Goal: Information Seeking & Learning: Learn about a topic

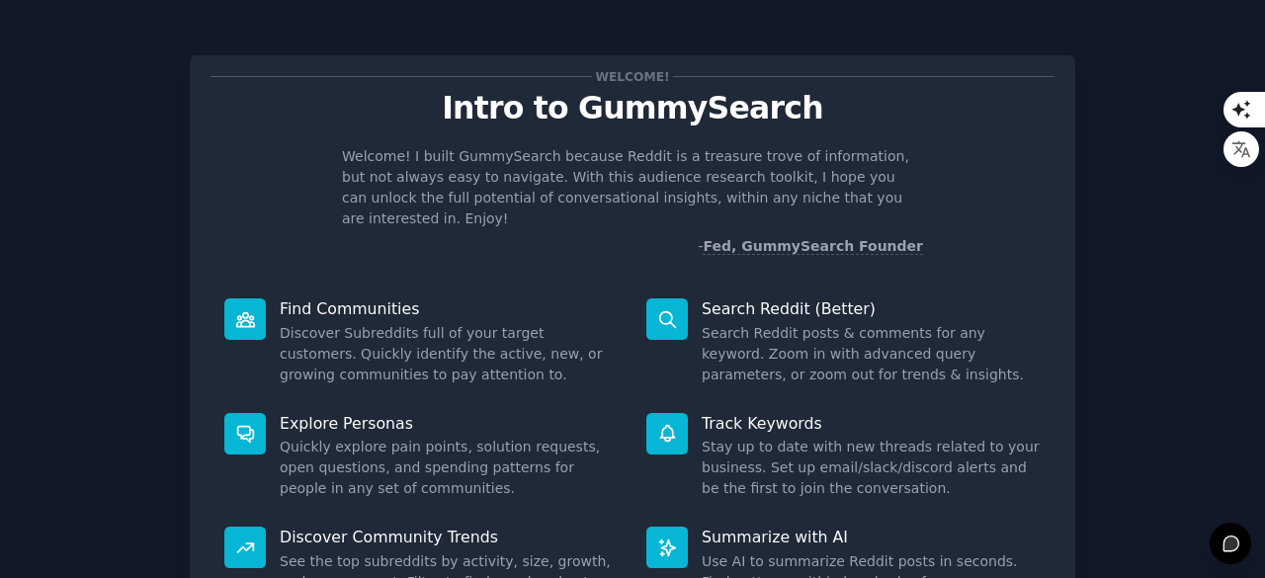
click at [1161, 224] on div "Welcome! Intro to GummySearch Welcome! I built GummySearch because Reddit is a …" at bounding box center [633, 408] width 1210 height 760
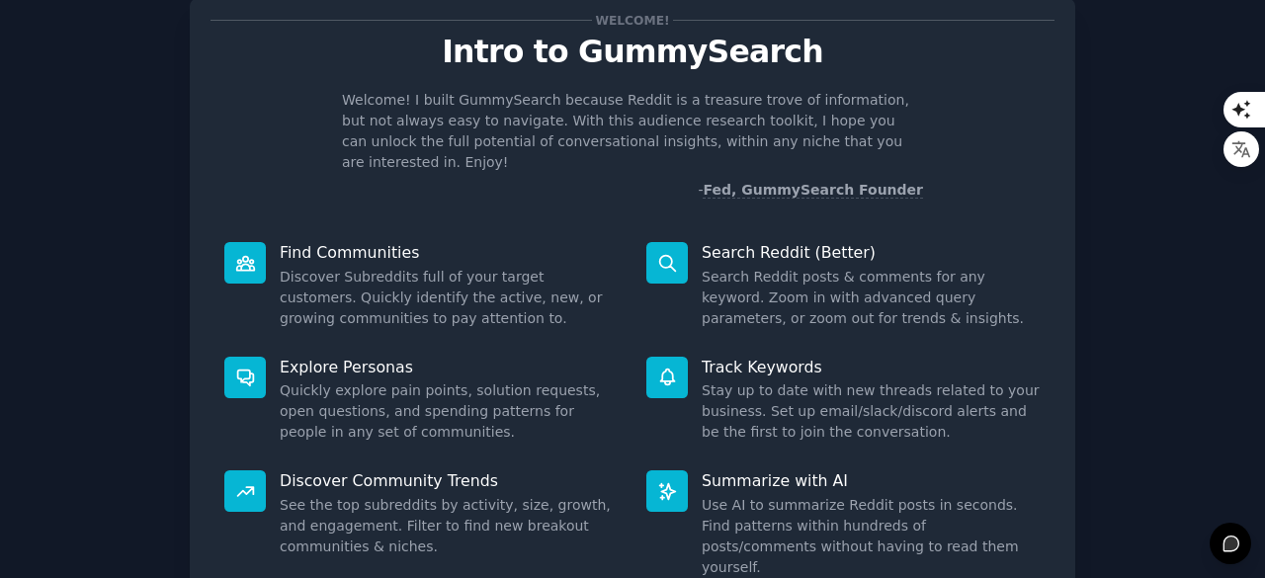
scroll to position [26, 0]
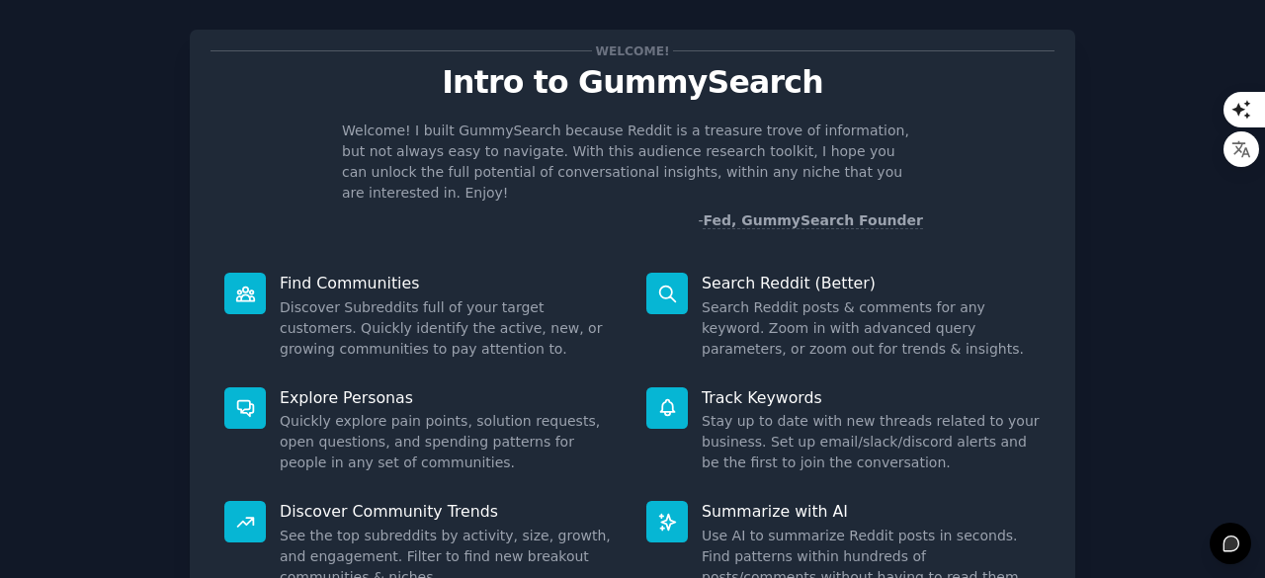
click at [1196, 230] on div "Welcome! Intro to GummySearch Welcome! I built GummySearch because Reddit is a …" at bounding box center [633, 382] width 1210 height 760
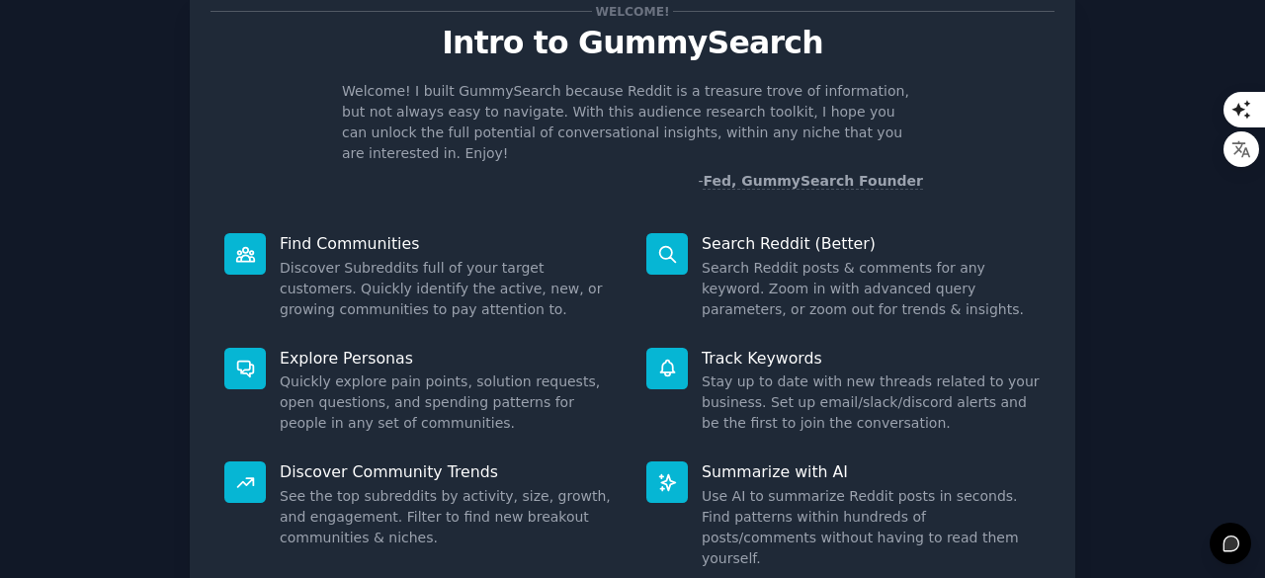
scroll to position [67, 0]
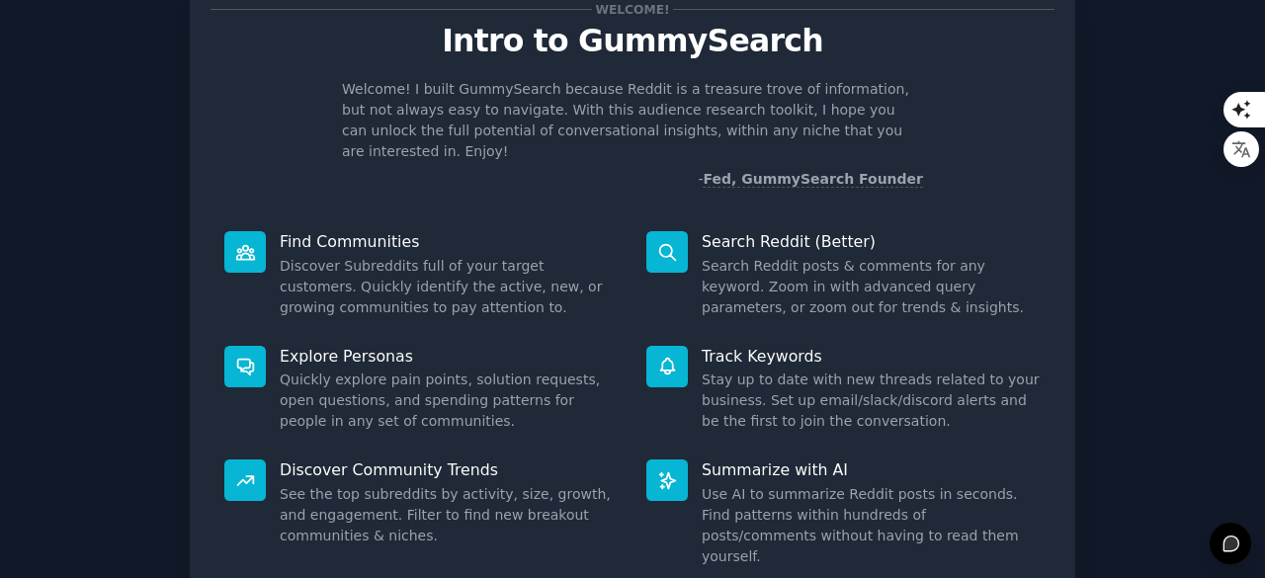
click at [933, 273] on dd "Search Reddit posts & comments for any keyword. Zoom in with advanced query par…" at bounding box center [871, 287] width 339 height 62
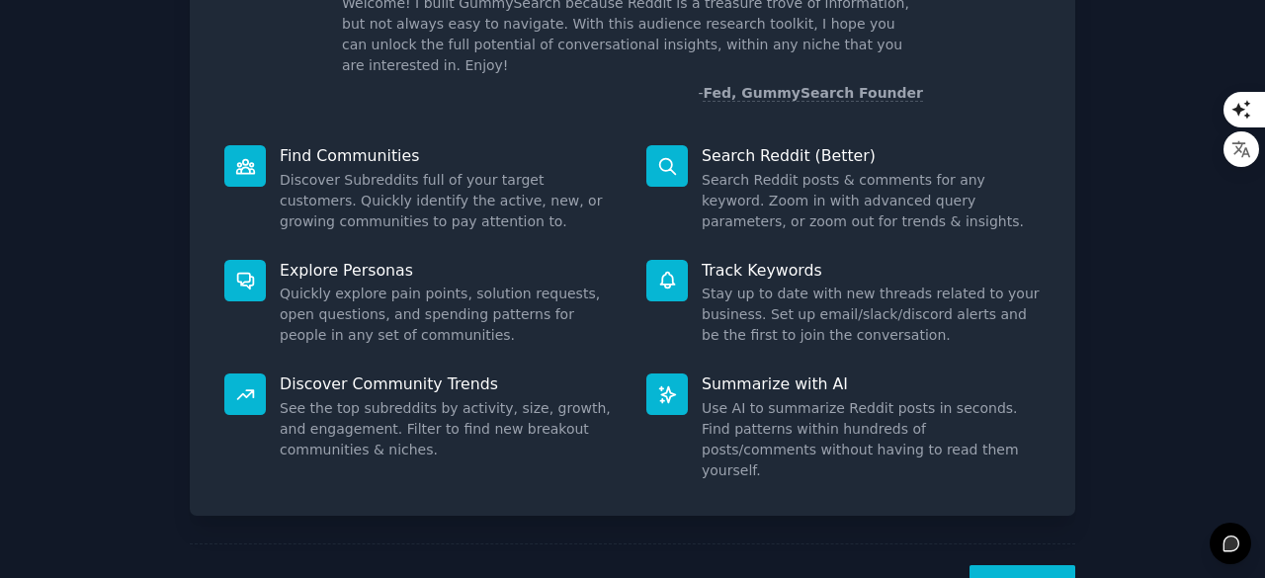
scroll to position [194, 0]
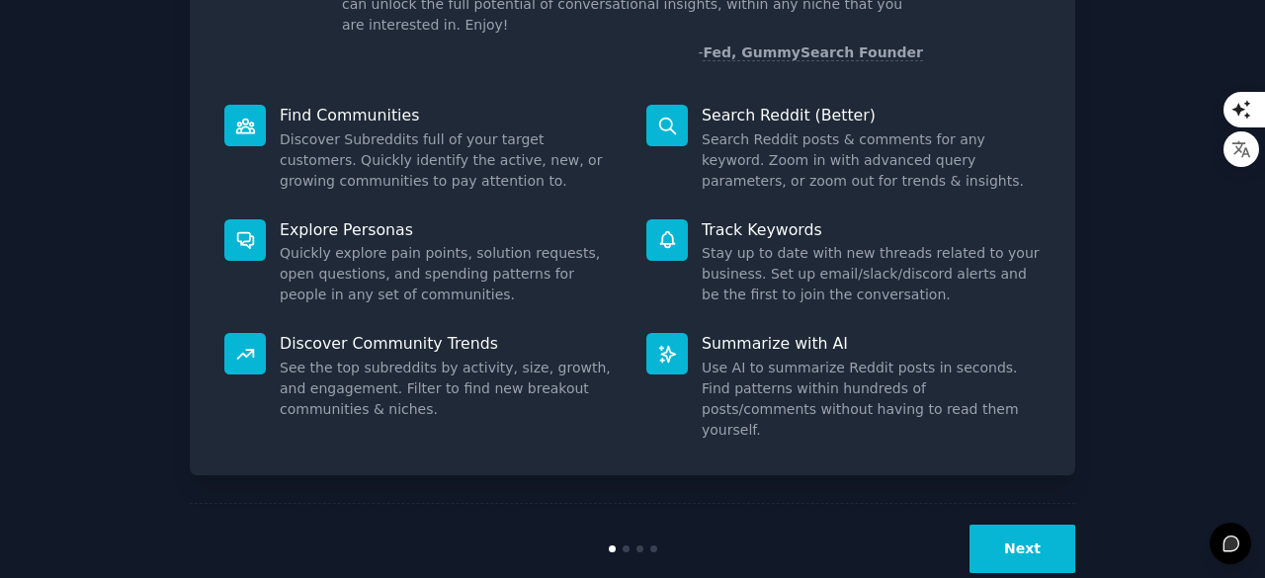
click at [1027, 525] on button "Next" at bounding box center [1023, 549] width 106 height 48
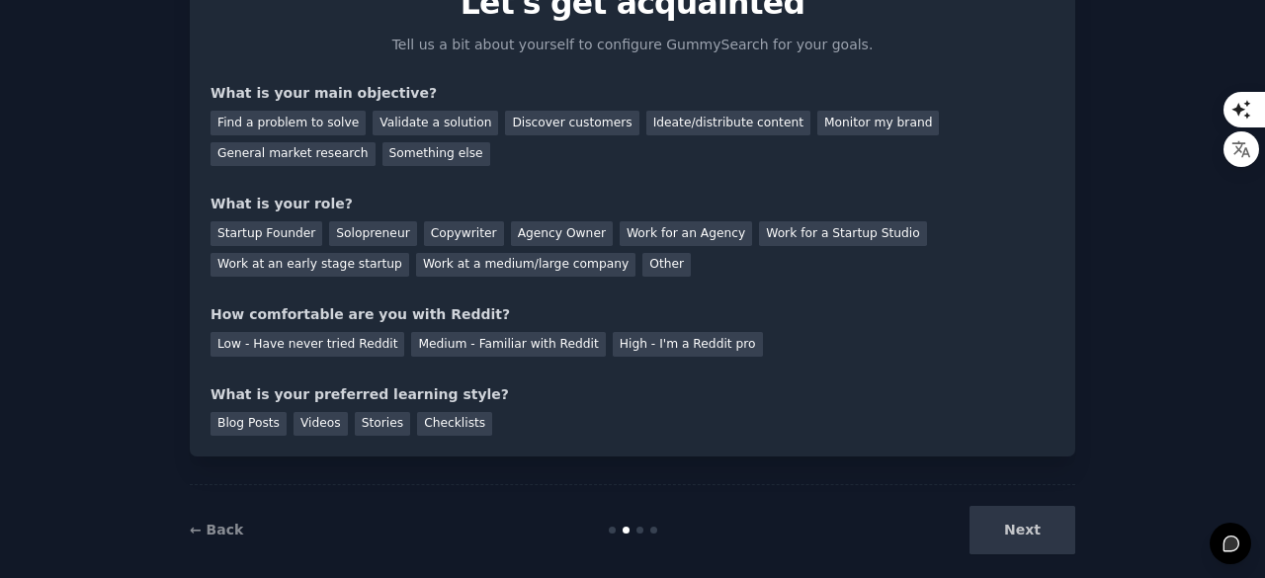
scroll to position [128, 0]
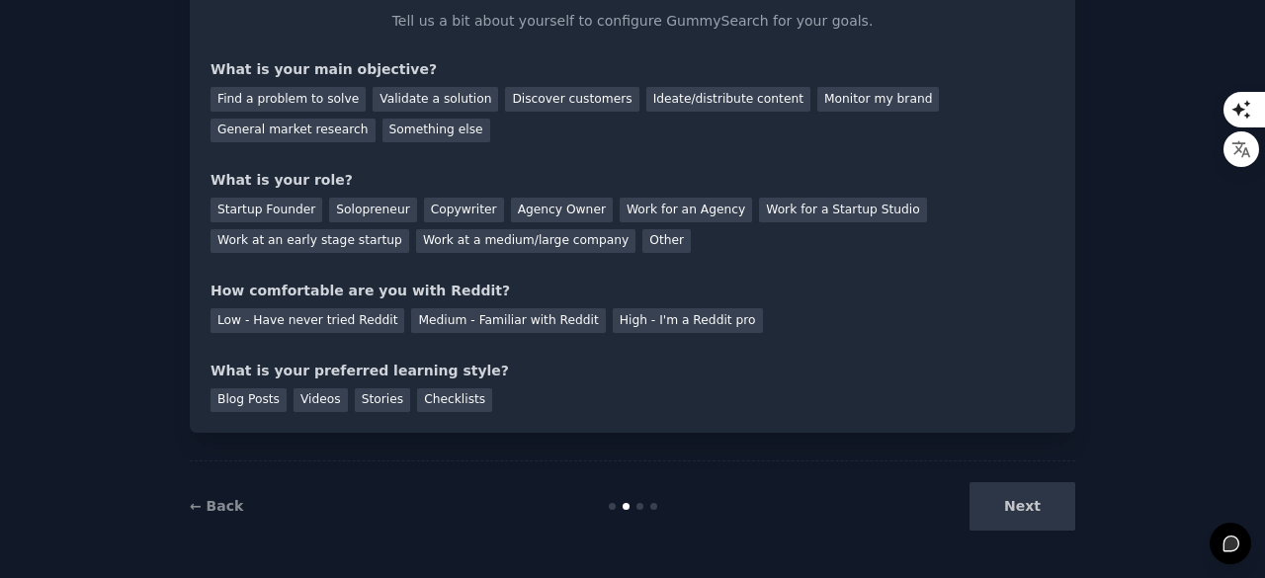
click at [1011, 503] on div "Next" at bounding box center [928, 506] width 296 height 48
click at [1011, 519] on div "Next" at bounding box center [928, 506] width 296 height 48
click at [1059, 519] on div "Next" at bounding box center [928, 506] width 296 height 48
click at [257, 406] on div "Blog Posts" at bounding box center [249, 400] width 76 height 25
click at [443, 326] on div "Medium - Familiar with Reddit" at bounding box center [508, 320] width 194 height 25
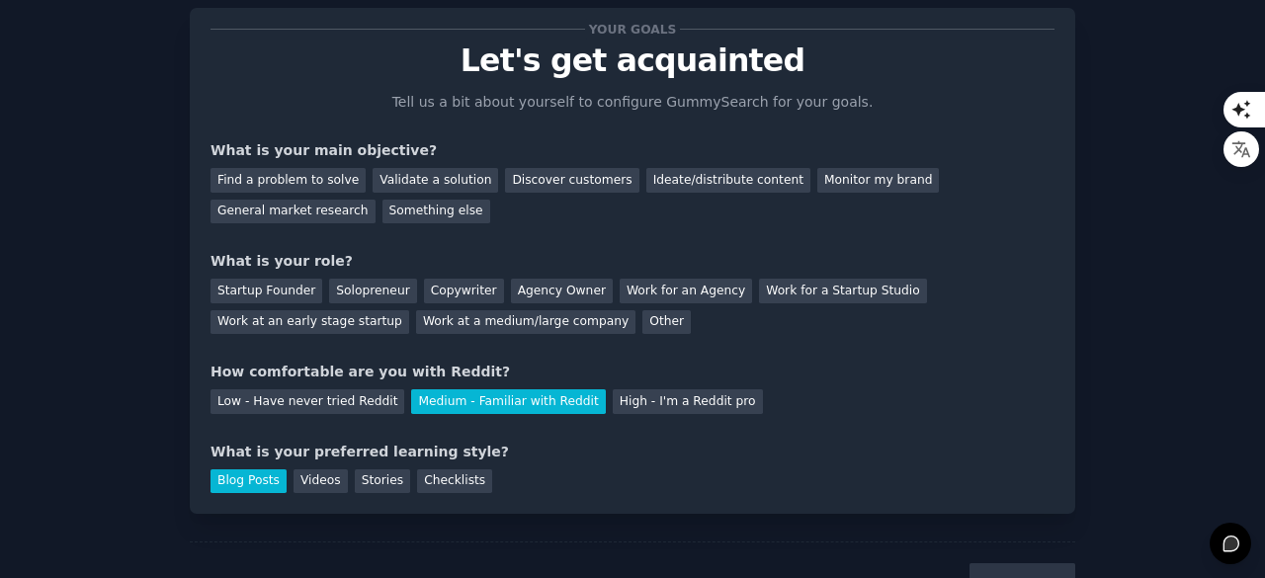
scroll to position [42, 0]
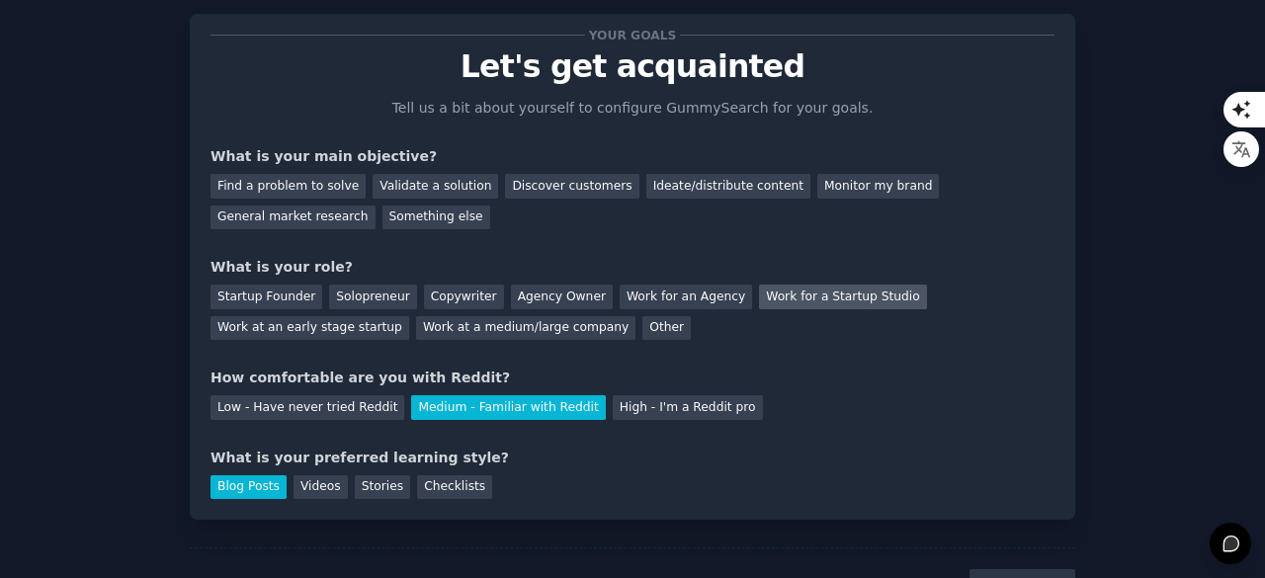
click at [832, 286] on div "Work for a Startup Studio" at bounding box center [842, 297] width 167 height 25
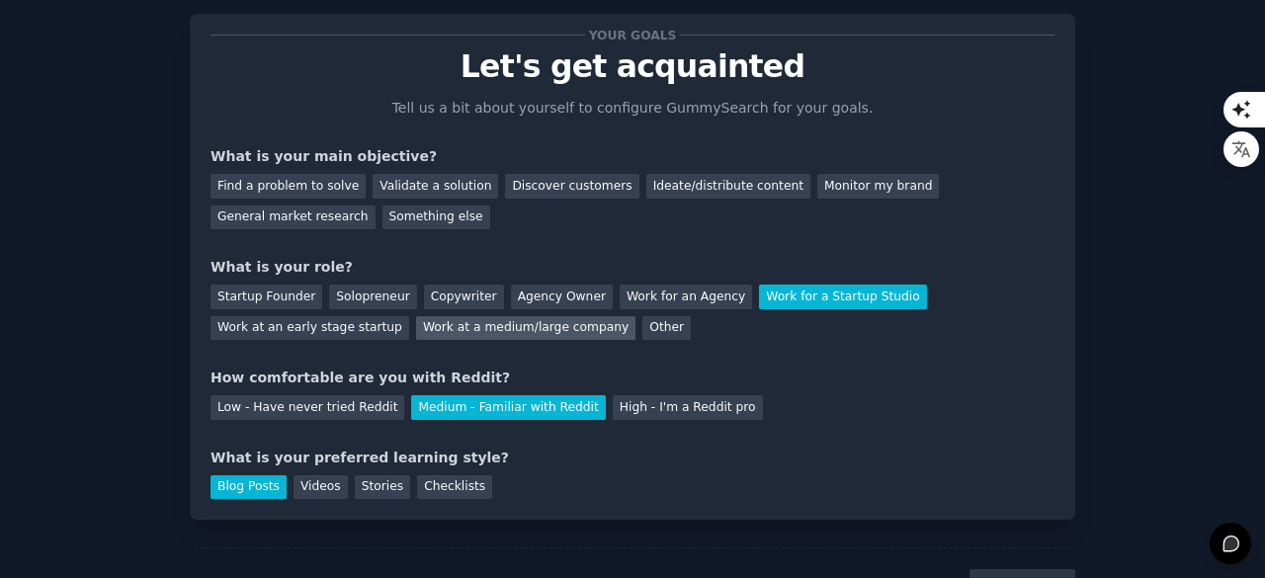
click at [416, 336] on div "Work at a medium/large company" at bounding box center [525, 328] width 219 height 25
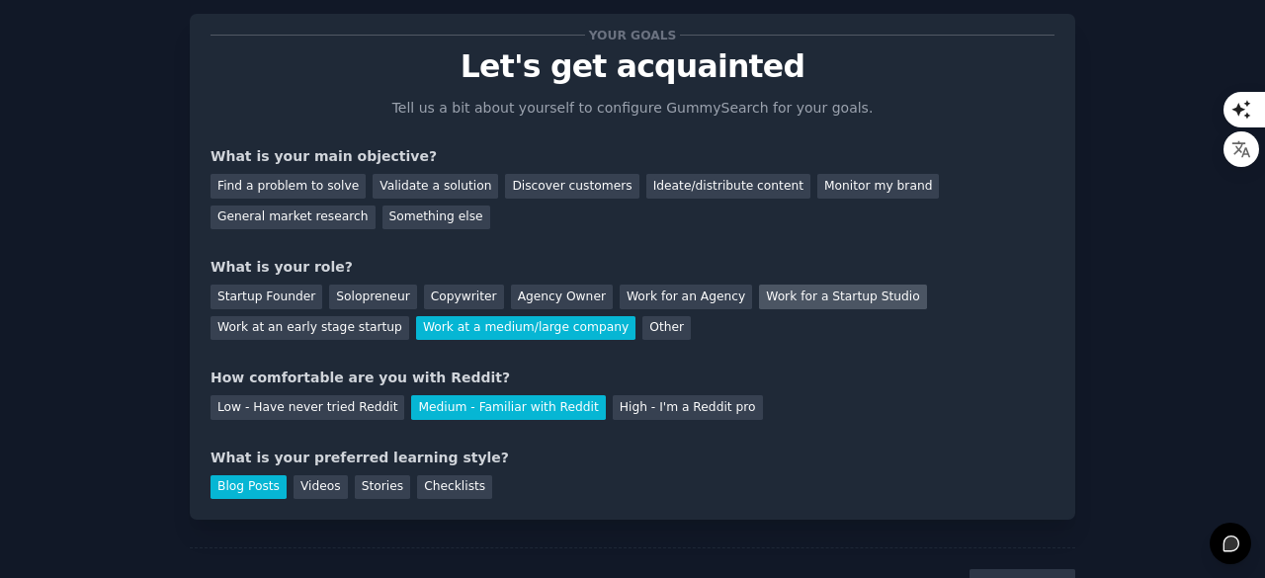
click at [814, 300] on div "Work for a Startup Studio" at bounding box center [842, 297] width 167 height 25
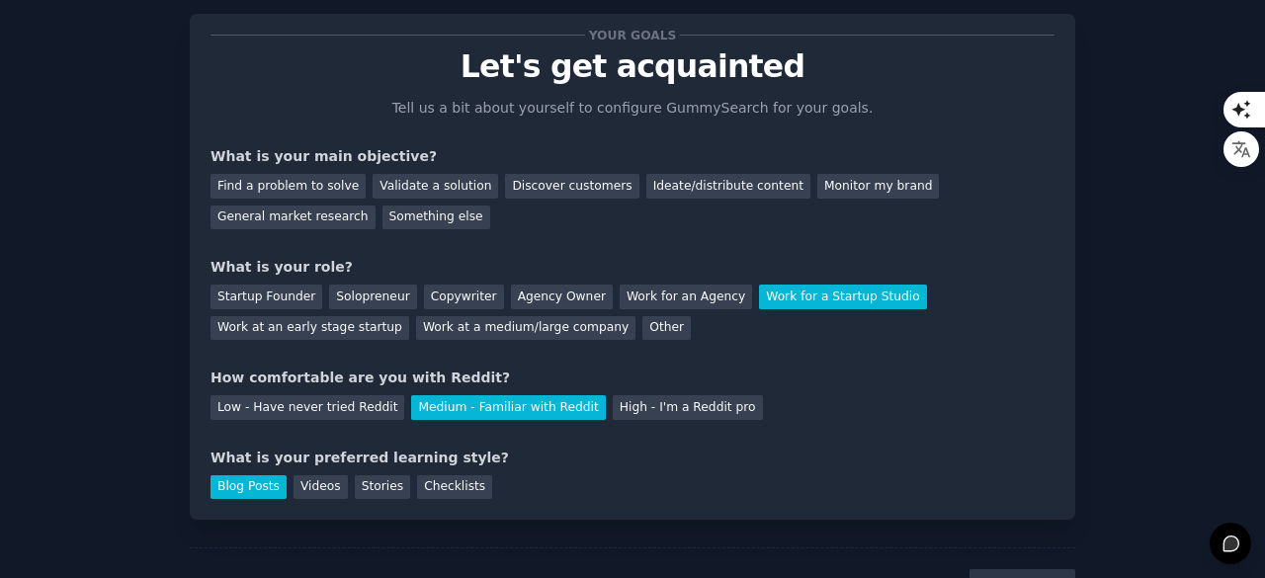
scroll to position [0, 0]
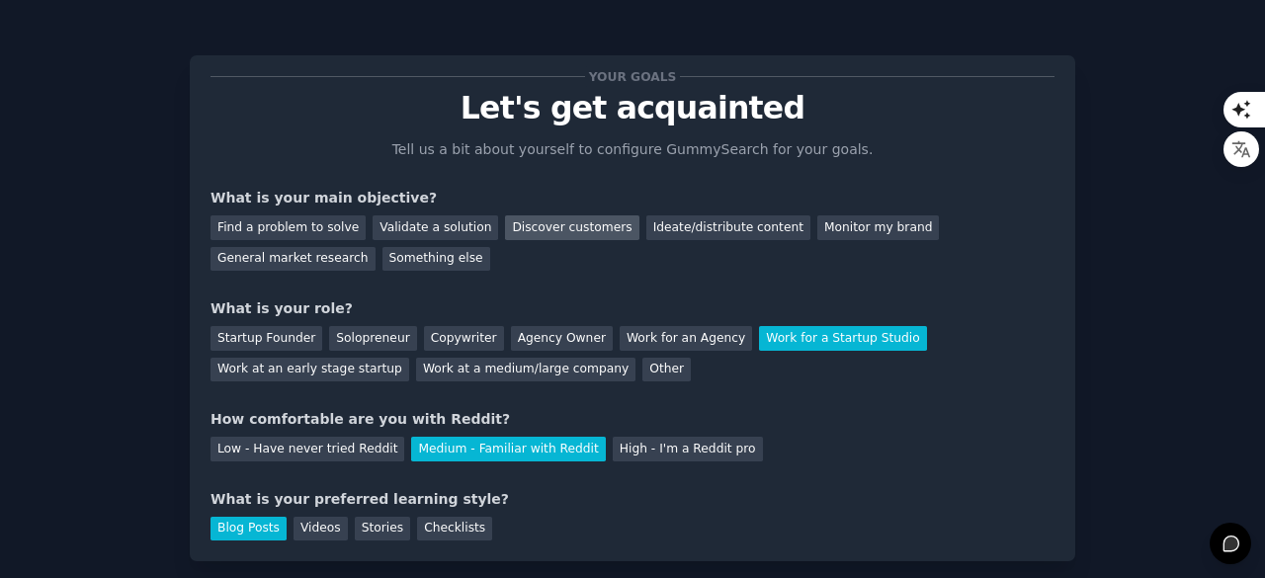
click at [567, 236] on div "Discover customers" at bounding box center [571, 227] width 133 height 25
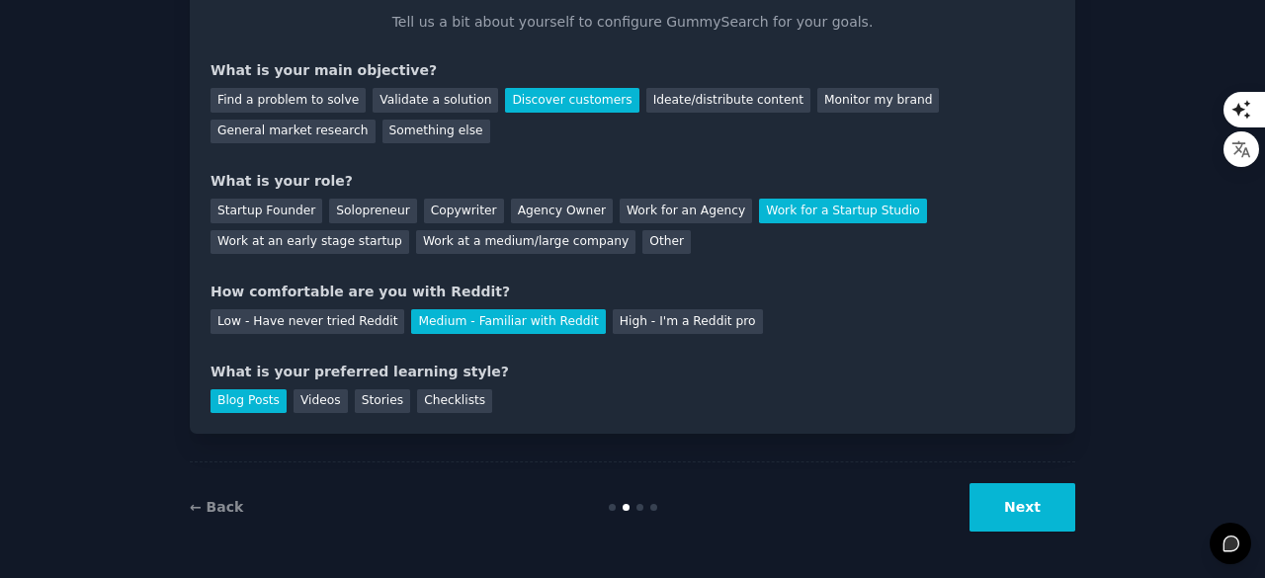
scroll to position [128, 0]
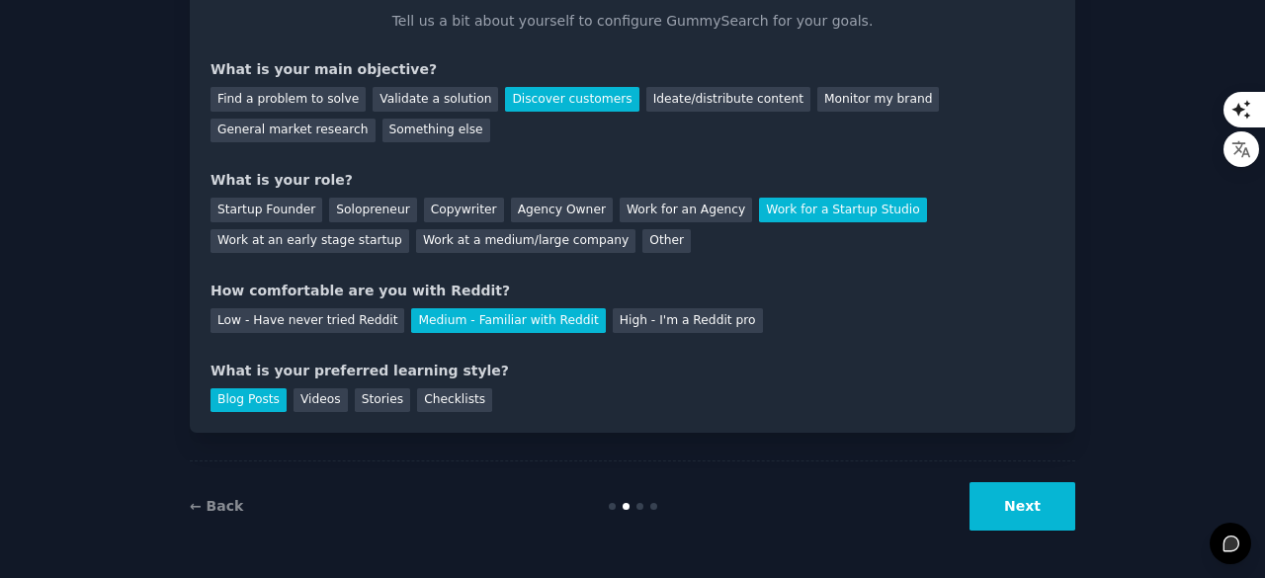
click at [1007, 505] on button "Next" at bounding box center [1023, 506] width 106 height 48
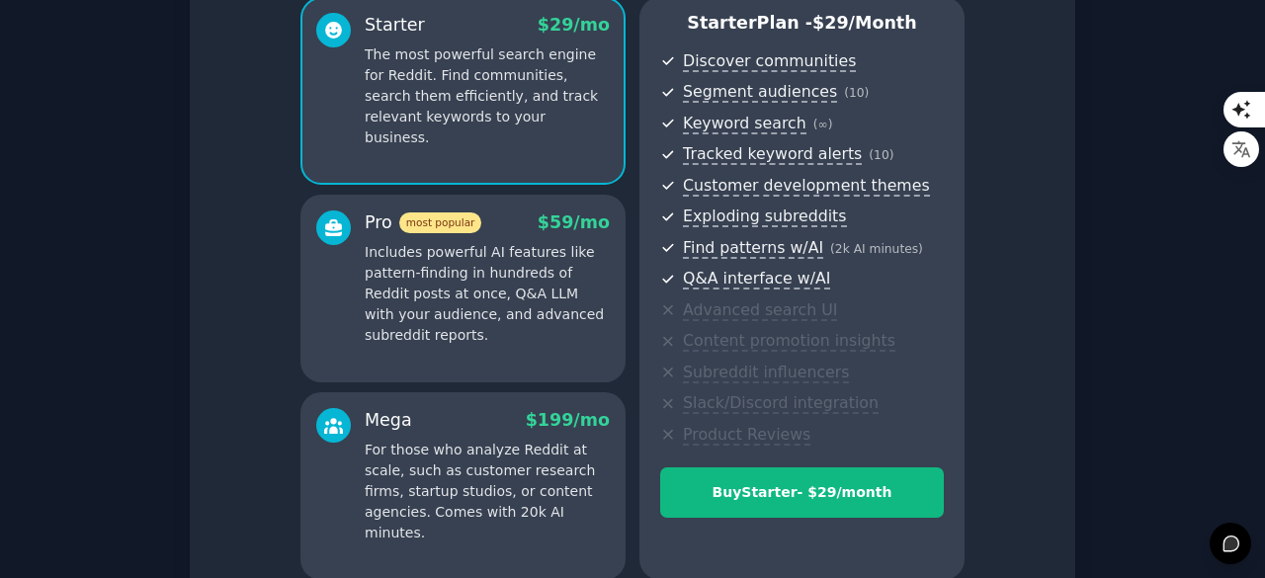
scroll to position [181, 0]
click at [441, 302] on p "Includes powerful AI features like pattern-finding in hundreds of Reddit posts …" at bounding box center [487, 293] width 245 height 104
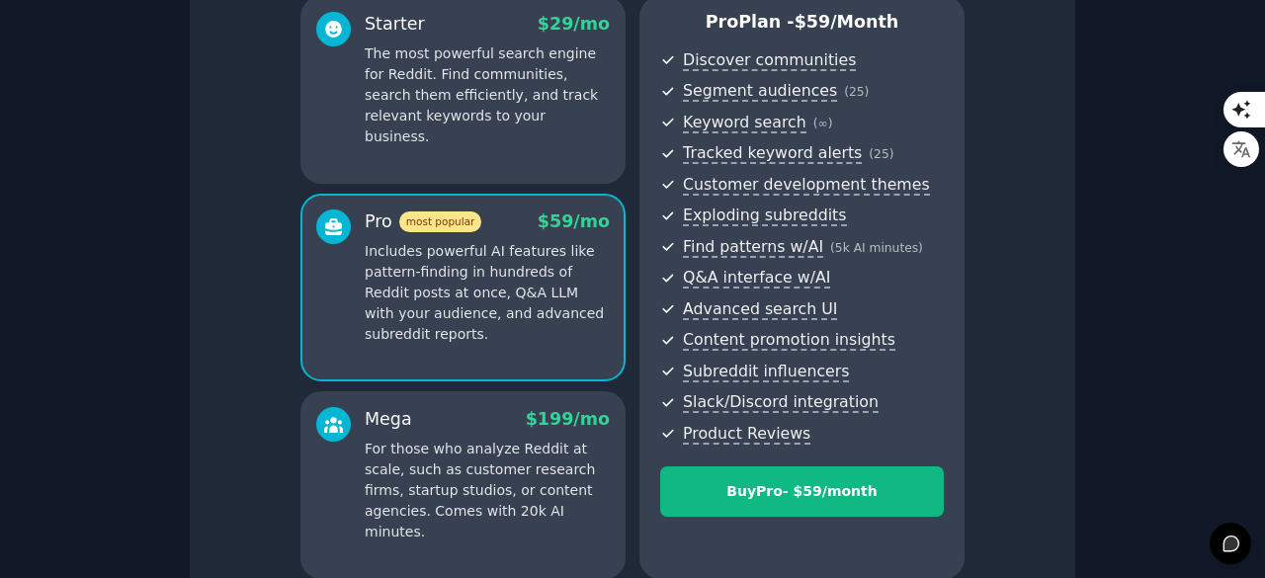
click at [502, 433] on div "Mega $ 199 /mo For those who analyze Reddit at scale, such as customer research…" at bounding box center [487, 474] width 245 height 135
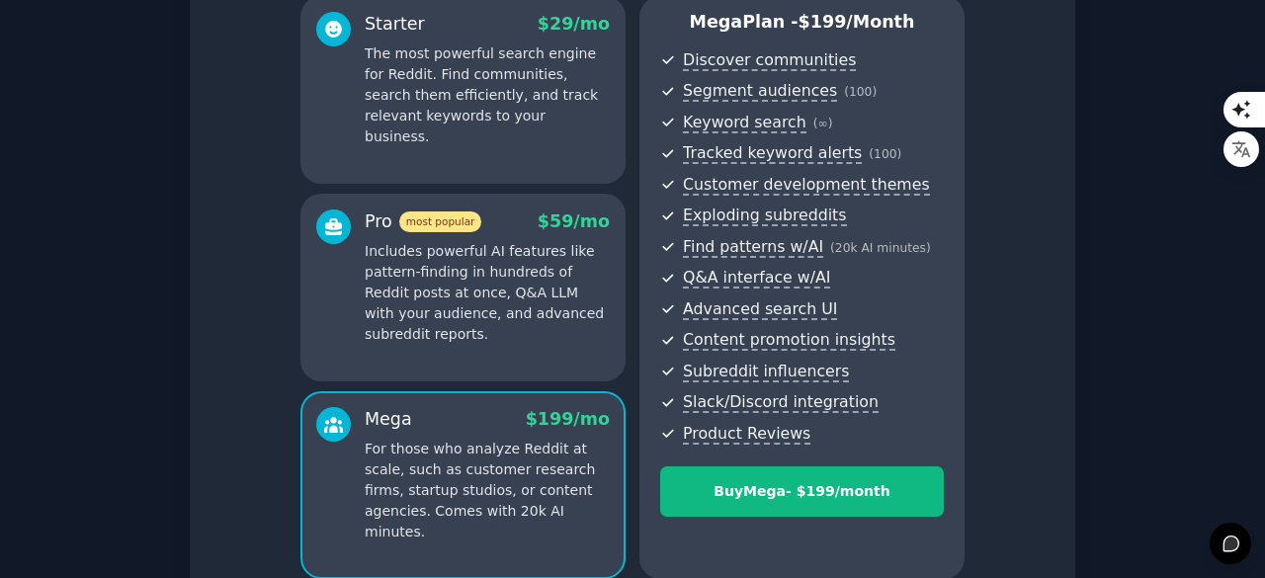
click at [474, 317] on p "Includes powerful AI features like pattern-finding in hundreds of Reddit posts …" at bounding box center [487, 293] width 245 height 104
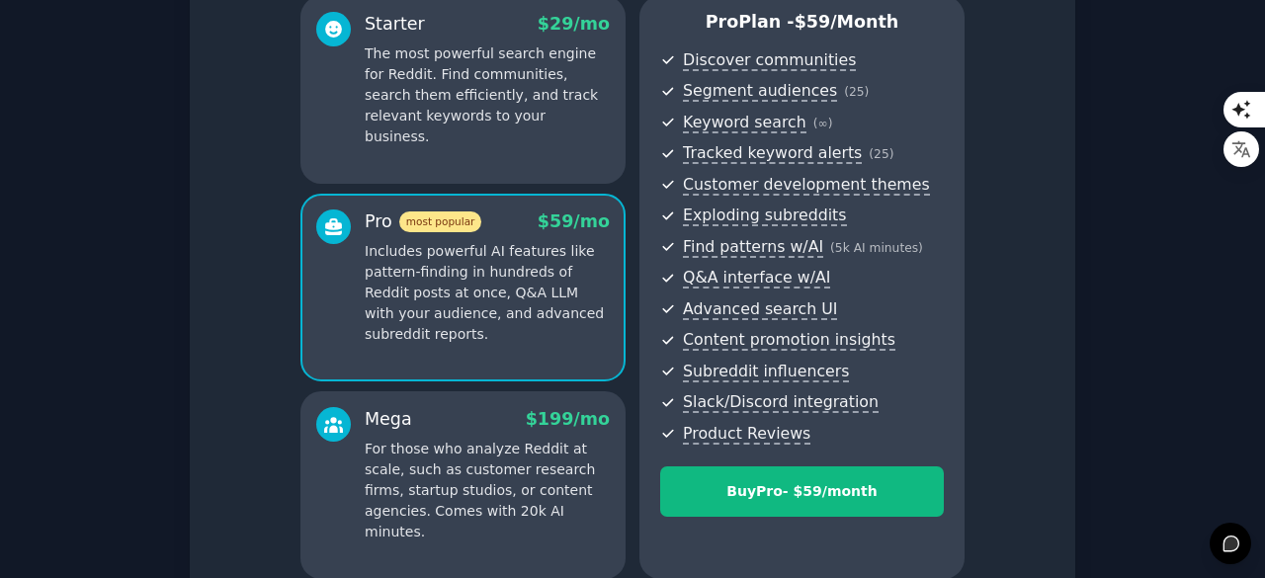
click at [474, 418] on div "Mega $ 199 /mo" at bounding box center [487, 419] width 245 height 25
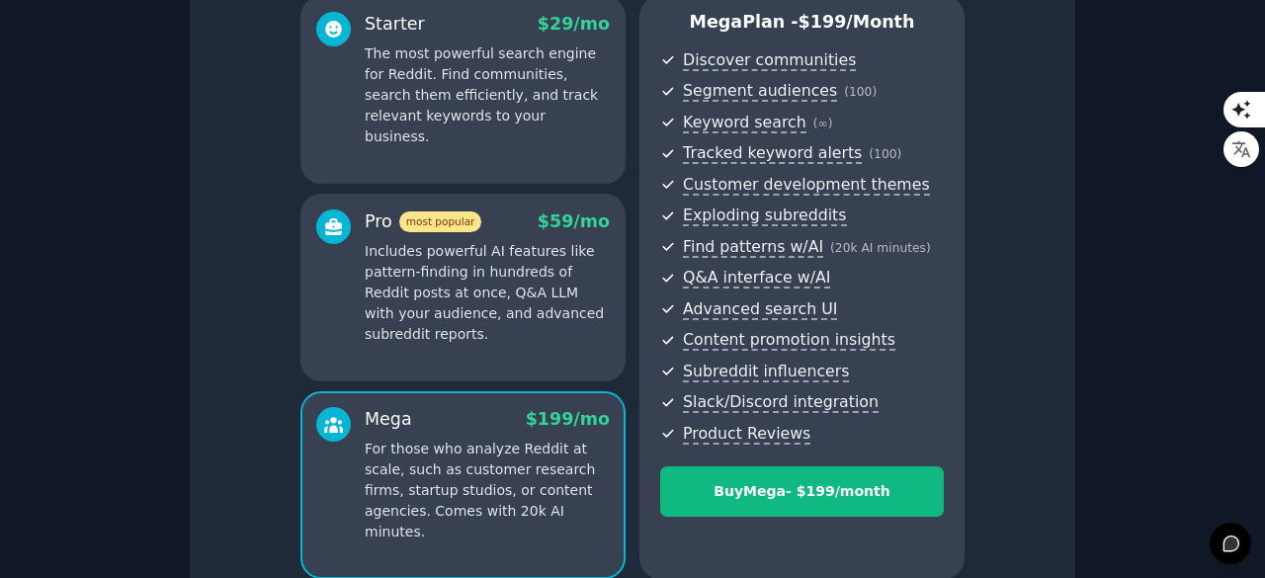
click at [496, 343] on p "Includes powerful AI features like pattern-finding in hundreds of Reddit posts …" at bounding box center [487, 293] width 245 height 104
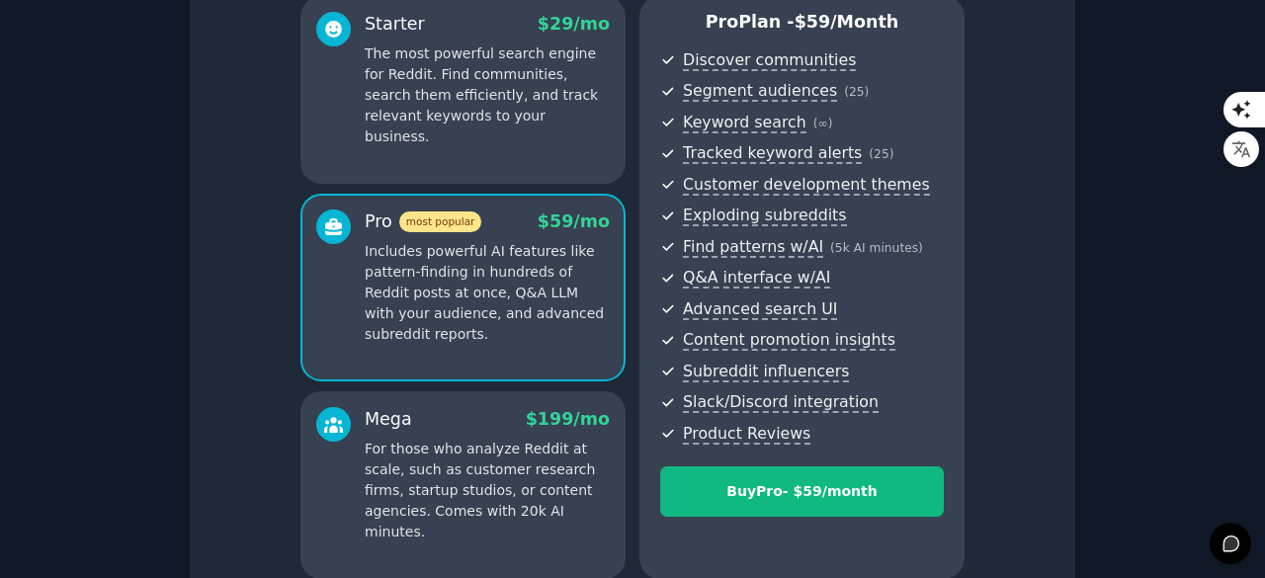
click at [497, 448] on p "For those who analyze Reddit at scale, such as customer research firms, startup…" at bounding box center [487, 491] width 245 height 104
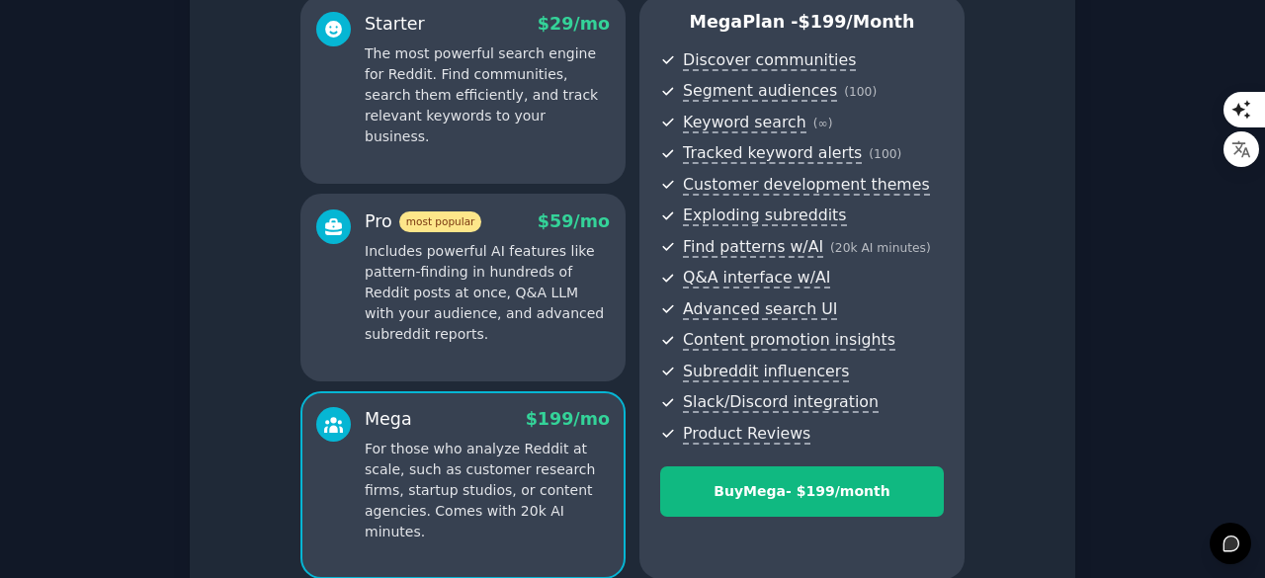
click at [509, 292] on p "Includes powerful AI features like pattern-finding in hundreds of Reddit posts …" at bounding box center [487, 293] width 245 height 104
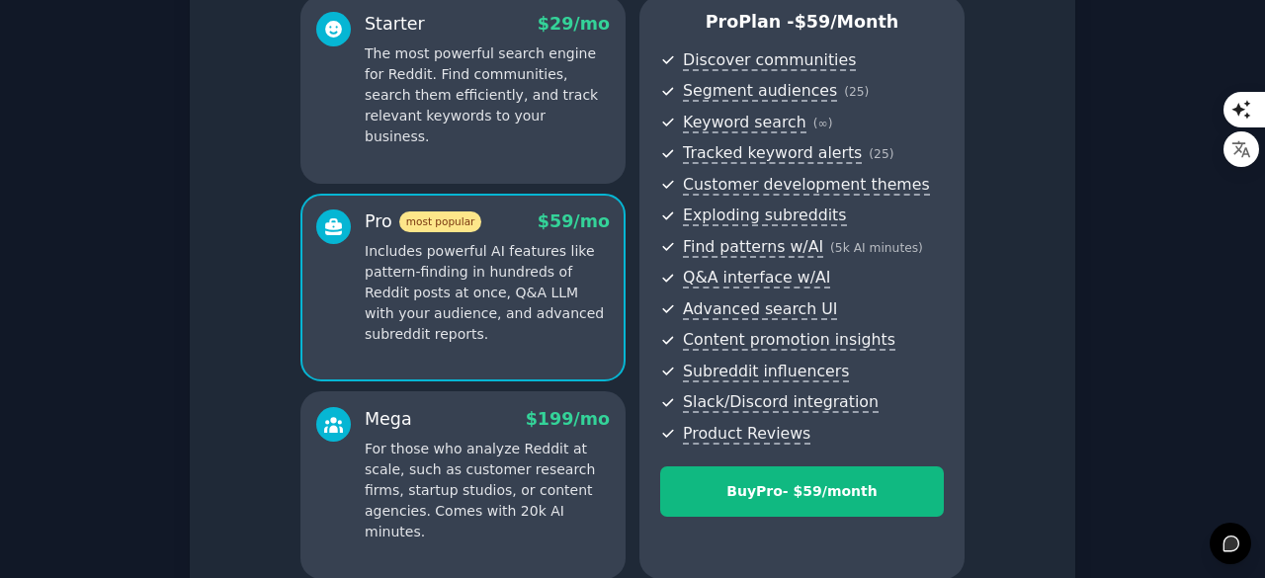
click at [523, 157] on div "Starter $ 29 /mo The most powerful search engine for Reddit. Find communities, …" at bounding box center [462, 90] width 325 height 188
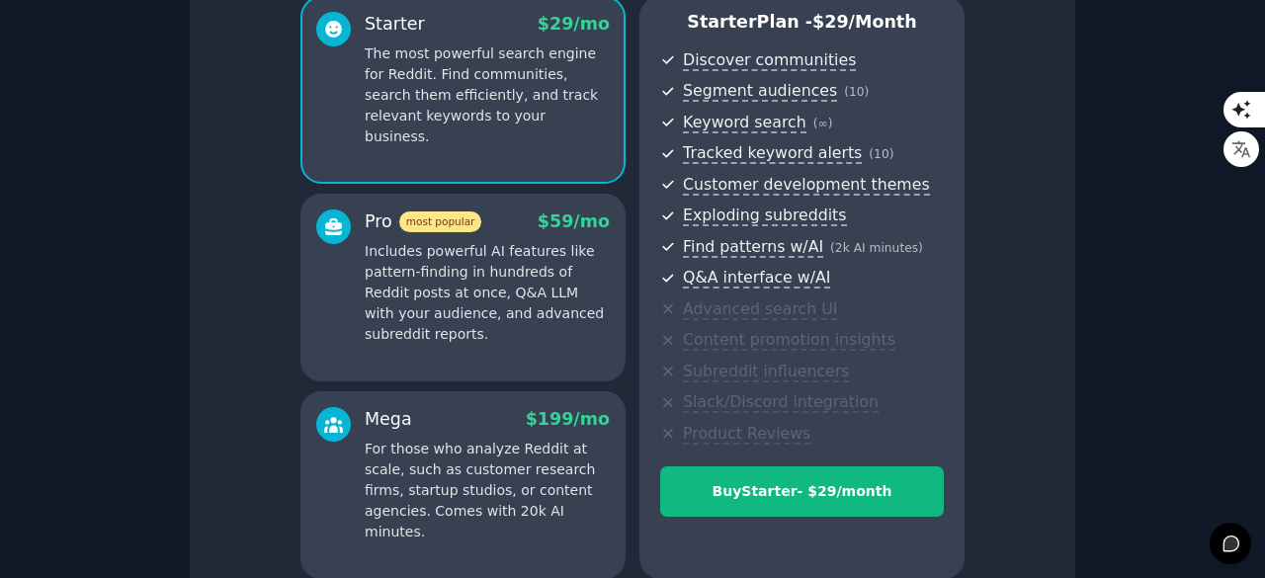
click at [522, 296] on p "Includes powerful AI features like pattern-finding in hundreds of Reddit posts …" at bounding box center [487, 293] width 245 height 104
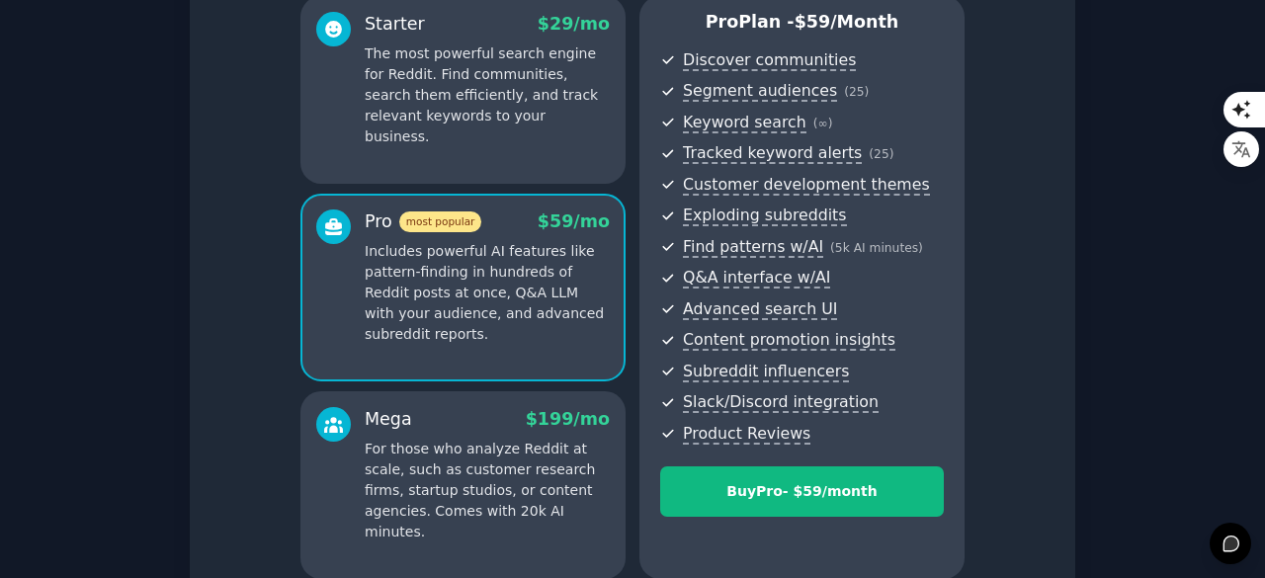
click at [516, 442] on p "For those who analyze Reddit at scale, such as customer research firms, startup…" at bounding box center [487, 491] width 245 height 104
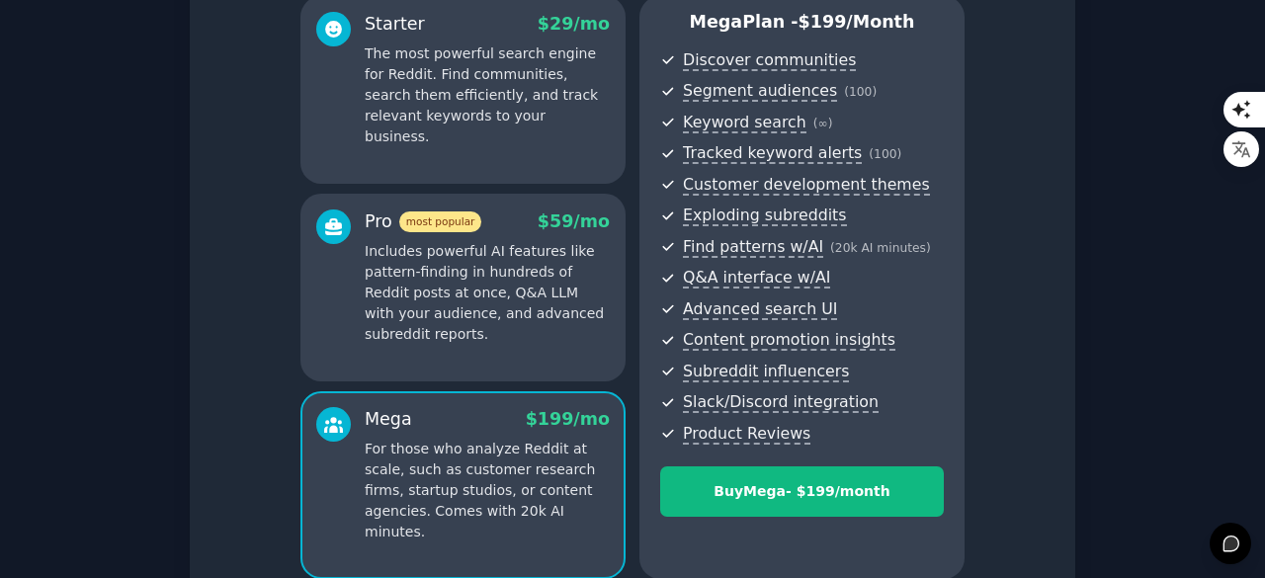
click at [508, 269] on p "Includes powerful AI features like pattern-finding in hundreds of Reddit posts …" at bounding box center [487, 293] width 245 height 104
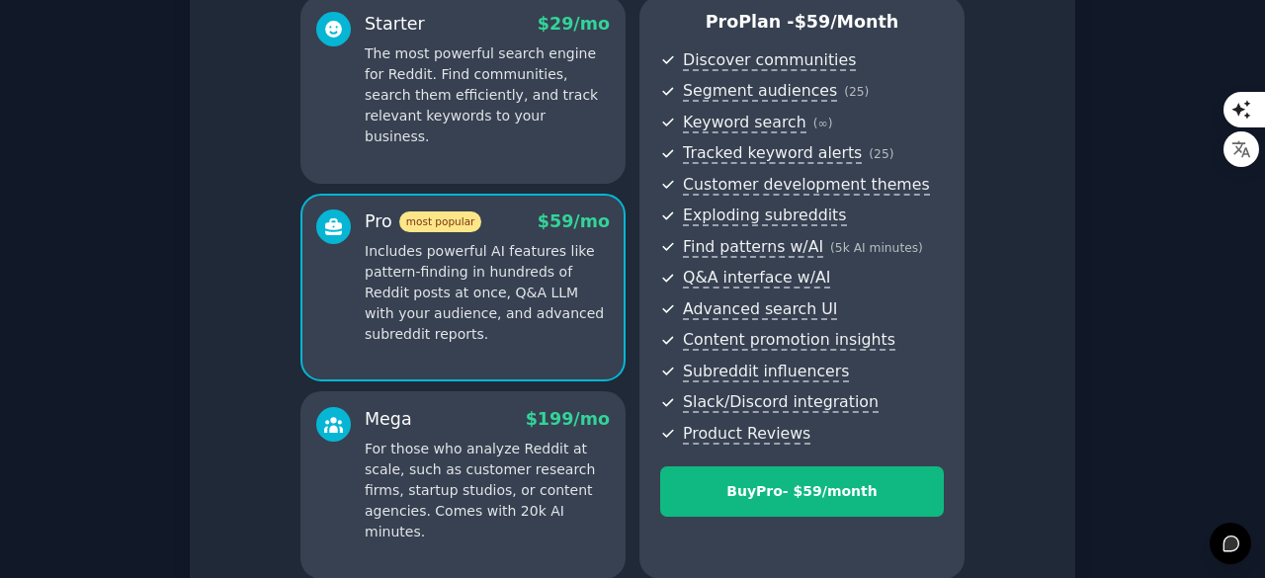
click at [514, 420] on div "Mega $ 199 /mo" at bounding box center [487, 419] width 245 height 25
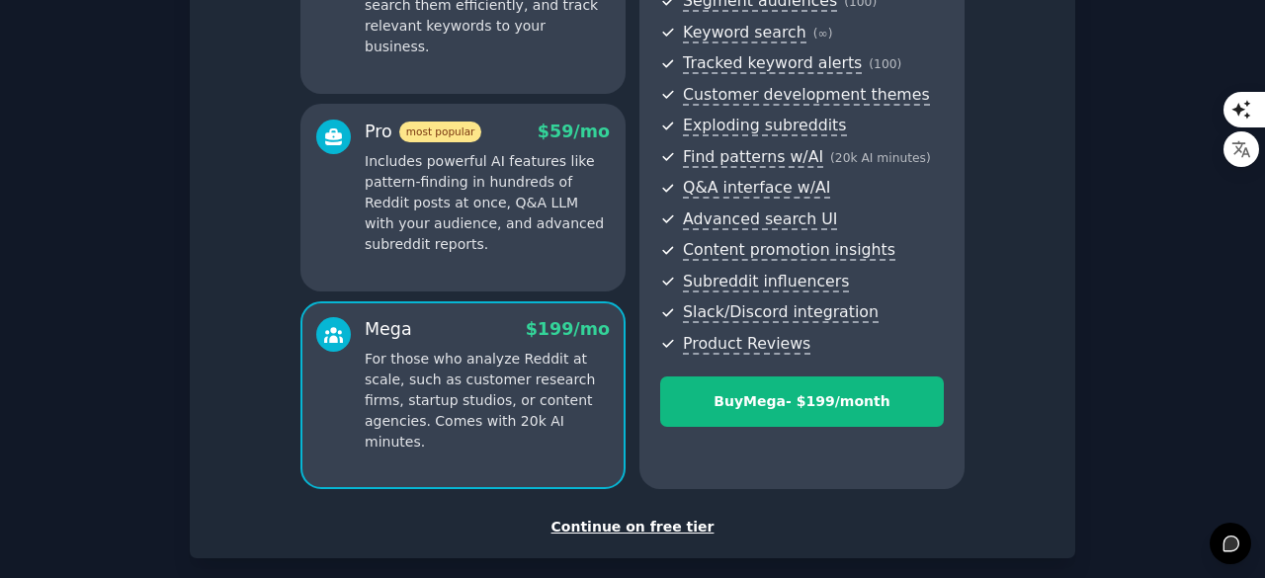
scroll to position [121, 0]
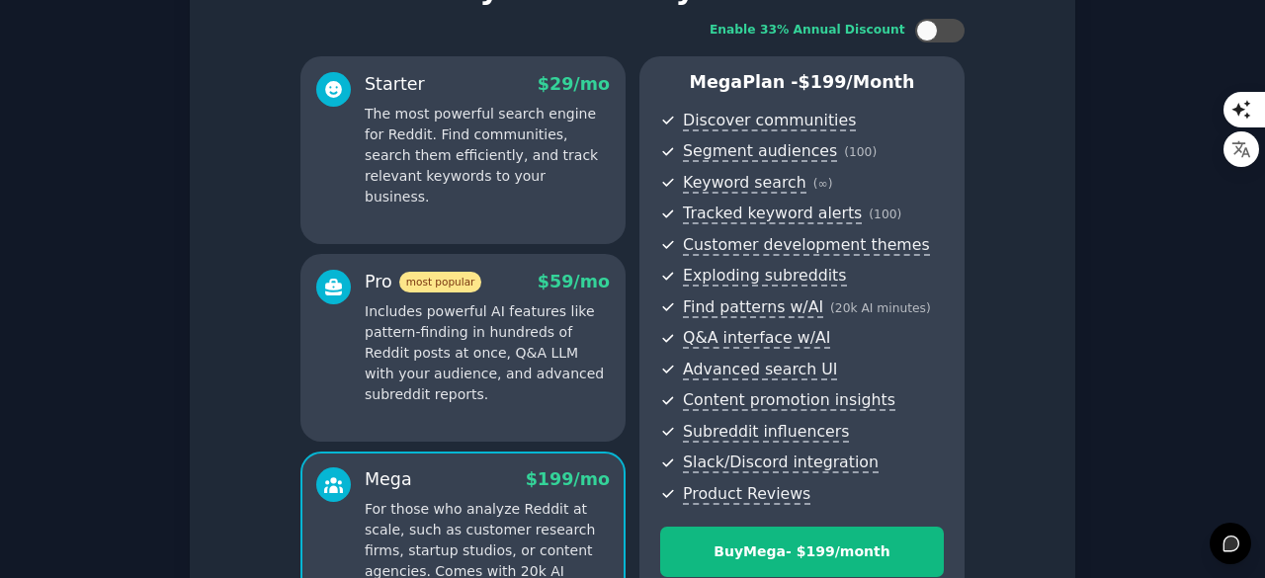
click at [567, 205] on div "Starter $ 29 /mo The most powerful search engine for Reddit. Find communities, …" at bounding box center [462, 150] width 325 height 188
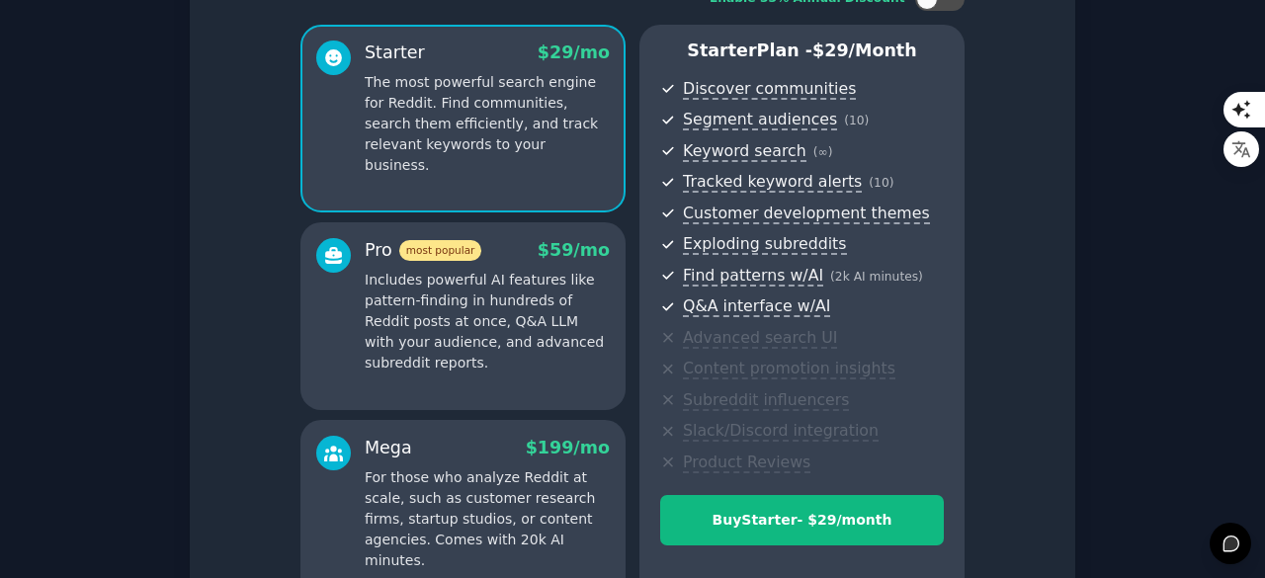
scroll to position [150, 0]
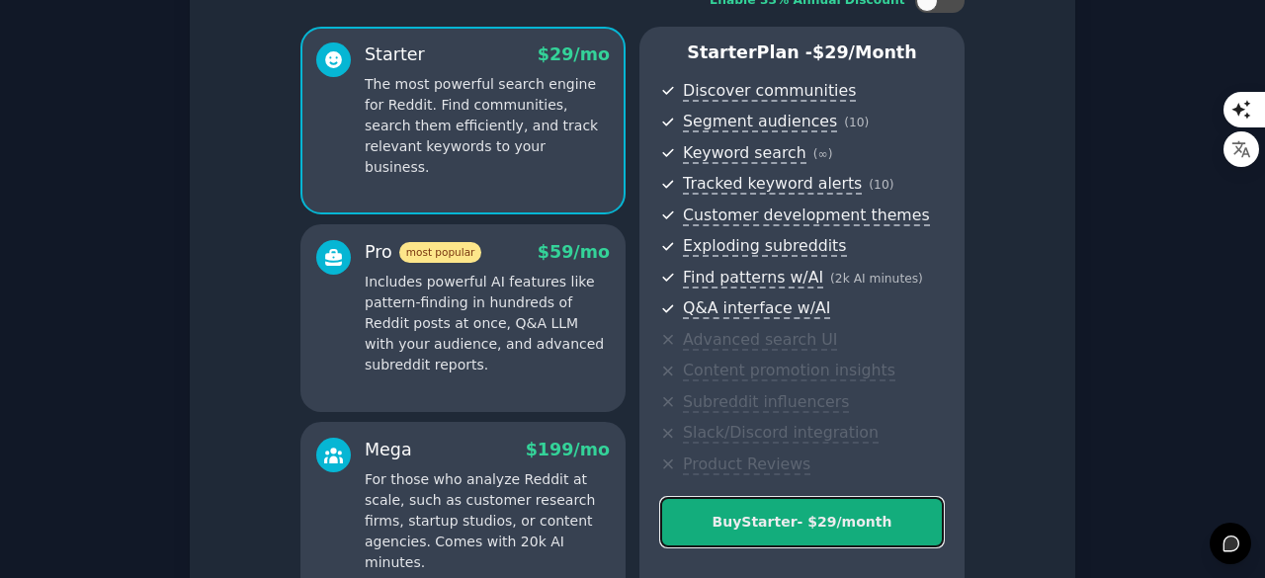
click at [875, 506] on button "Buy Starter - $ 29 /month" at bounding box center [802, 522] width 284 height 50
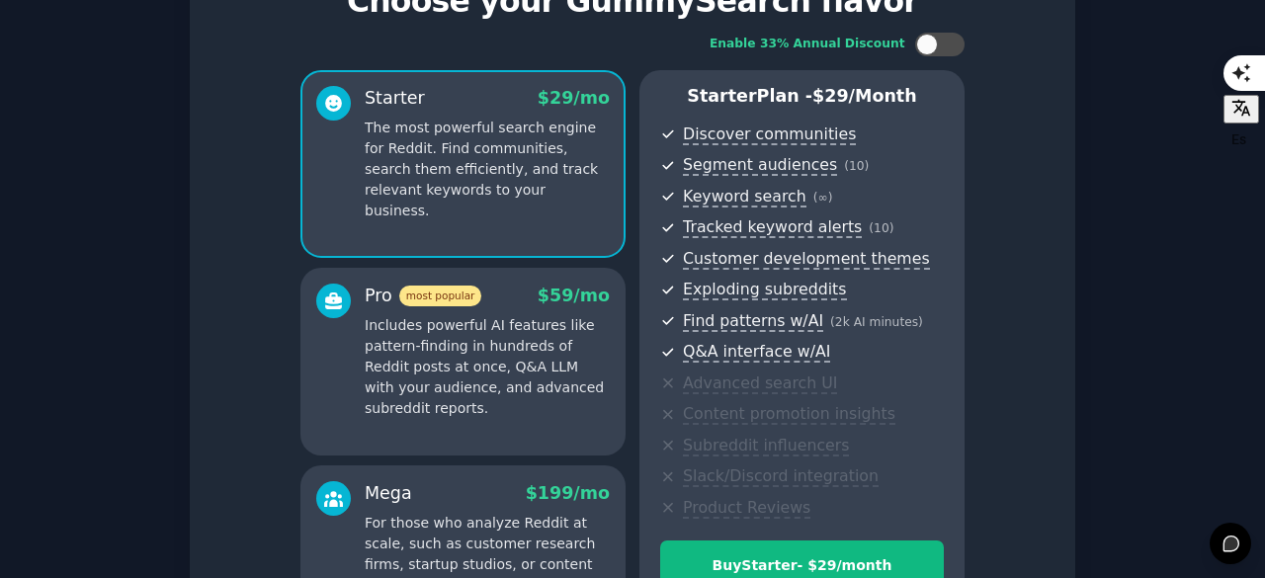
scroll to position [368, 0]
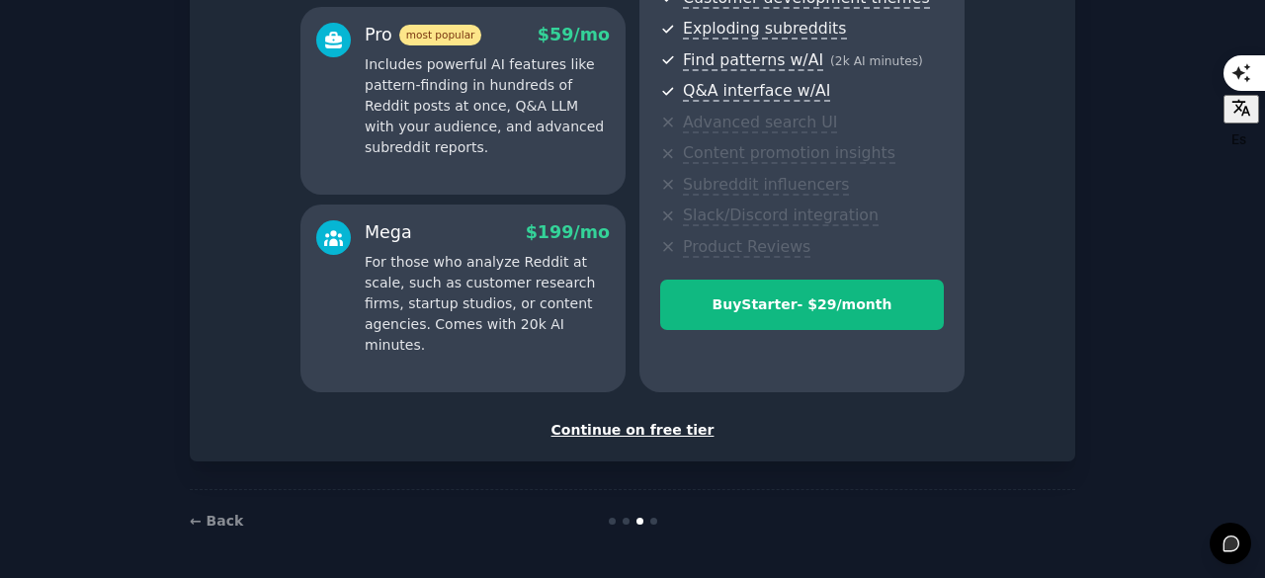
click at [641, 426] on div "Continue on free tier" at bounding box center [633, 430] width 844 height 21
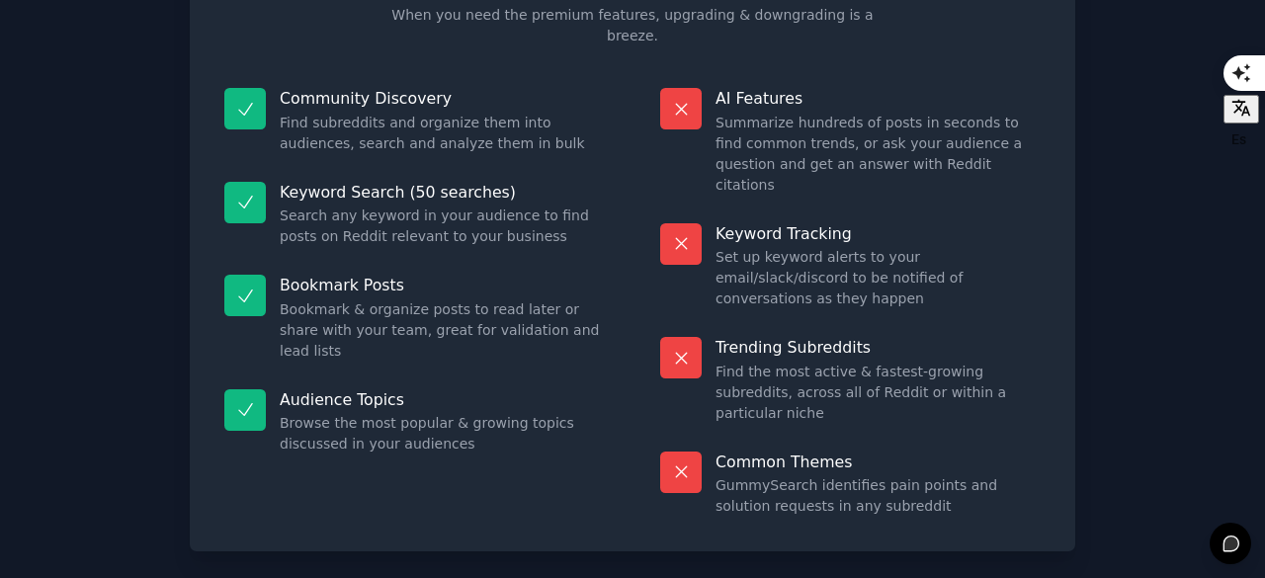
scroll to position [177, 0]
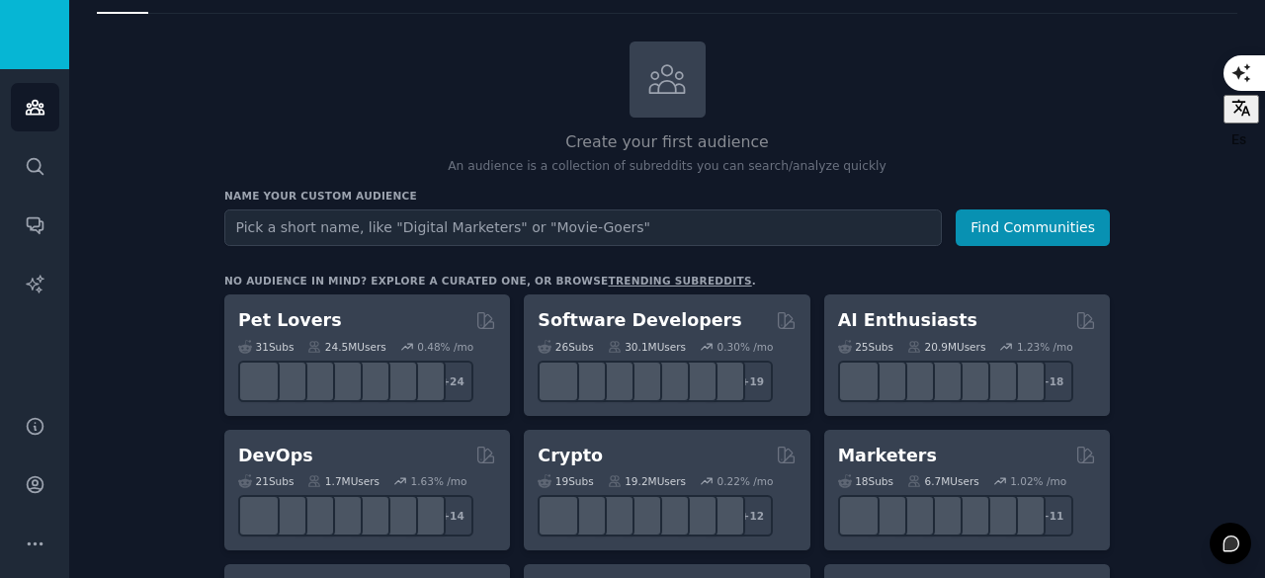
scroll to position [88, 0]
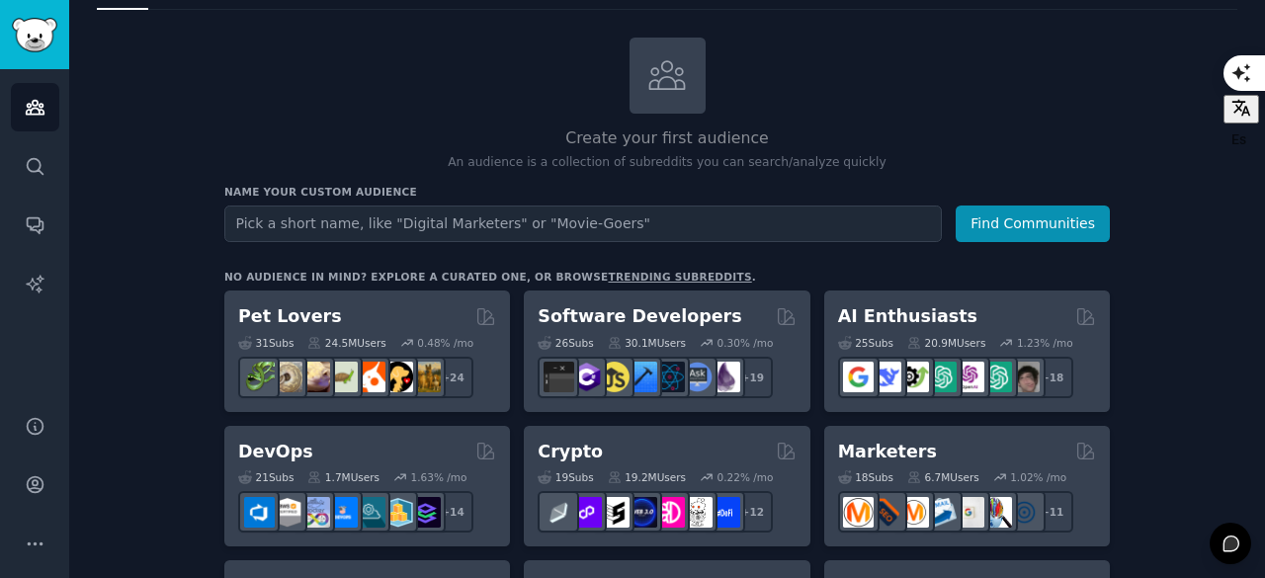
click at [791, 217] on input "text" at bounding box center [583, 224] width 718 height 37
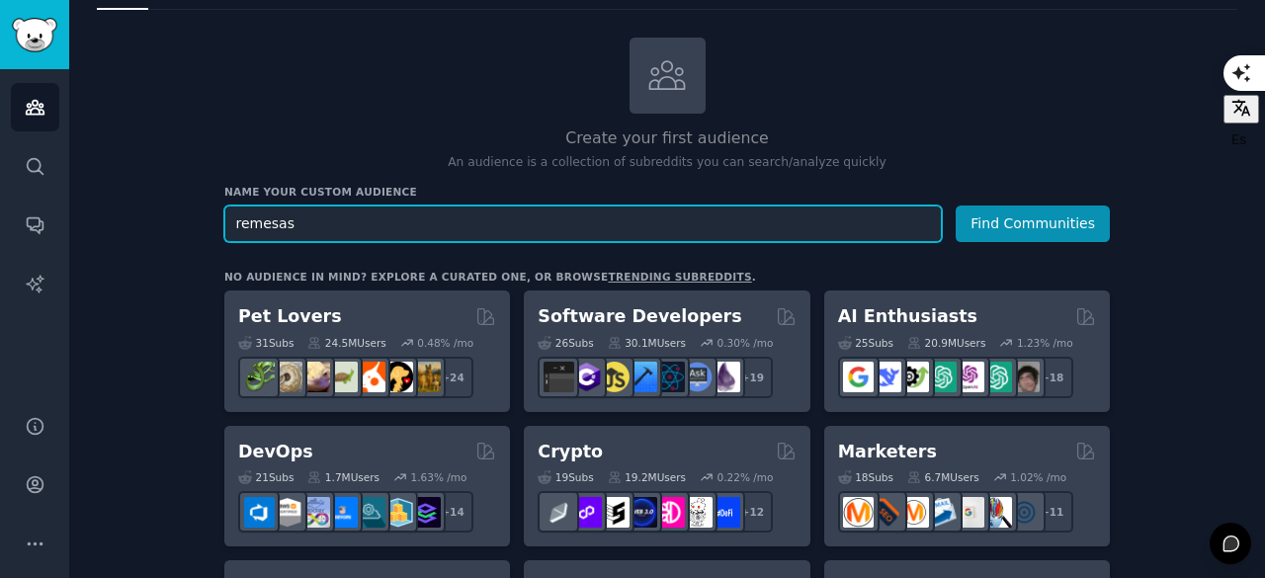
type input "remesas"
click at [956, 206] on button "Find Communities" at bounding box center [1033, 224] width 154 height 37
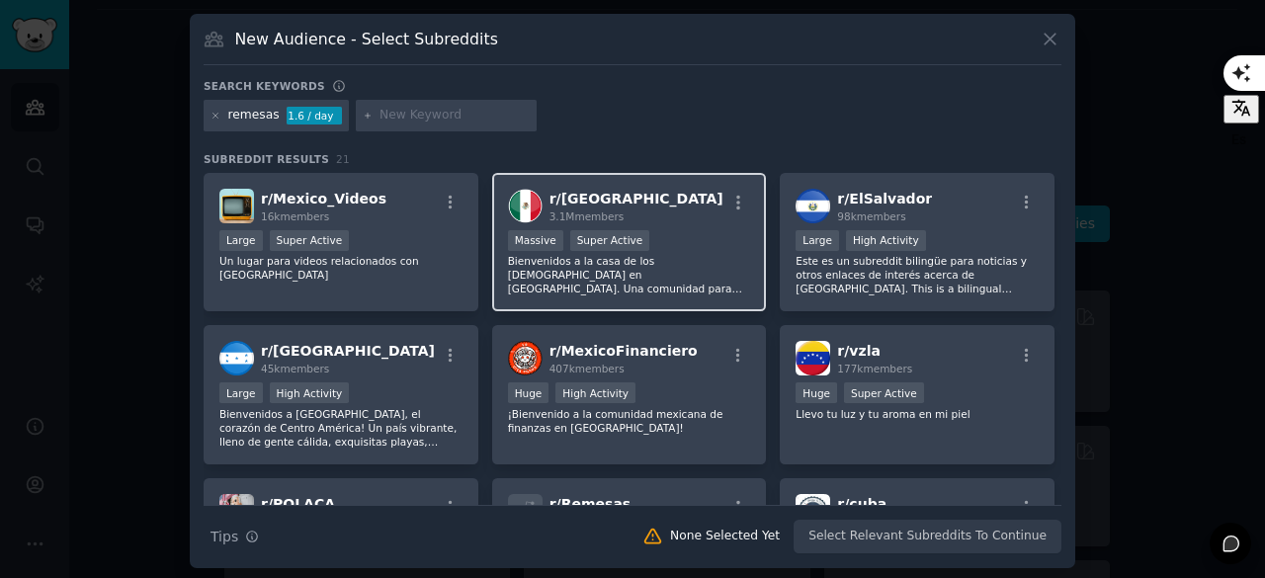
click at [644, 212] on div "r/ [GEOGRAPHIC_DATA] 3.1M members" at bounding box center [629, 206] width 243 height 35
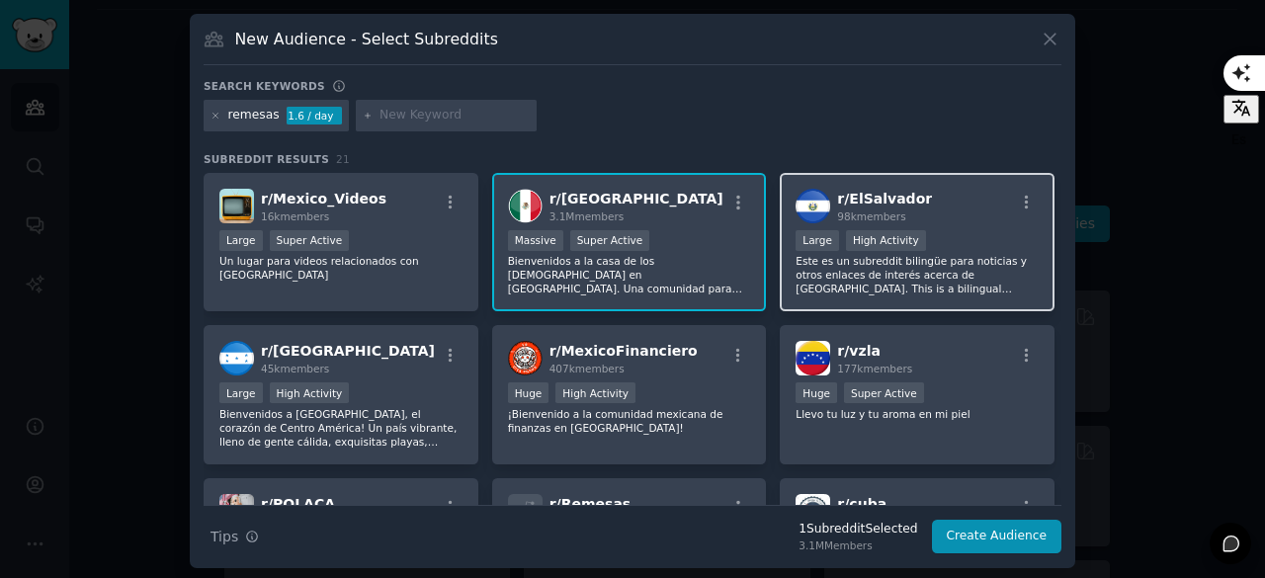
click at [891, 211] on span "98k members" at bounding box center [871, 217] width 68 height 12
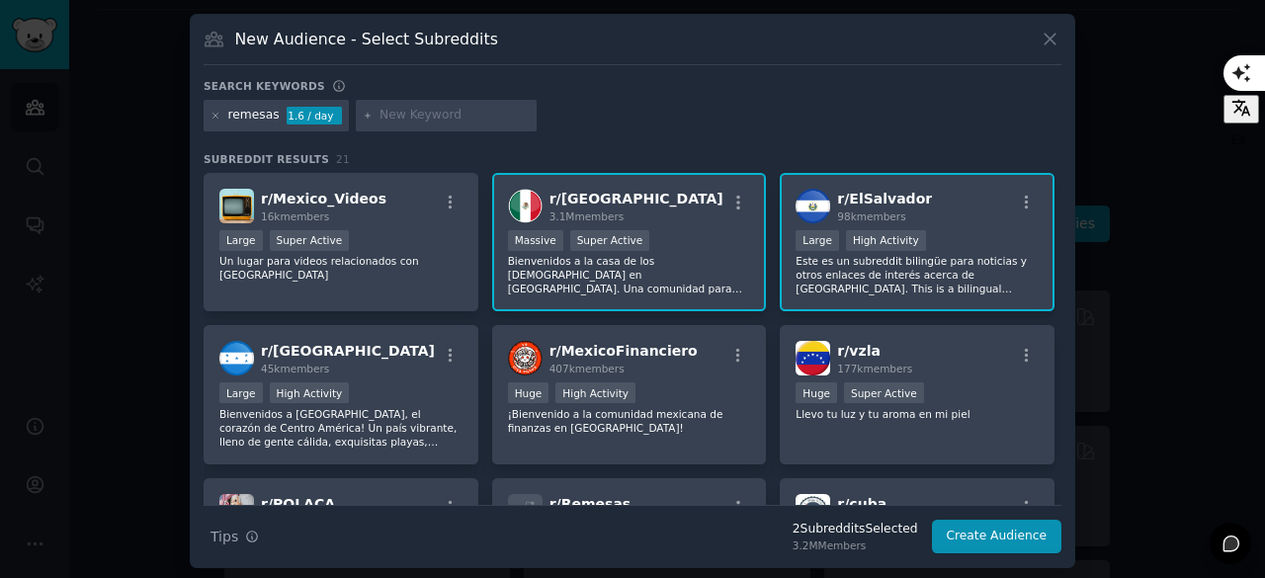
click at [904, 216] on div "98k members" at bounding box center [884, 217] width 95 height 14
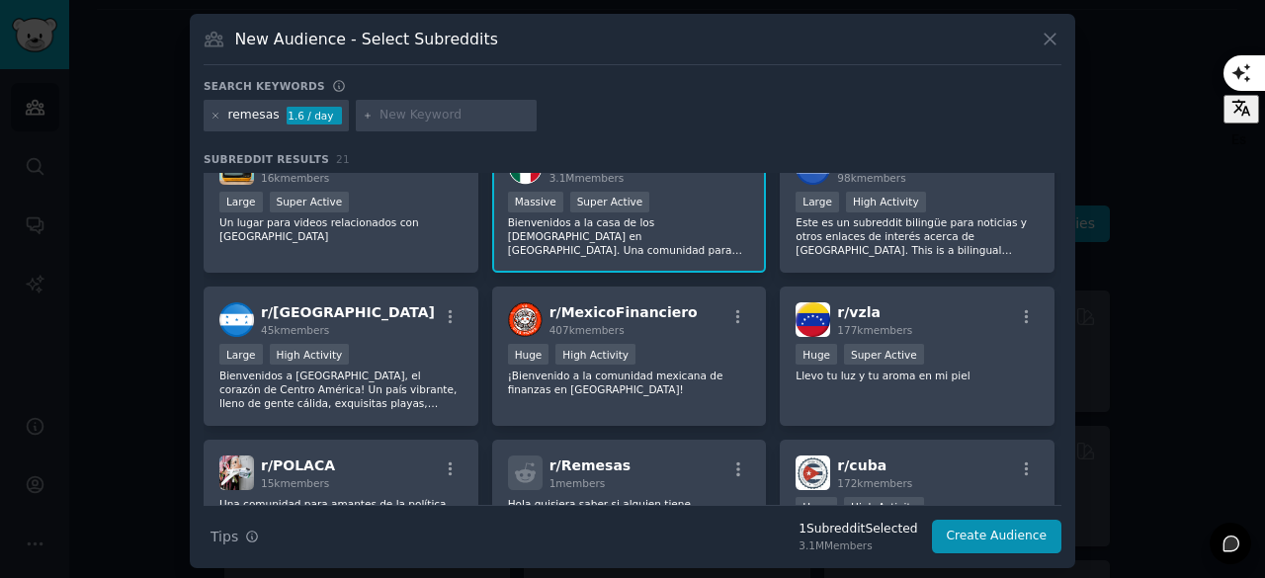
scroll to position [45, 0]
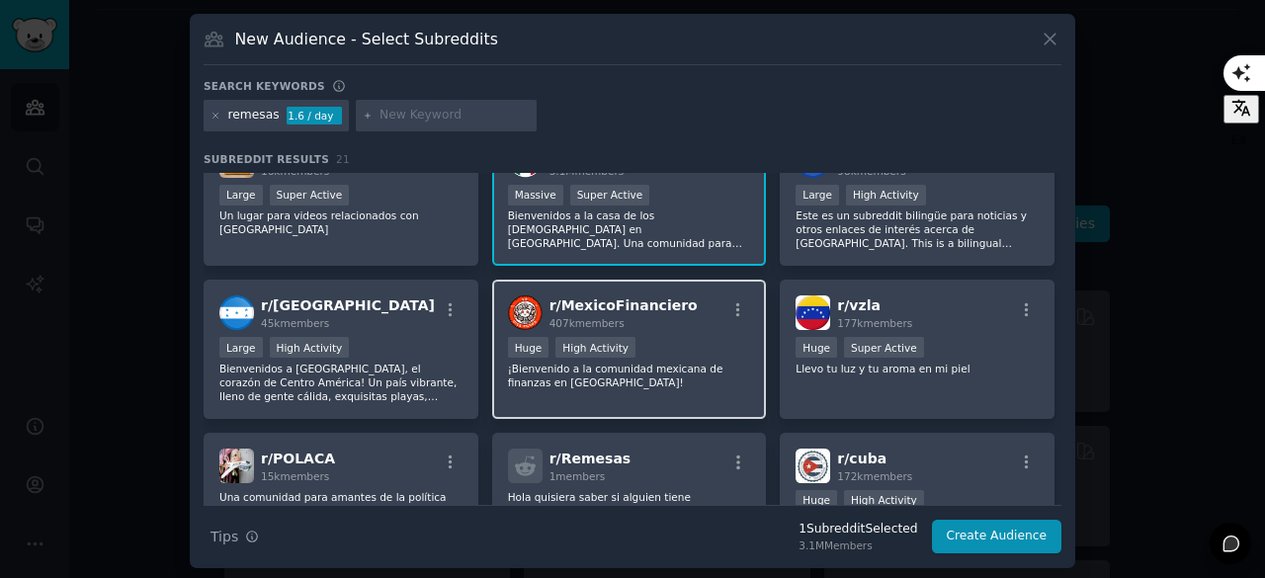
click at [692, 305] on div "r/ MexicoFinanciero 407k members" at bounding box center [629, 313] width 243 height 35
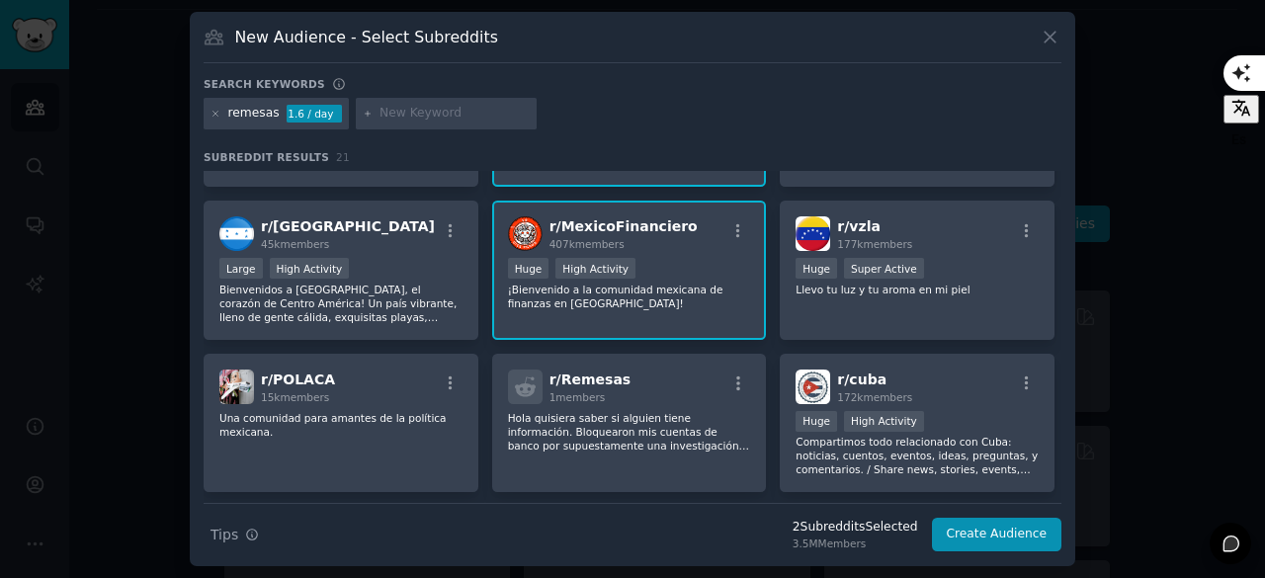
scroll to position [0, 0]
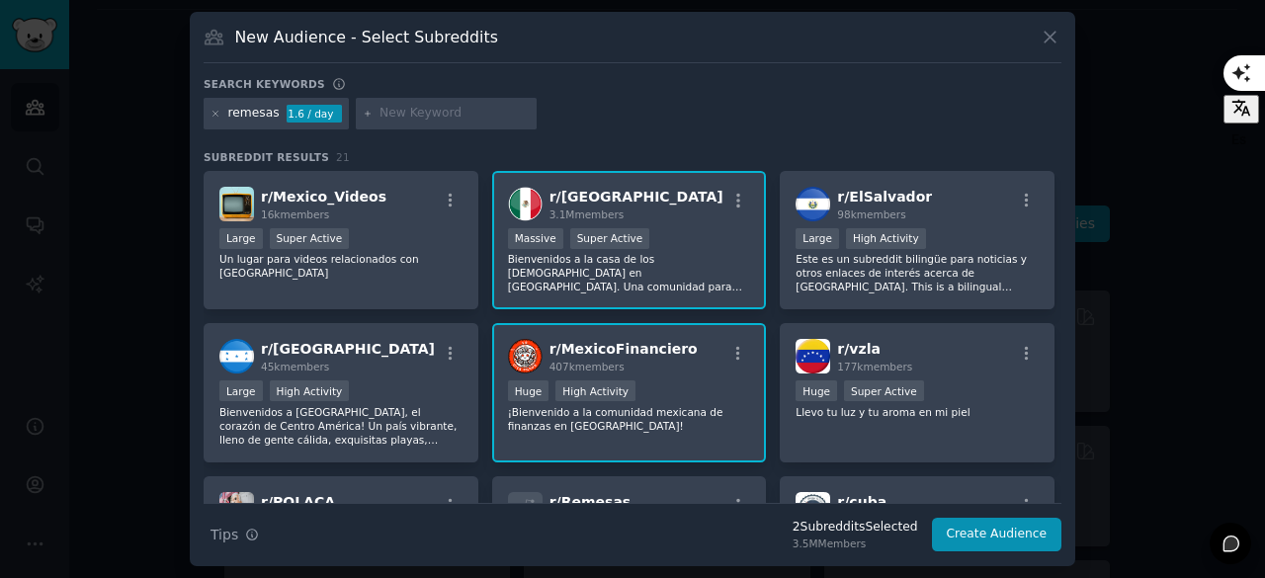
click at [453, 112] on input "text" at bounding box center [455, 114] width 150 height 18
type input "payments"
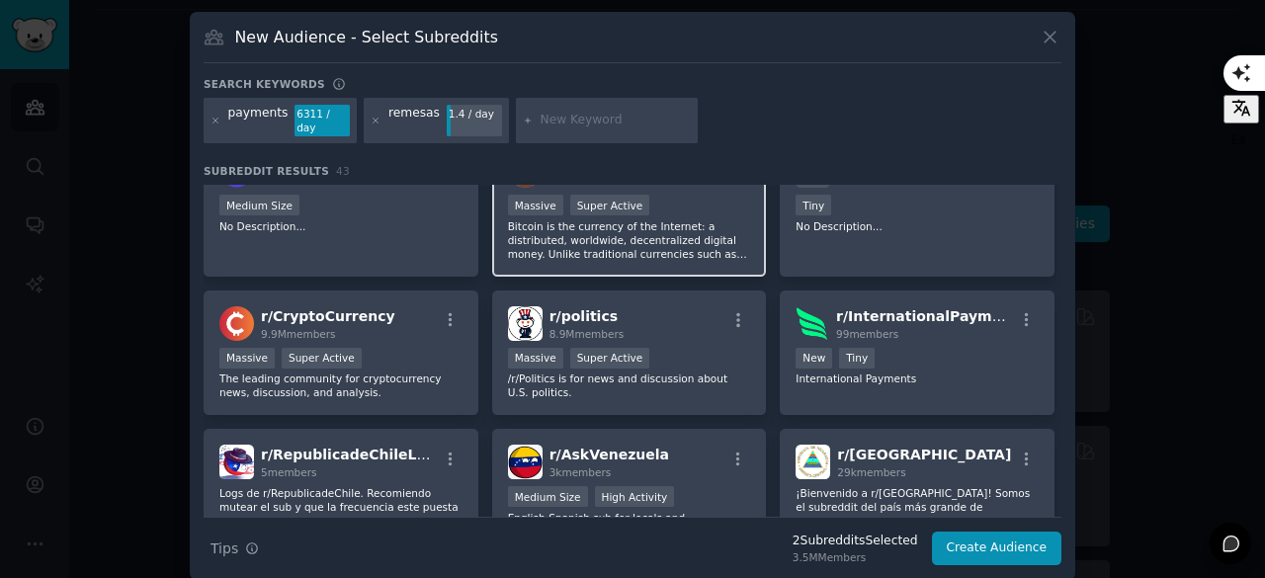
scroll to position [841, 0]
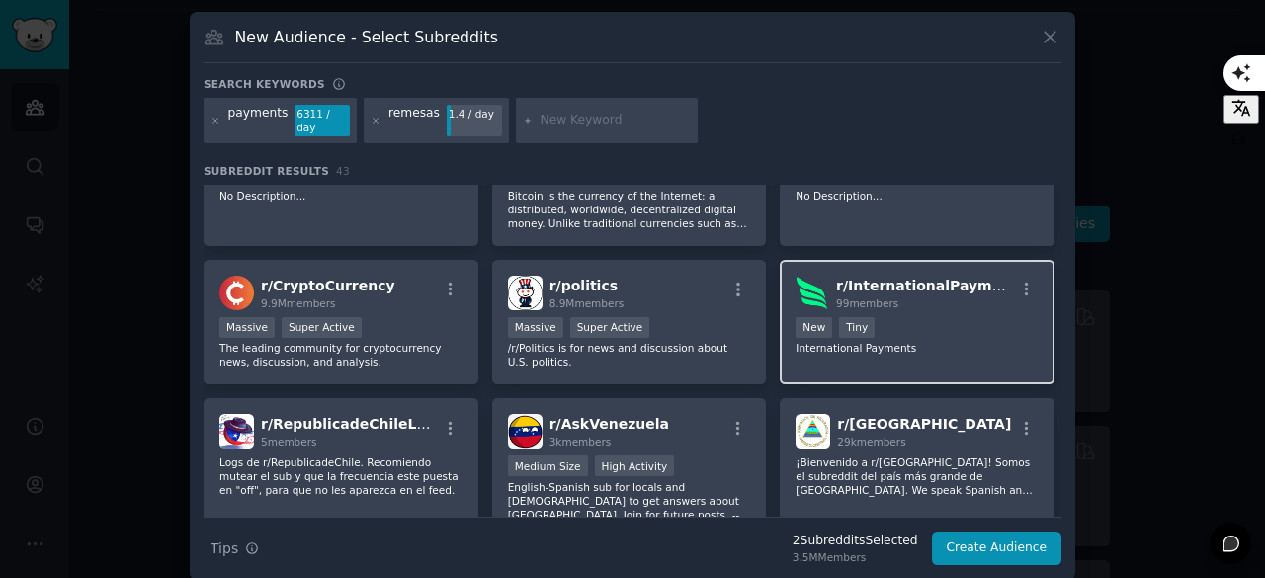
click at [896, 298] on div "r/ InternationalPayments 99 members < 100 members New Tiny International Paymen…" at bounding box center [917, 323] width 275 height 126
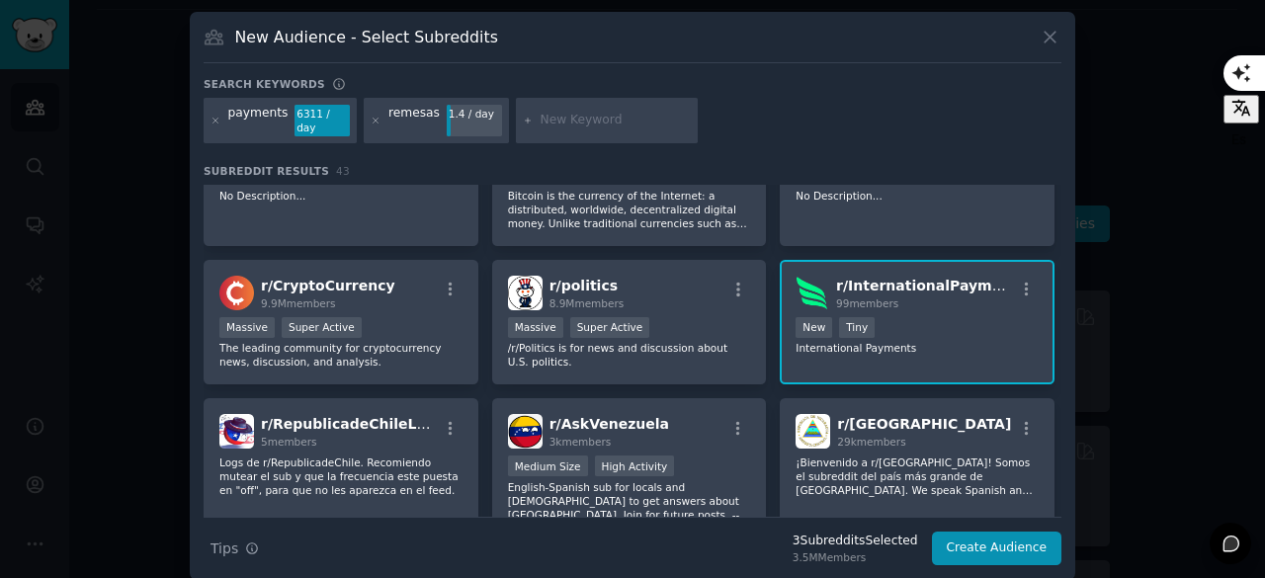
click at [541, 112] on input "text" at bounding box center [616, 121] width 150 height 18
type input "chicano"
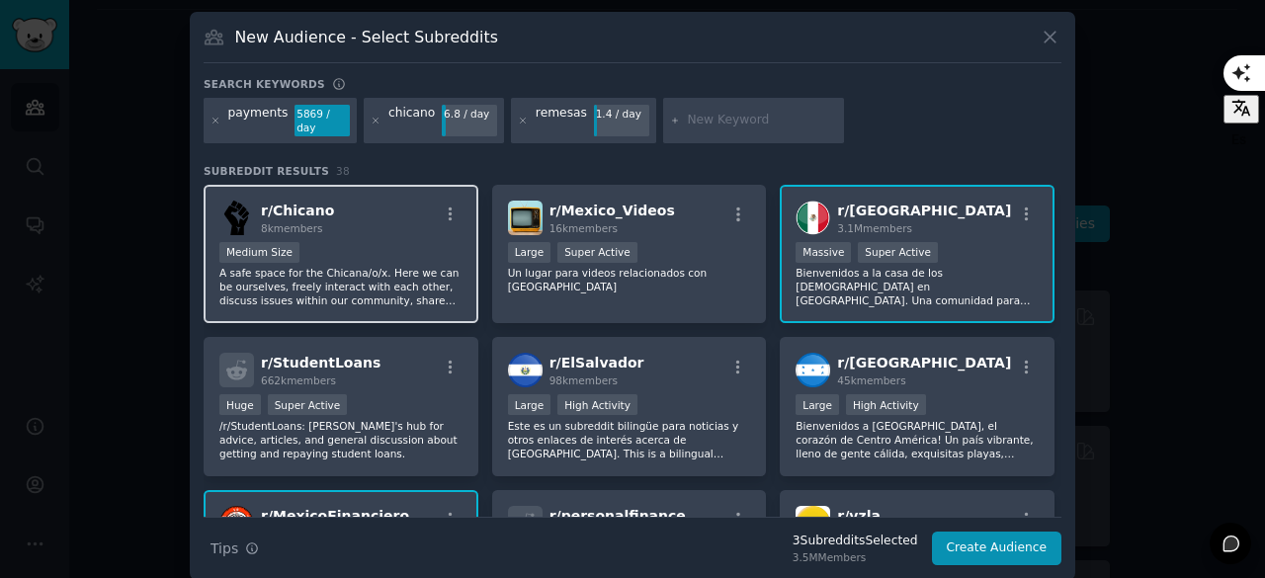
click at [376, 242] on div "Medium Size" at bounding box center [340, 254] width 243 height 25
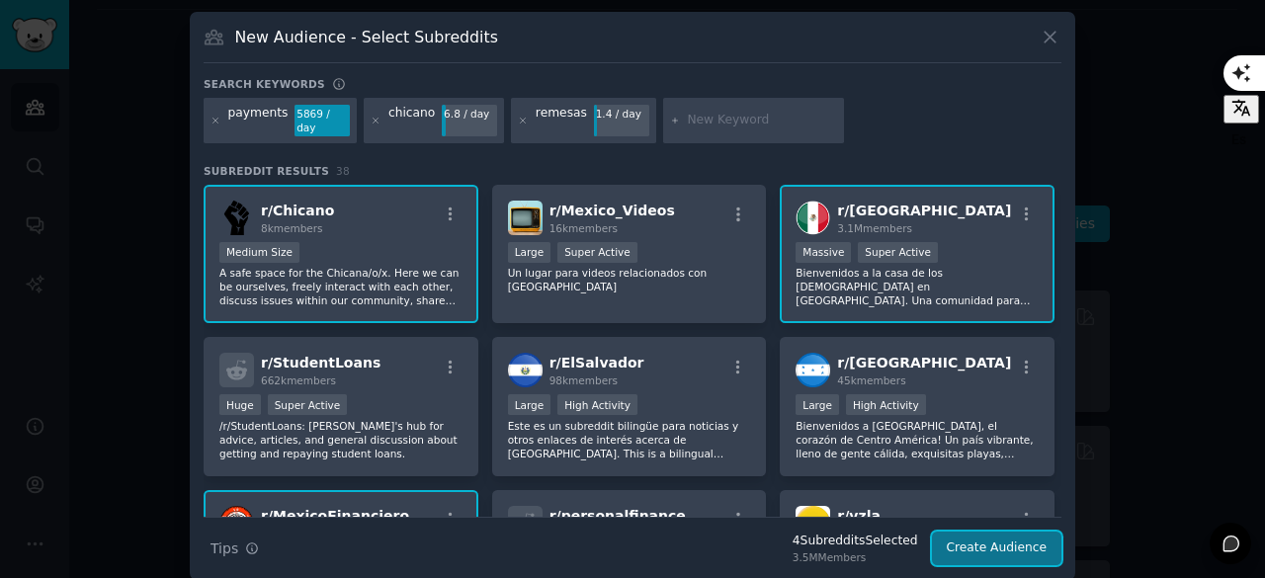
click at [1032, 535] on button "Create Audience" at bounding box center [997, 549] width 130 height 34
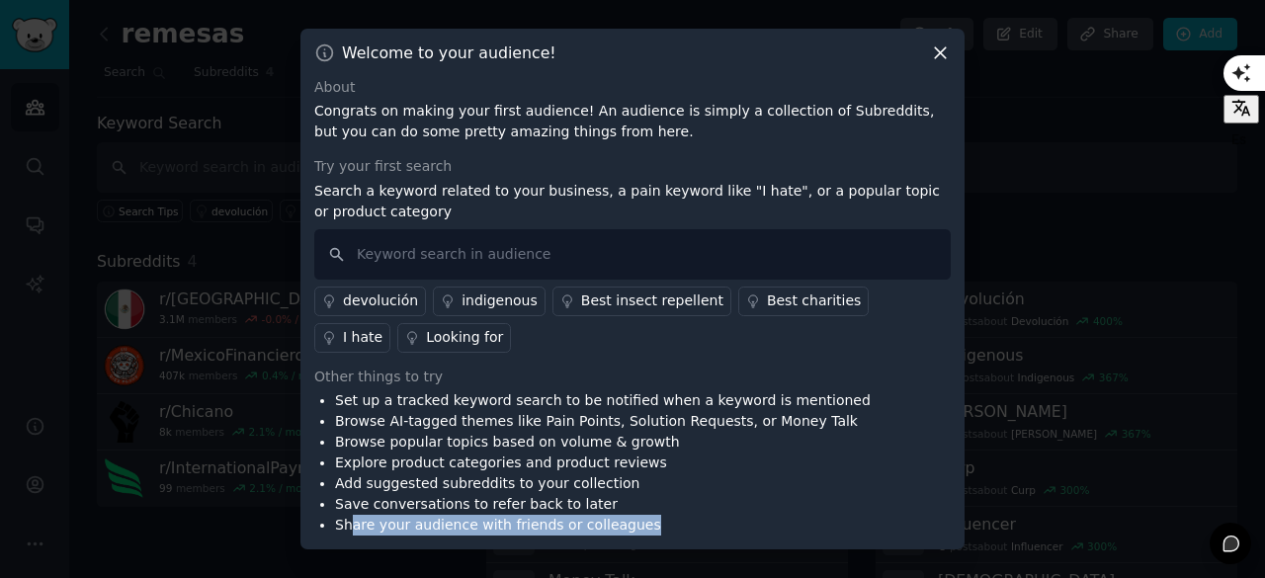
drag, startPoint x: 353, startPoint y: 523, endPoint x: 662, endPoint y: 531, distance: 309.5
click at [662, 531] on li "Share your audience with friends or colleagues" at bounding box center [603, 525] width 536 height 21
click at [712, 492] on li "Add suggested subreddits to your collection" at bounding box center [603, 483] width 536 height 21
click at [944, 49] on icon at bounding box center [940, 52] width 11 height 11
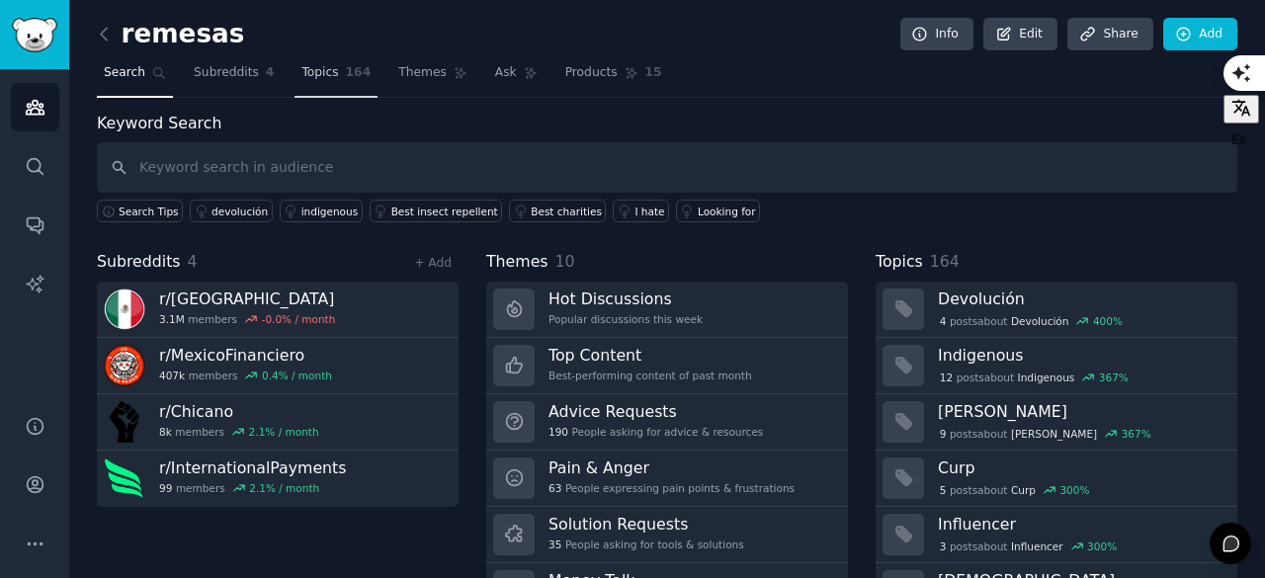
click at [319, 79] on span "Topics" at bounding box center [319, 73] width 37 height 18
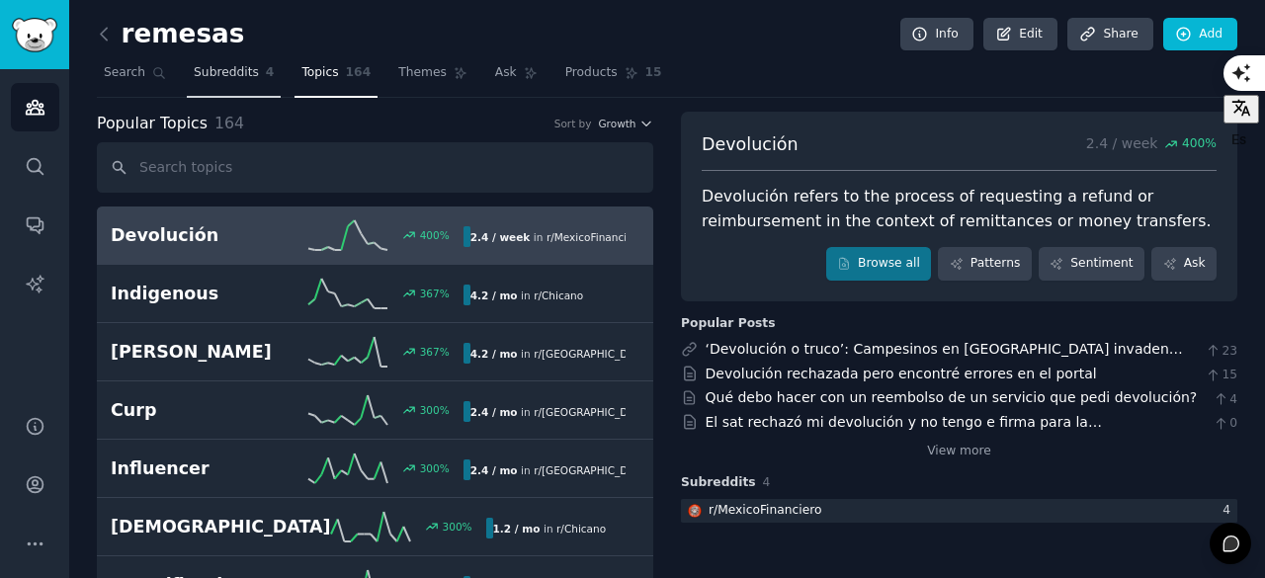
click at [210, 78] on span "Subreddits" at bounding box center [226, 73] width 65 height 18
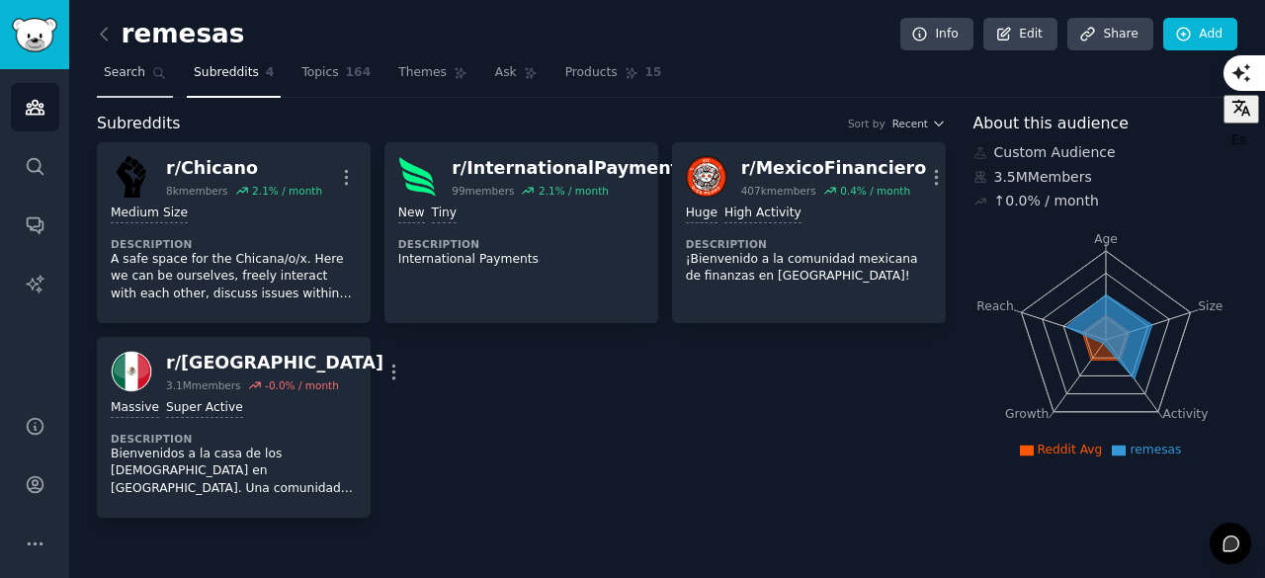
click at [129, 84] on link "Search" at bounding box center [135, 77] width 76 height 41
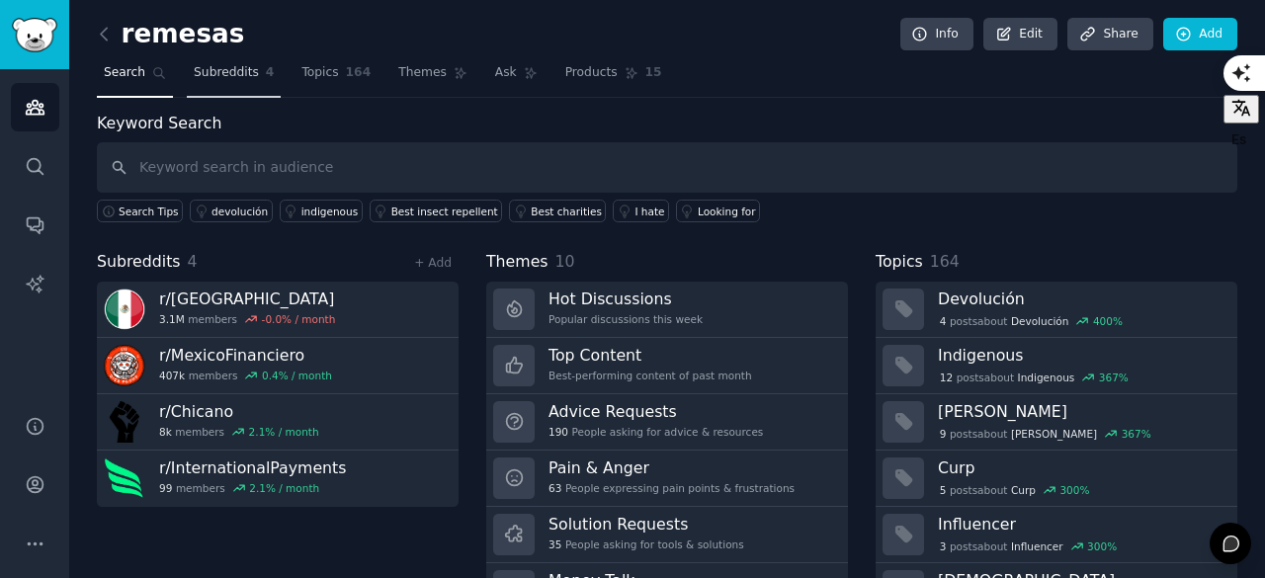
click at [212, 80] on span "Subreddits" at bounding box center [226, 73] width 65 height 18
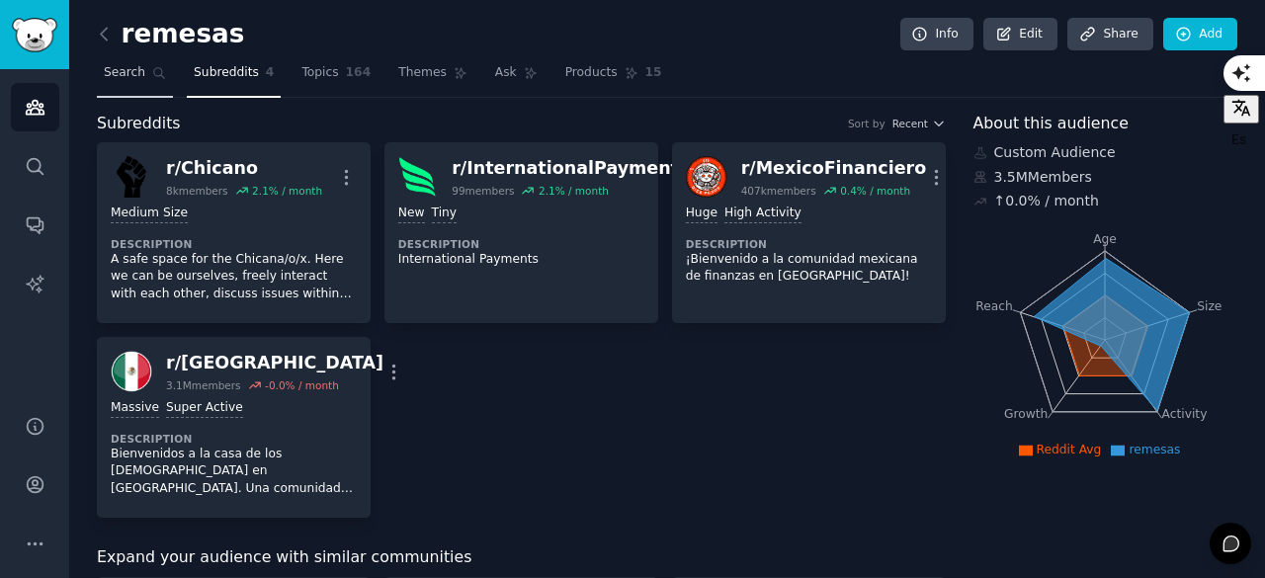
click at [136, 84] on link "Search" at bounding box center [135, 77] width 76 height 41
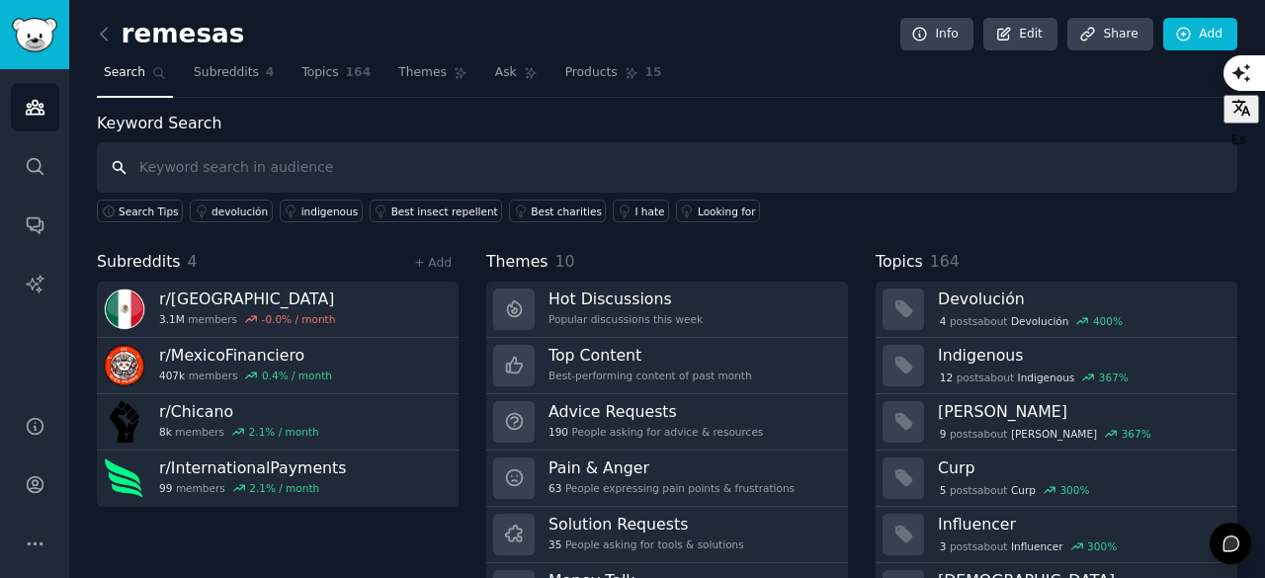
scroll to position [99, 0]
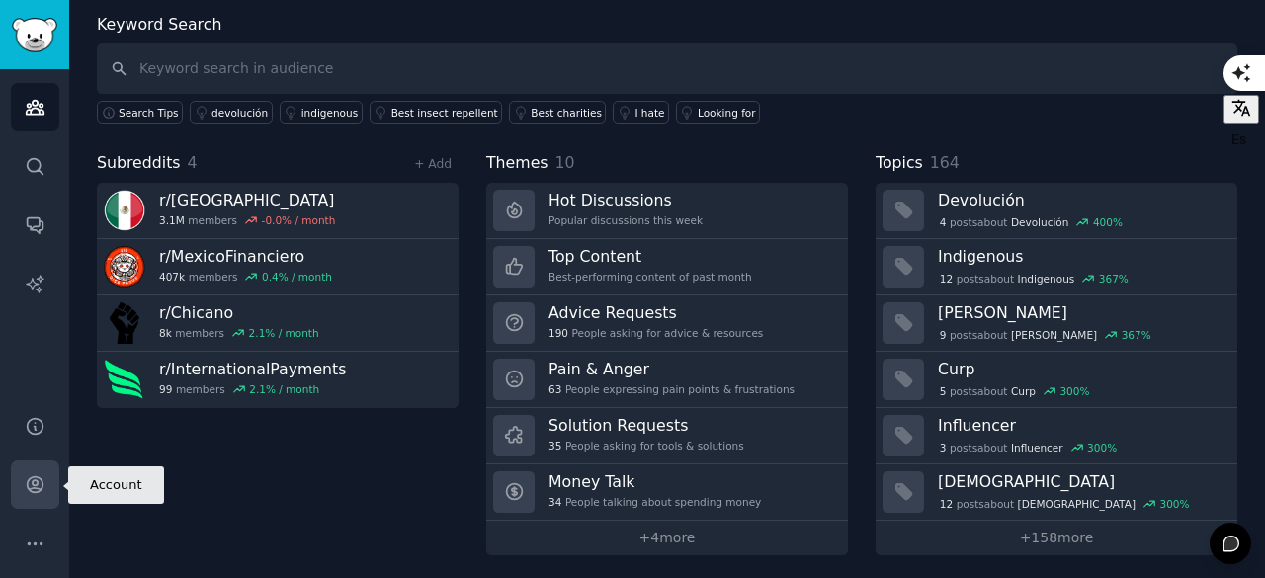
click at [29, 485] on icon "Sidebar" at bounding box center [35, 484] width 21 height 21
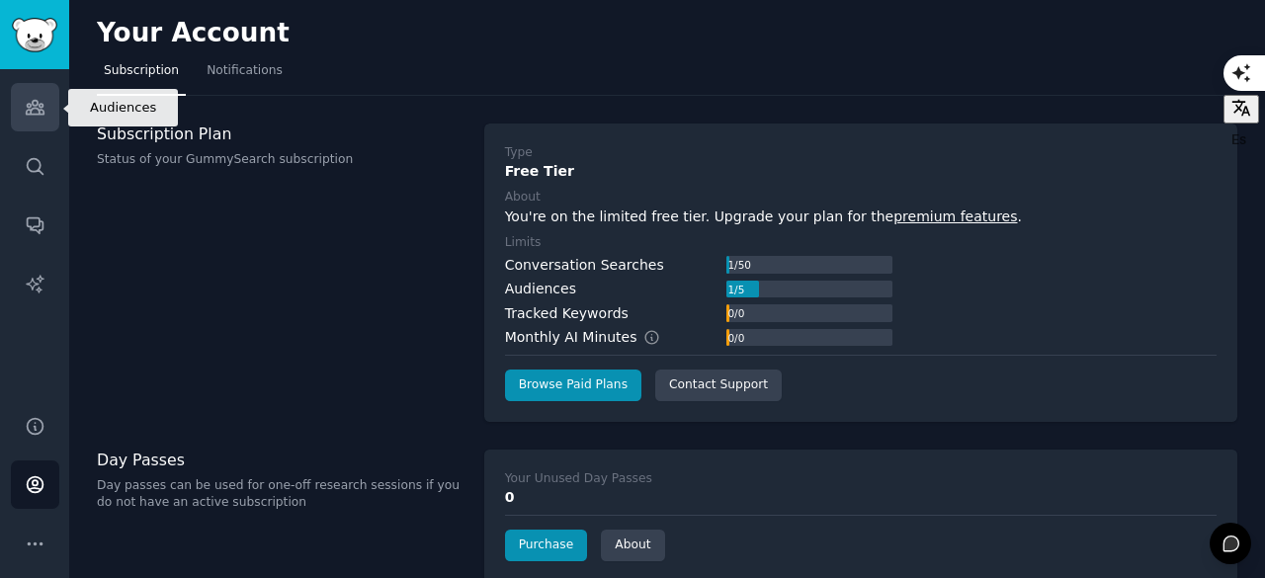
click at [32, 97] on icon "Sidebar" at bounding box center [35, 107] width 21 height 21
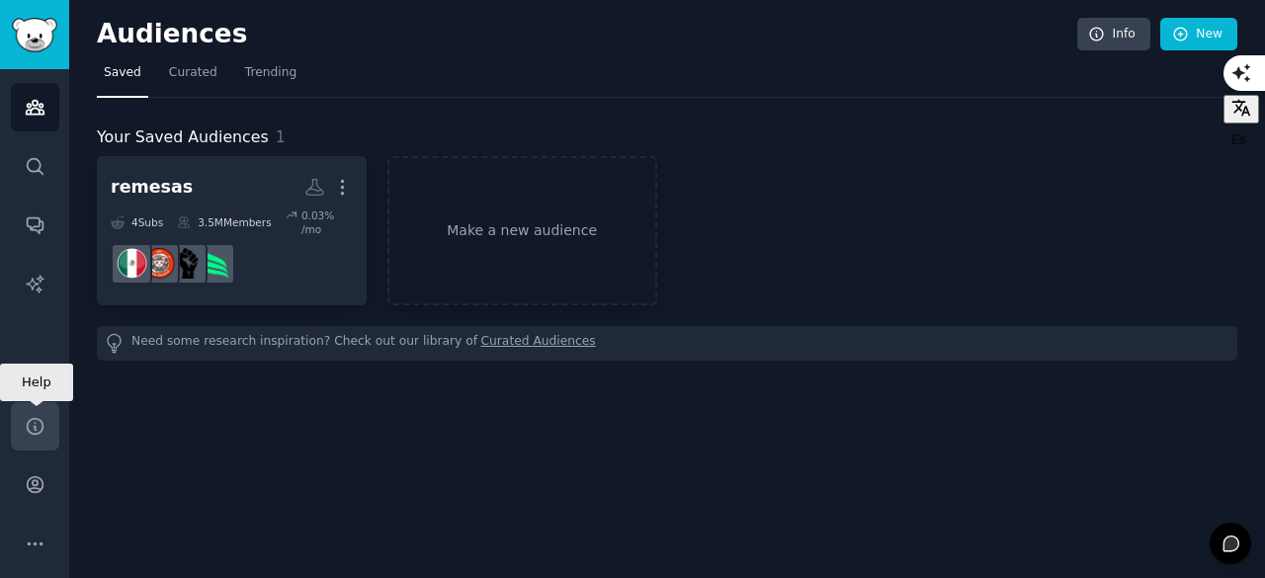
click at [38, 433] on icon "Sidebar" at bounding box center [35, 426] width 16 height 16
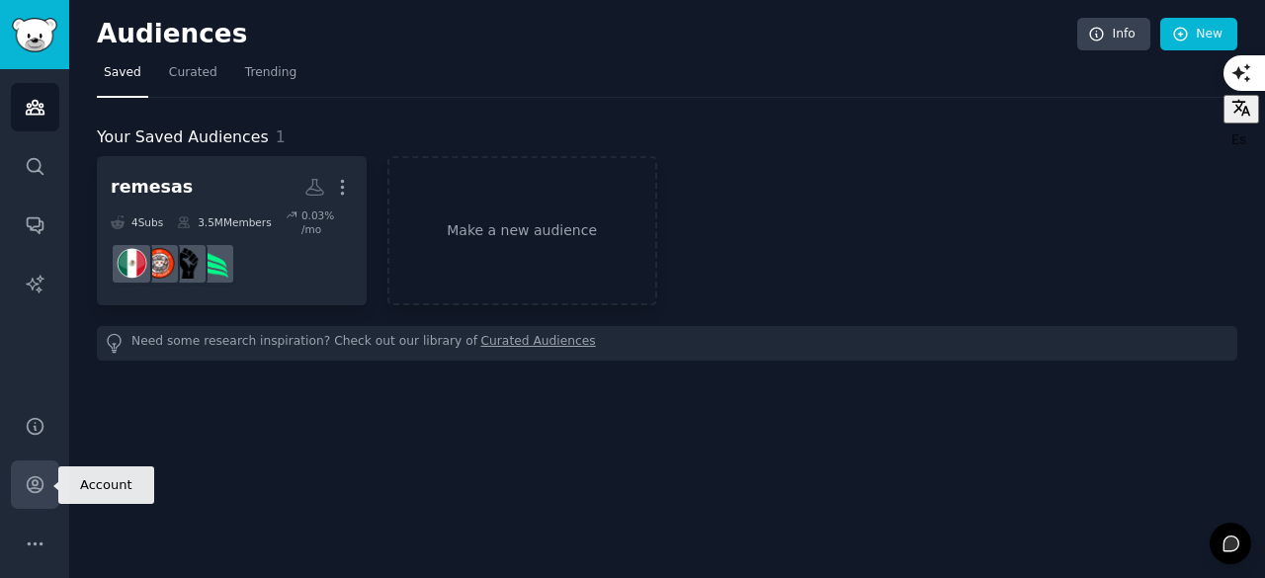
click at [24, 496] on link "Account" at bounding box center [35, 485] width 48 height 48
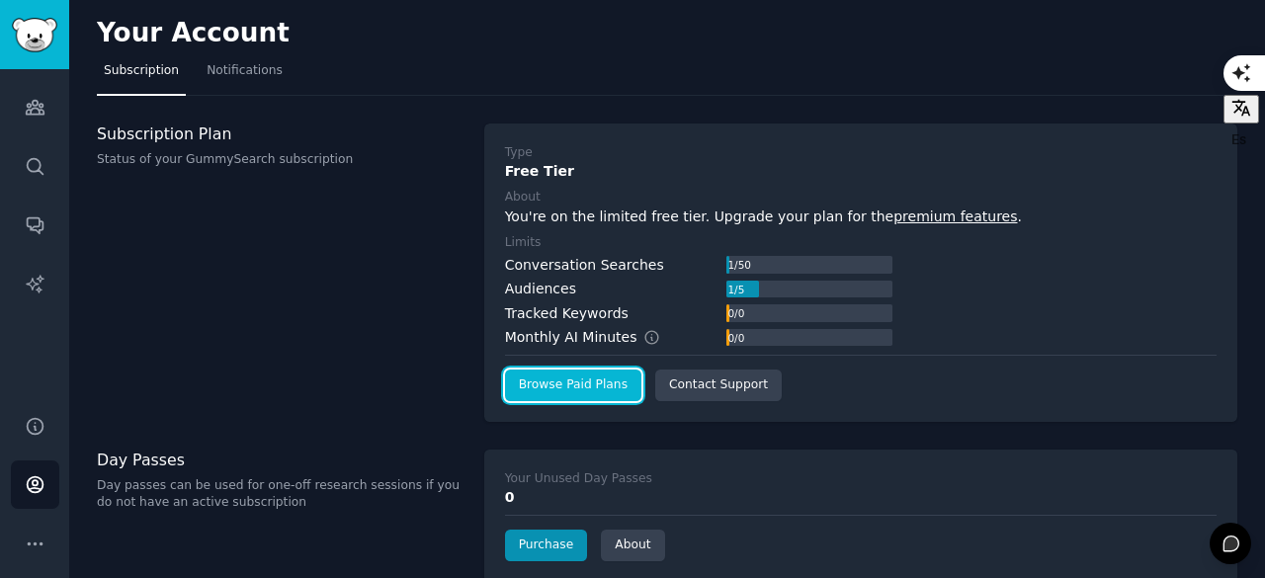
click at [613, 396] on link "Browse Paid Plans" at bounding box center [573, 386] width 136 height 32
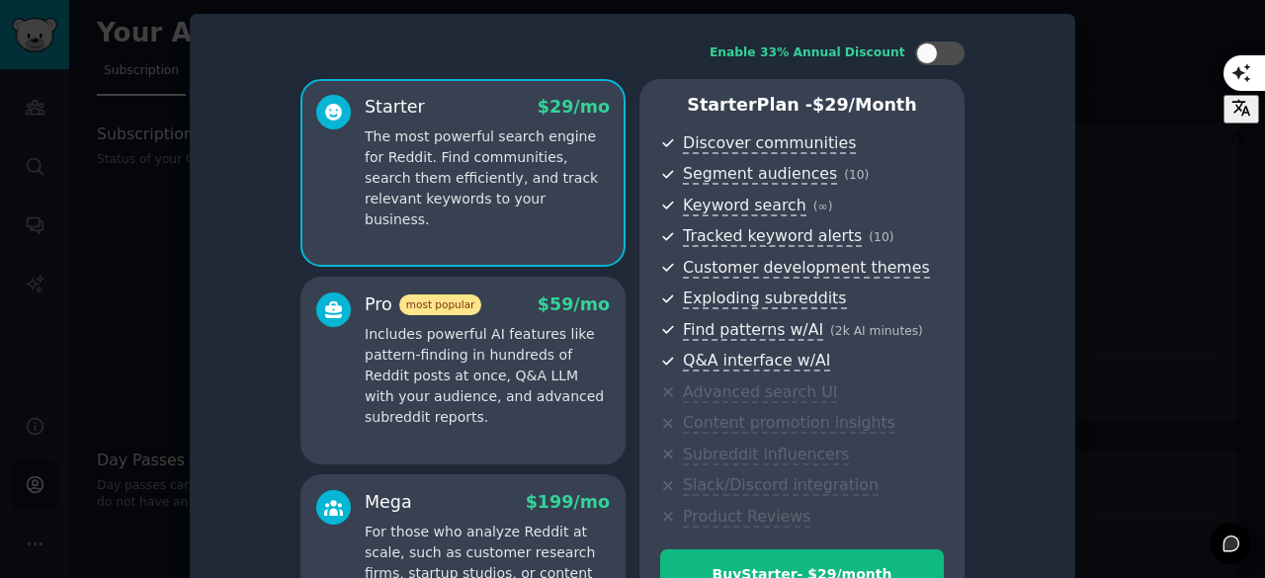
click at [1141, 42] on div at bounding box center [632, 289] width 1265 height 578
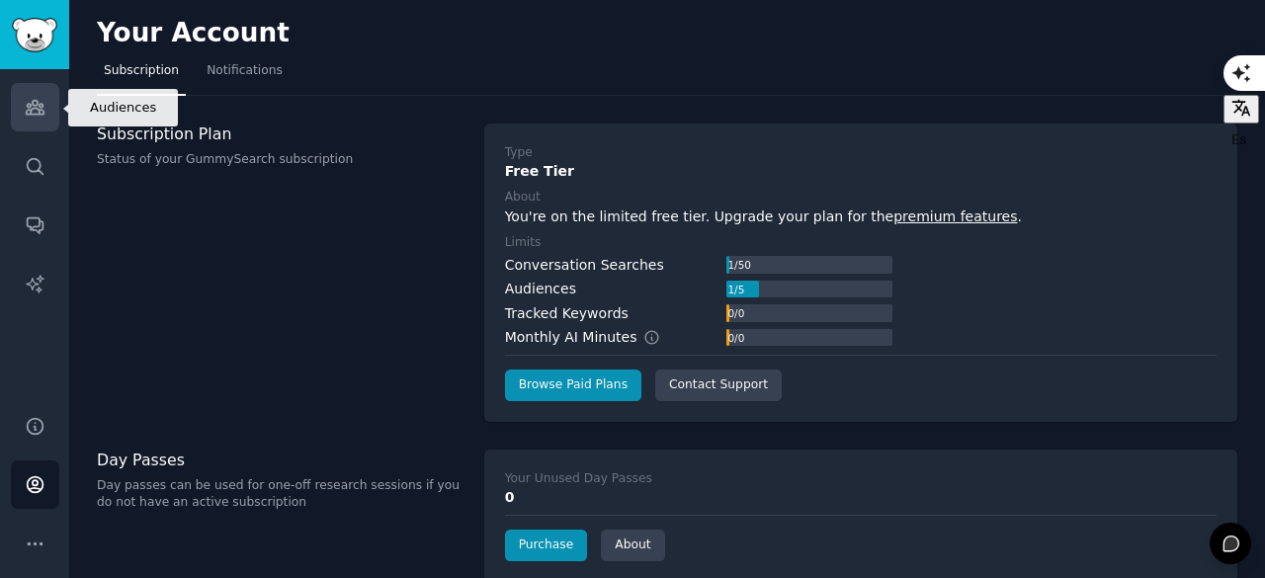
click at [31, 108] on icon "Sidebar" at bounding box center [35, 107] width 21 height 21
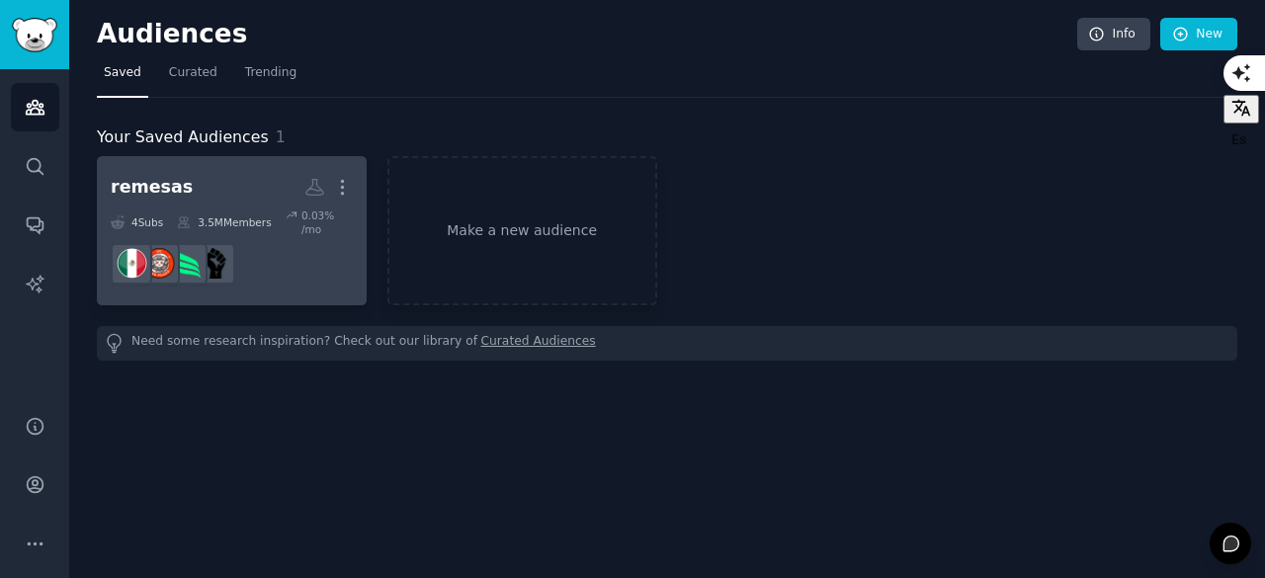
click at [258, 210] on div "3.5M Members" at bounding box center [224, 223] width 94 height 28
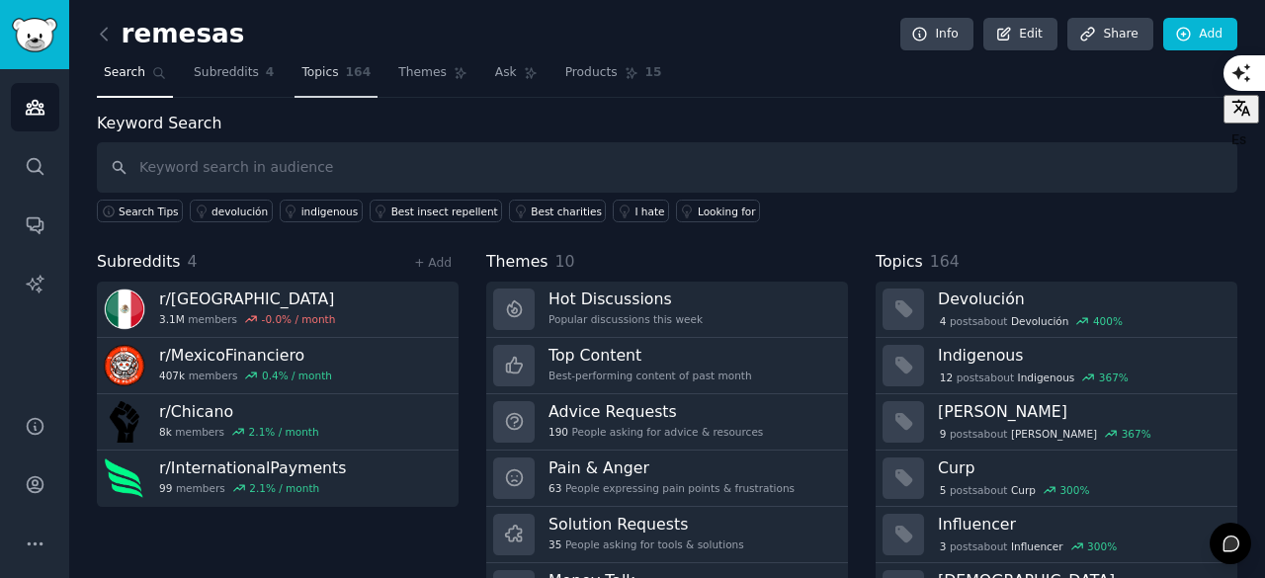
click at [329, 71] on link "Topics 164" at bounding box center [336, 77] width 83 height 41
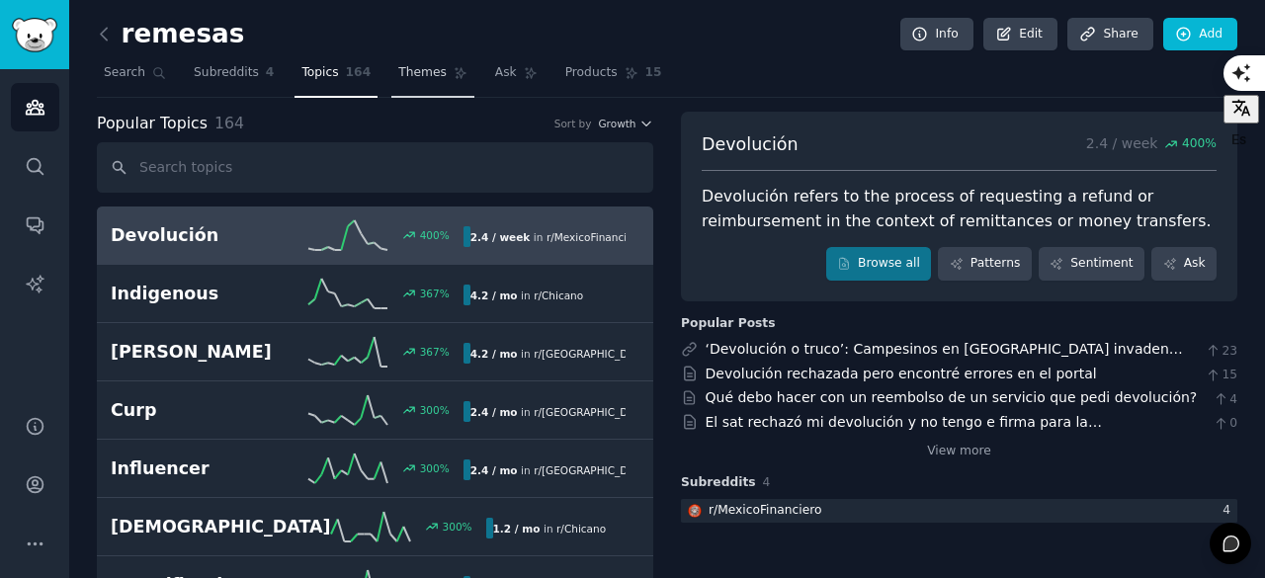
click at [401, 65] on span "Themes" at bounding box center [422, 73] width 48 height 18
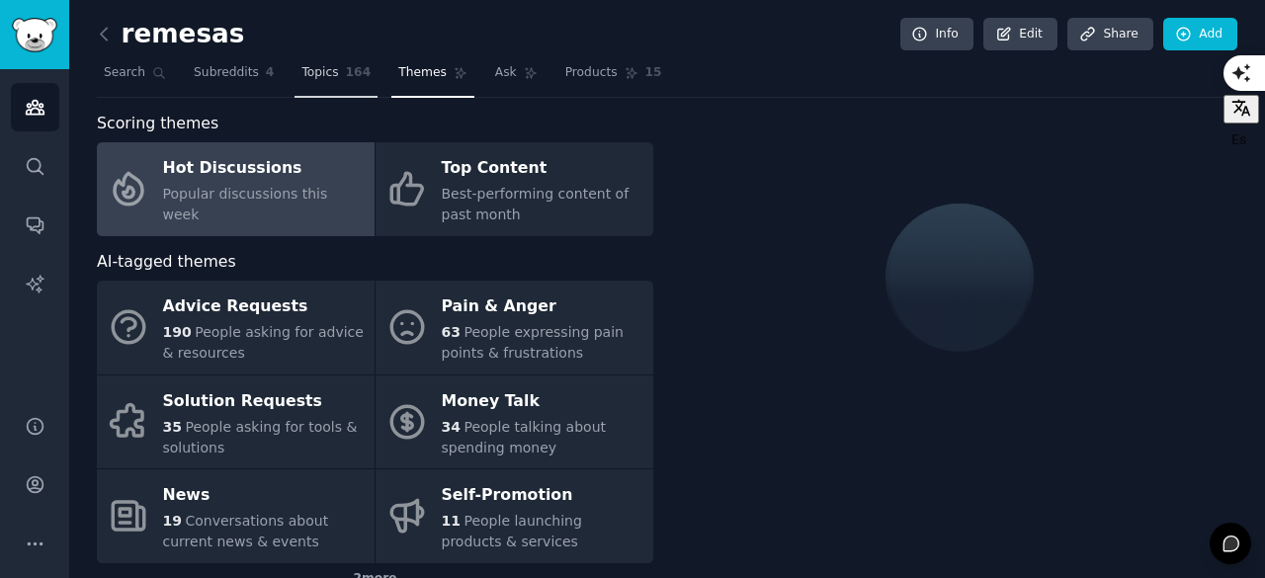
click at [346, 71] on span "164" at bounding box center [359, 73] width 26 height 18
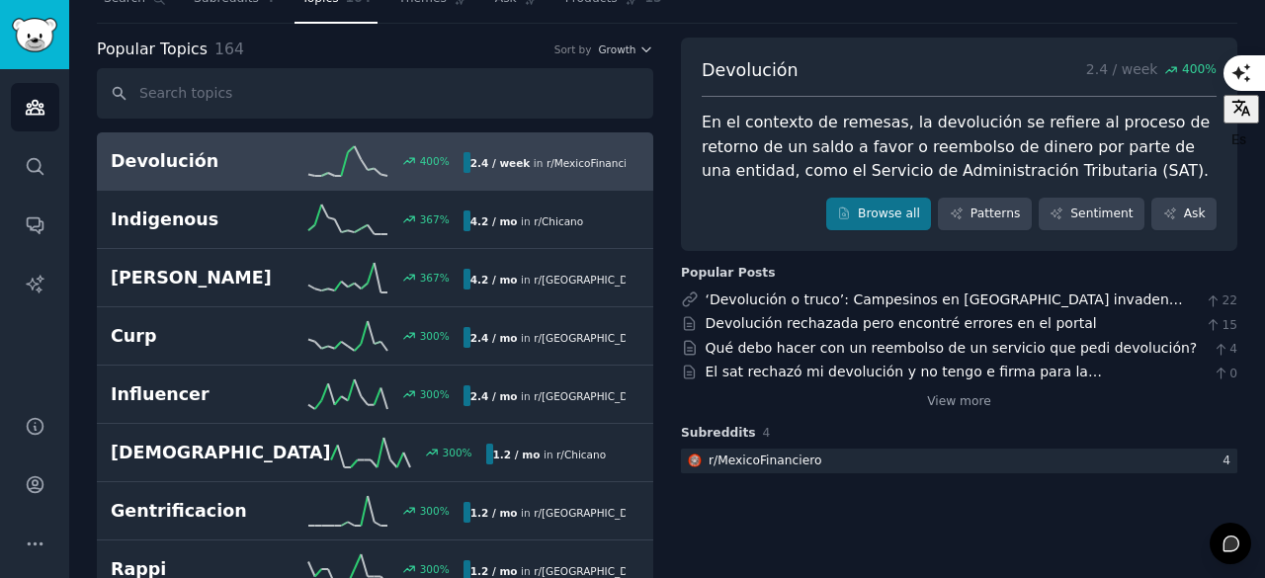
scroll to position [29, 0]
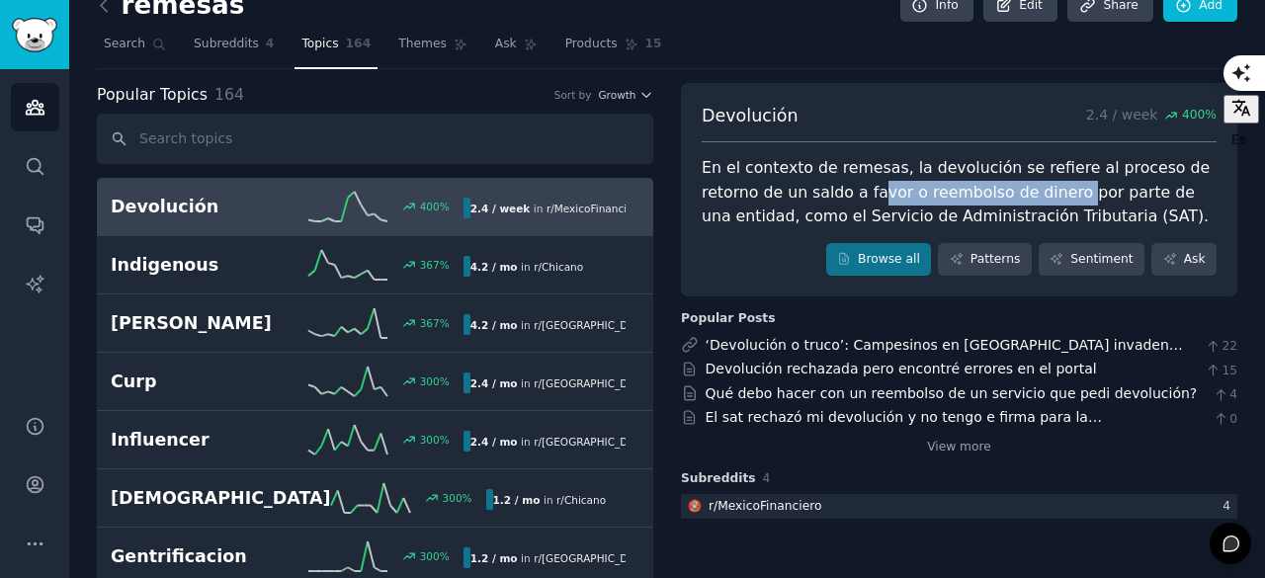
drag, startPoint x: 807, startPoint y: 196, endPoint x: 996, endPoint y: 199, distance: 189.8
click at [996, 199] on div "En el contexto de remesas, la devolución se refiere al proceso de retorno de un…" at bounding box center [959, 192] width 515 height 73
click at [1074, 213] on div "En el contexto de remesas, la devolución se refiere al proceso de retorno de un…" at bounding box center [959, 192] width 515 height 73
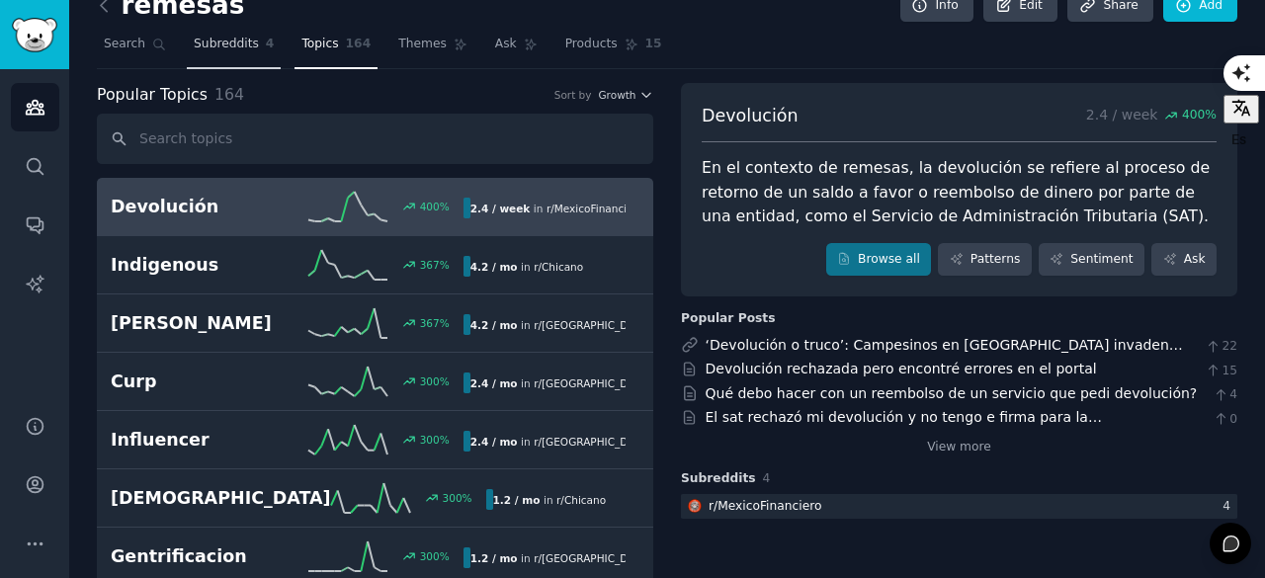
click at [223, 34] on link "Subreddits 4" at bounding box center [234, 49] width 94 height 41
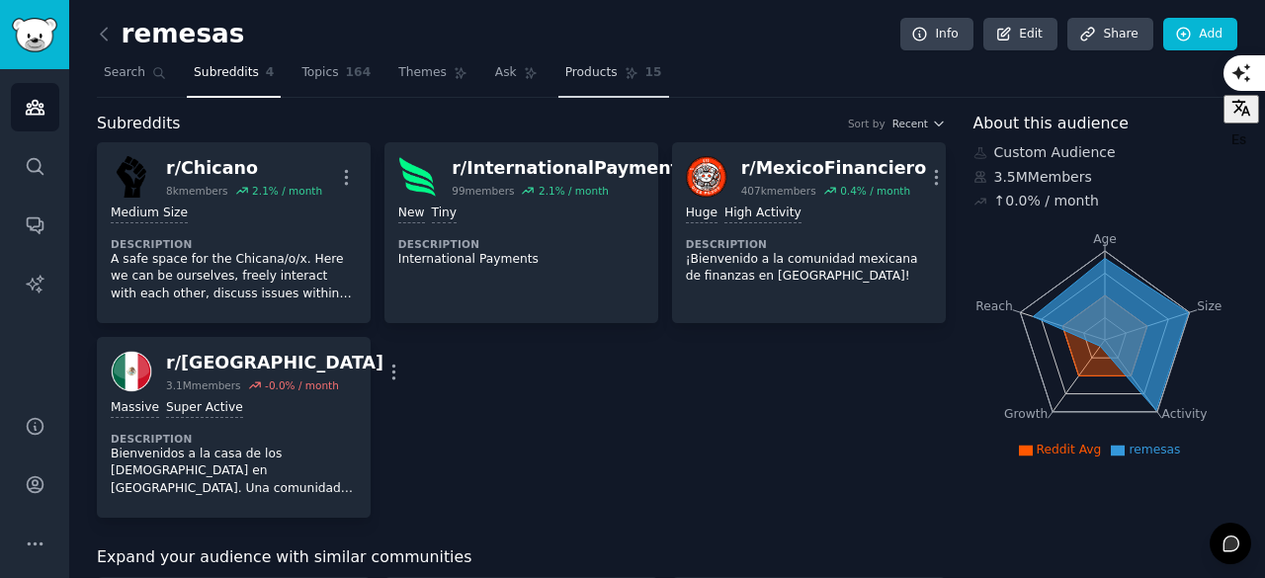
click at [565, 78] on span "Products" at bounding box center [591, 73] width 52 height 18
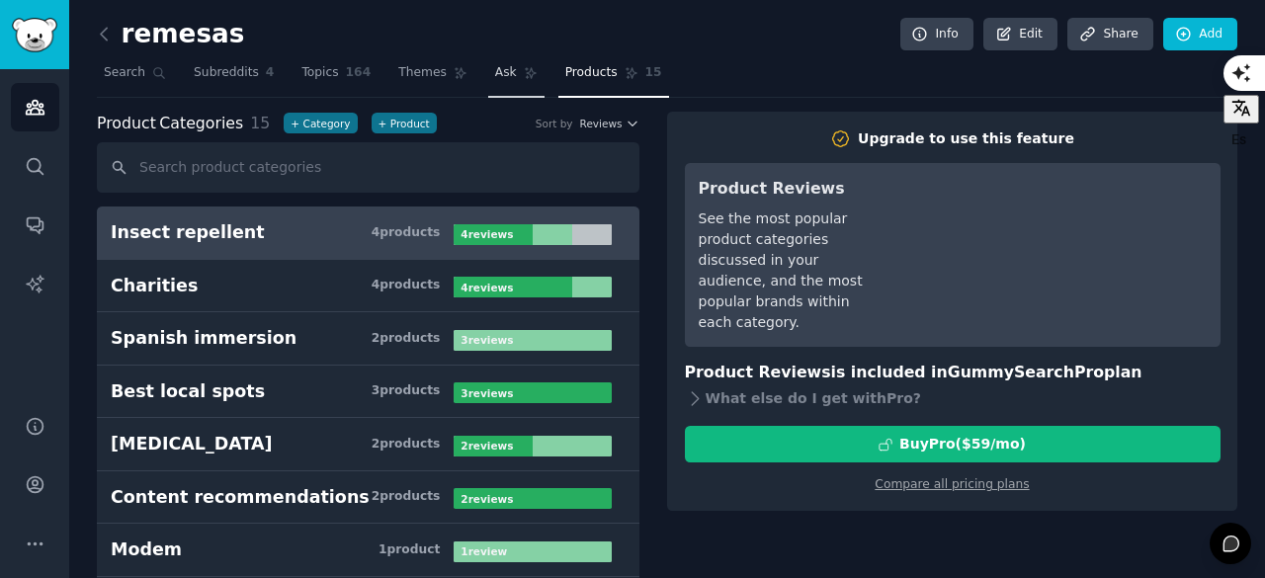
click at [495, 77] on span "Ask" at bounding box center [506, 73] width 22 height 18
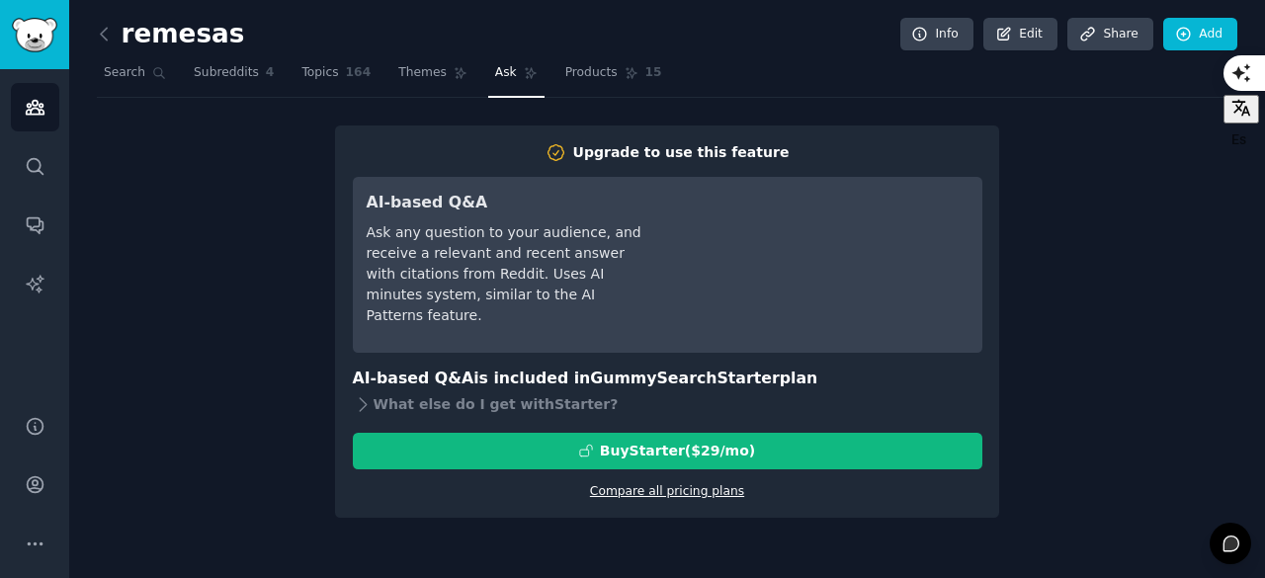
click at [716, 484] on link "Compare all pricing plans" at bounding box center [667, 491] width 154 height 14
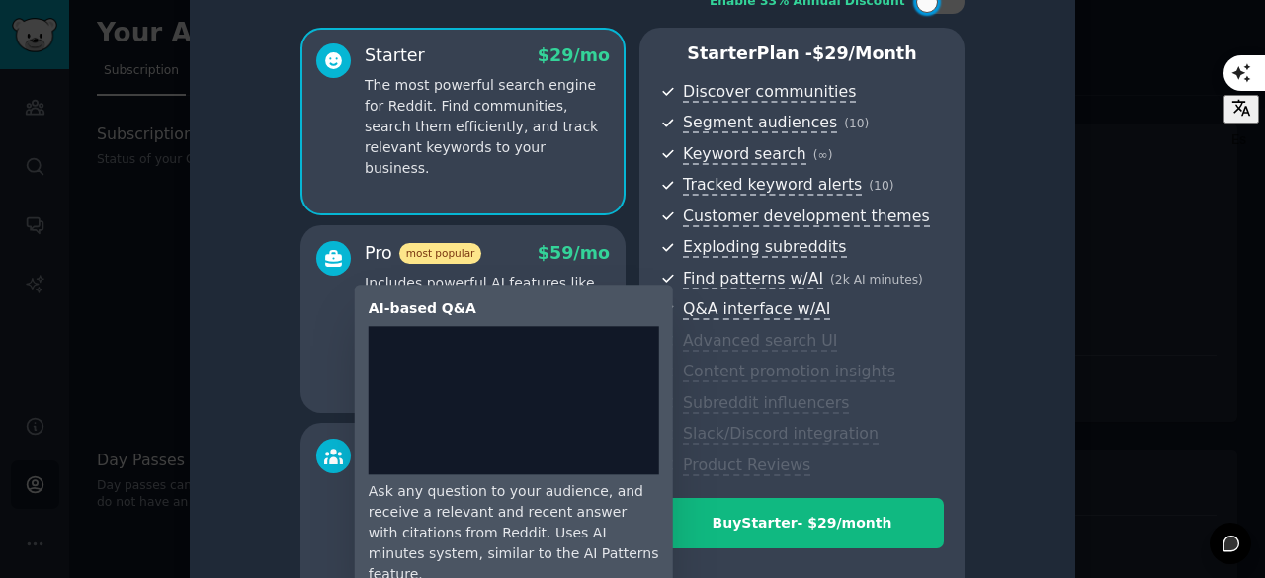
scroll to position [53, 0]
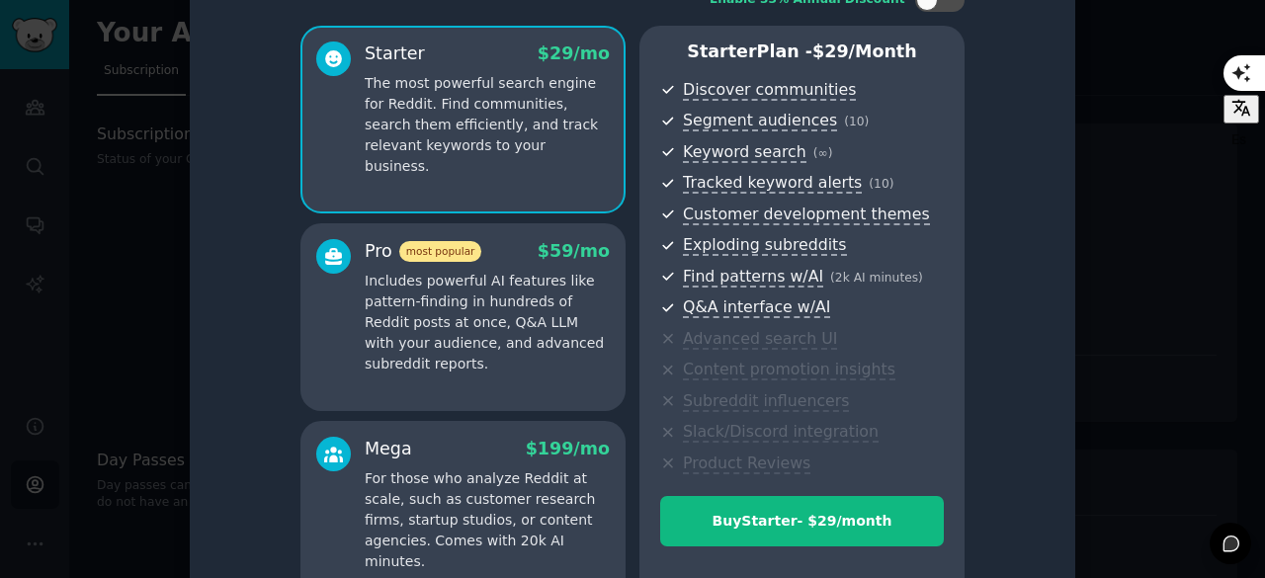
click at [553, 284] on p "Includes powerful AI features like pattern-finding in hundreds of Reddit posts …" at bounding box center [487, 323] width 245 height 104
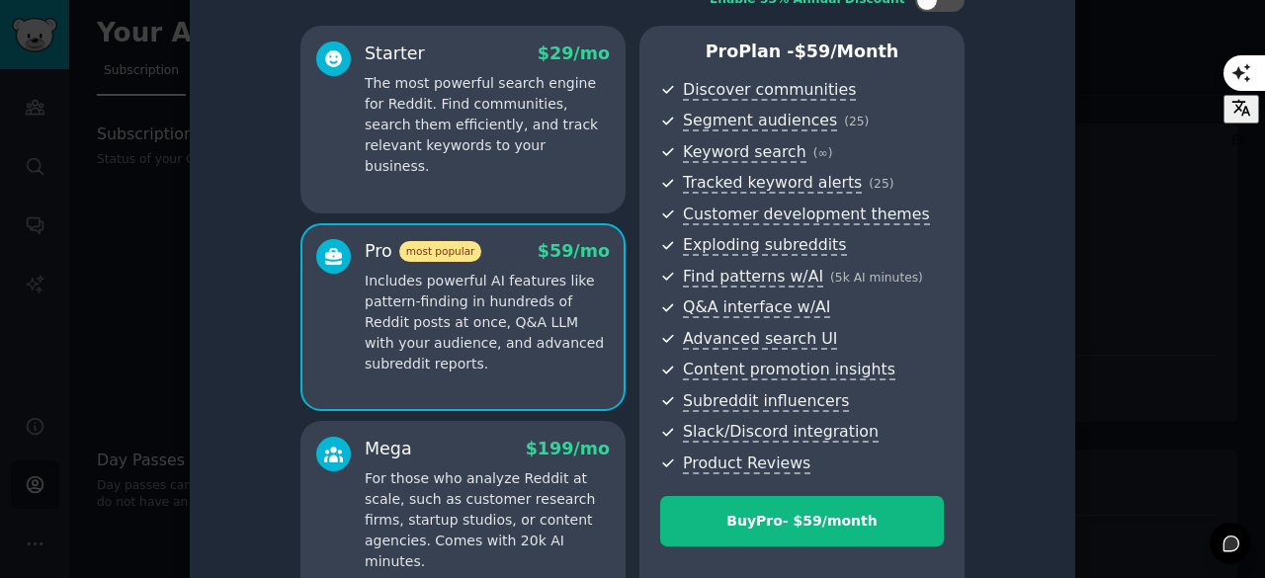
click at [552, 161] on div "Starter $ 29 /mo The most powerful search engine for Reddit. Find communities, …" at bounding box center [462, 120] width 325 height 188
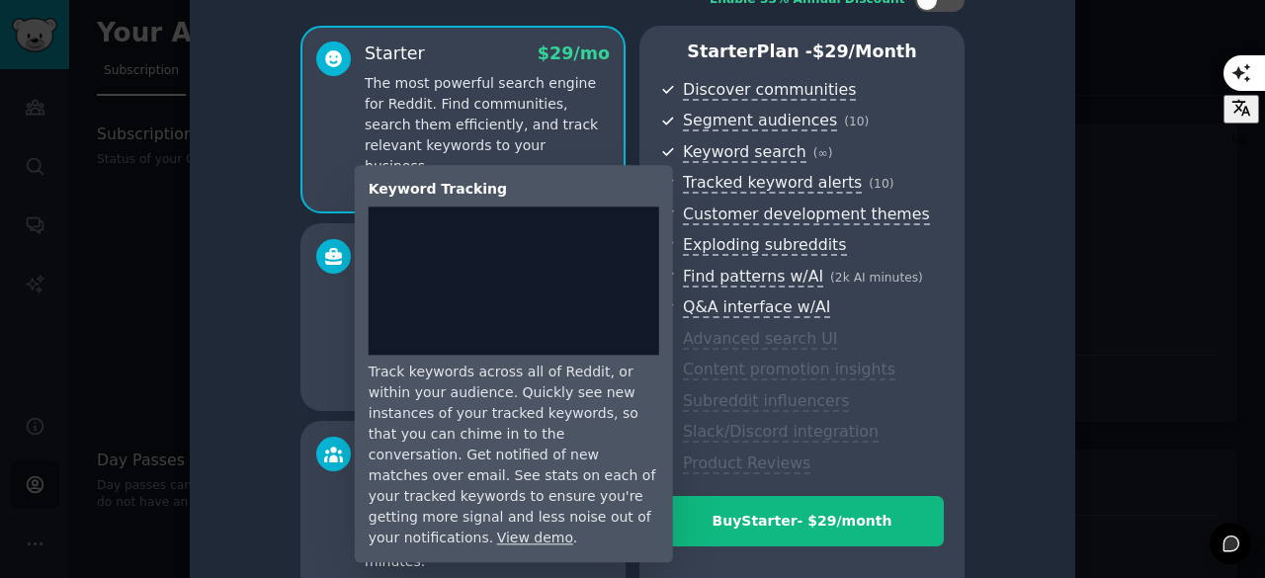
click at [341, 316] on div "Keyword Tracking Track keywords across all of Reddit, or within your audience. …" at bounding box center [507, 363] width 332 height 397
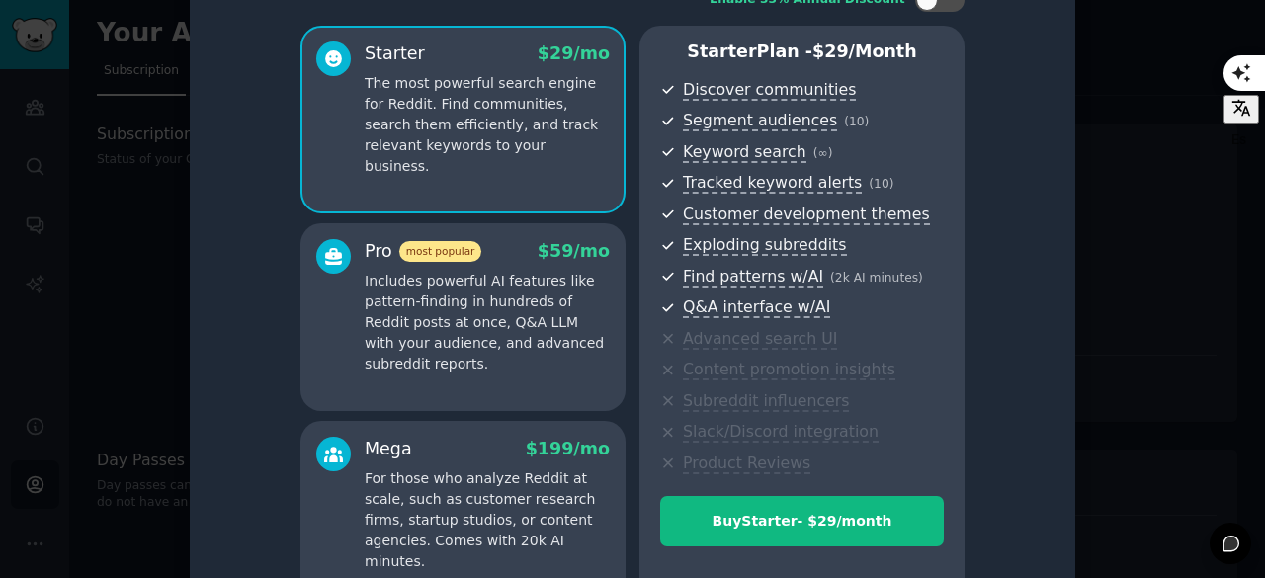
click at [304, 331] on div "Pro most popular $ 59 /mo Includes powerful AI features like pattern-finding in…" at bounding box center [462, 317] width 325 height 188
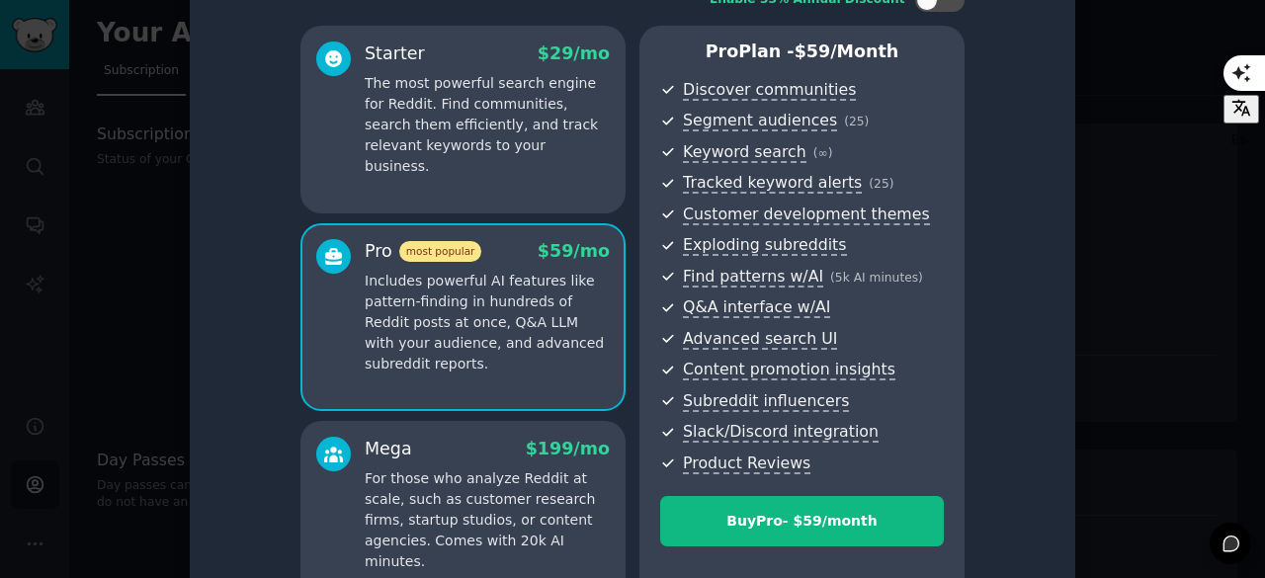
click at [1093, 182] on div at bounding box center [632, 289] width 1265 height 578
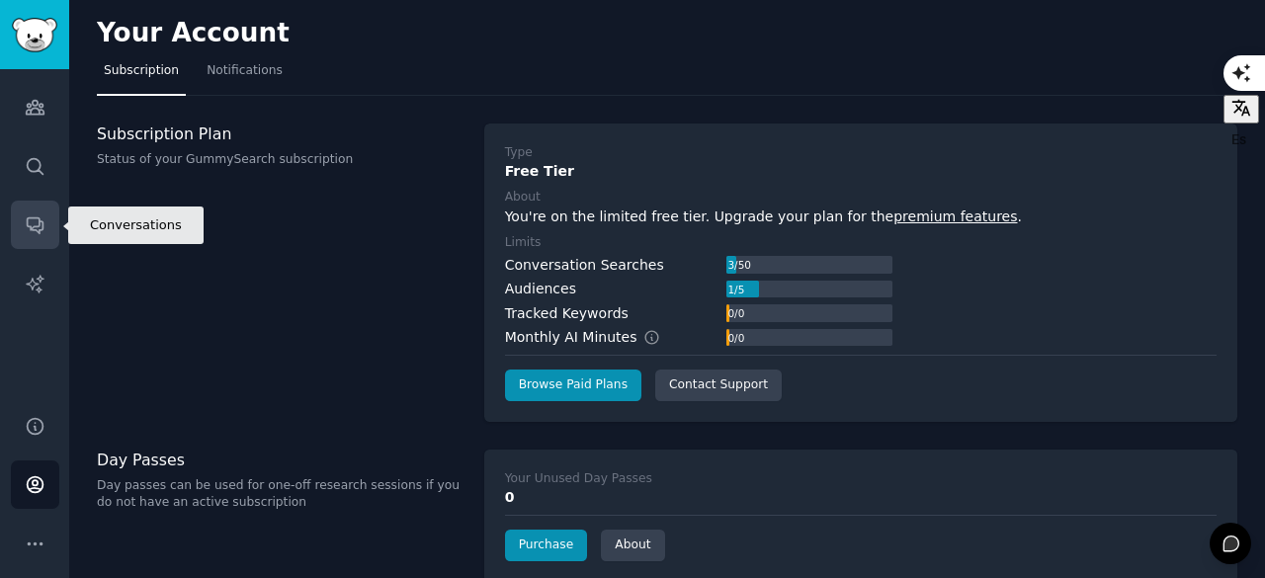
click at [42, 228] on icon "Sidebar" at bounding box center [35, 226] width 16 height 16
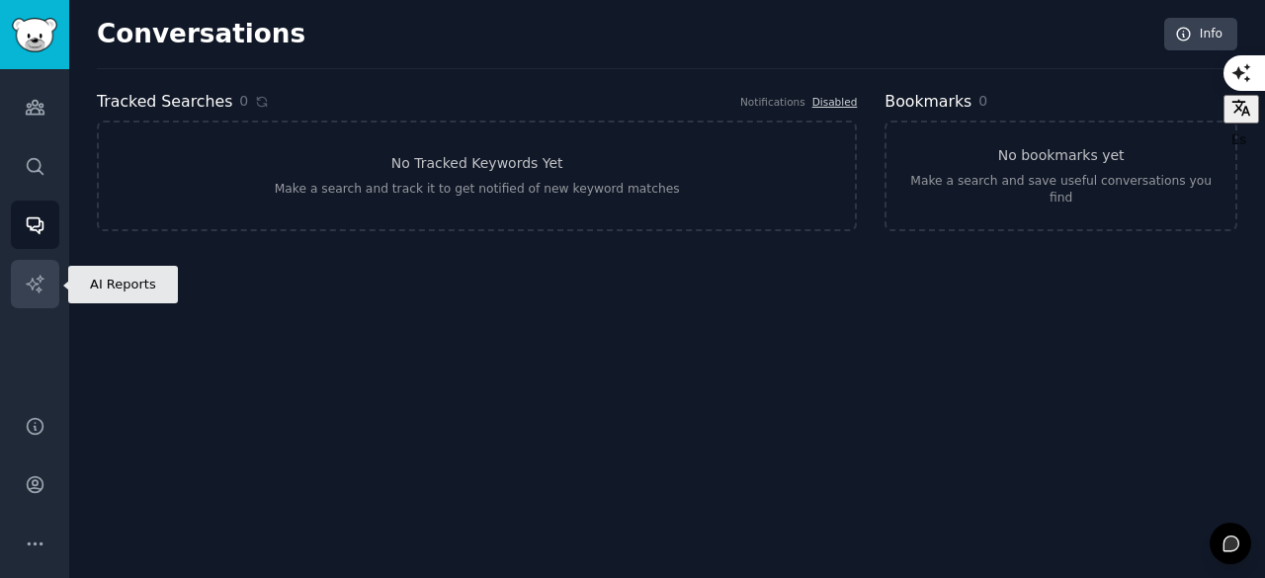
click at [43, 284] on icon "Sidebar" at bounding box center [35, 284] width 21 height 21
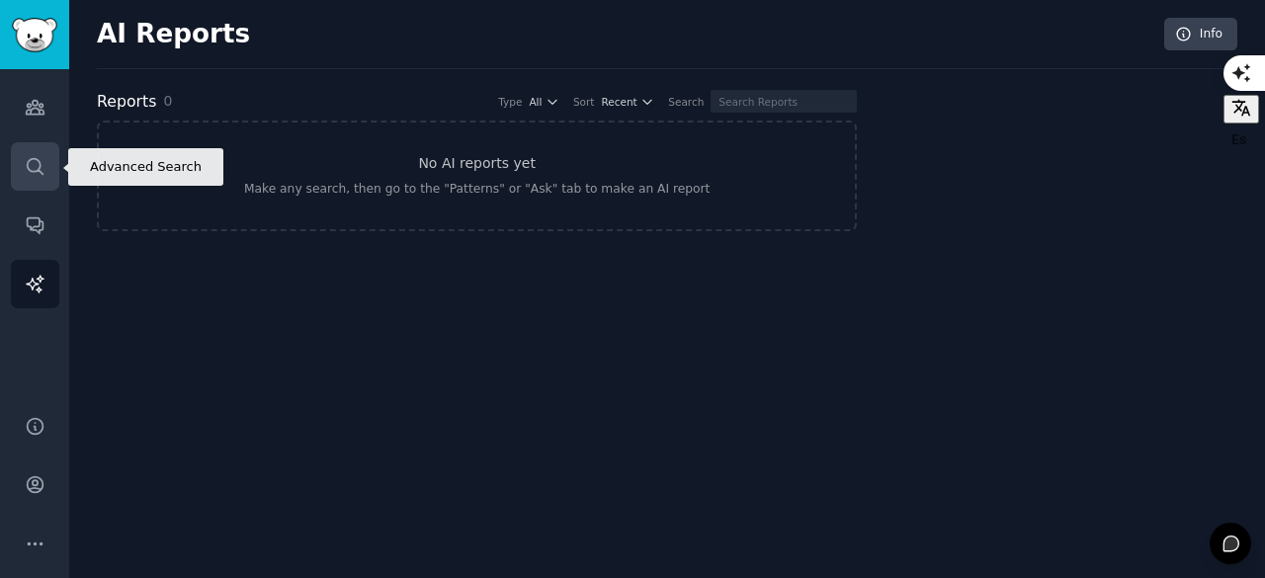
click at [32, 171] on icon "Sidebar" at bounding box center [35, 166] width 16 height 16
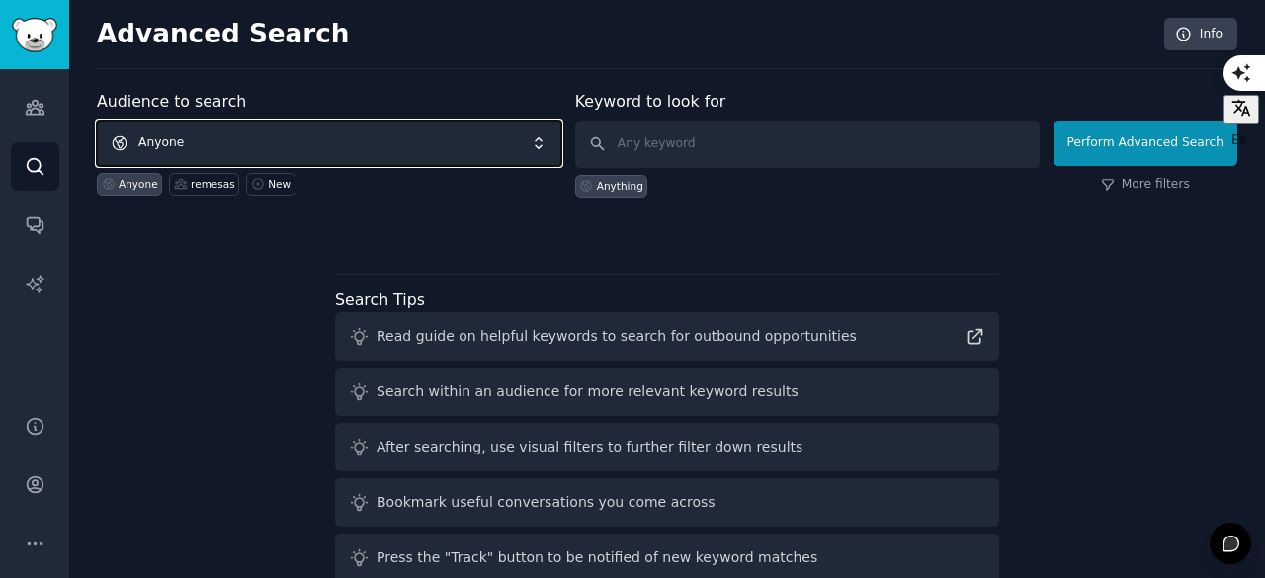
click at [281, 145] on span "Anyone" at bounding box center [329, 143] width 465 height 45
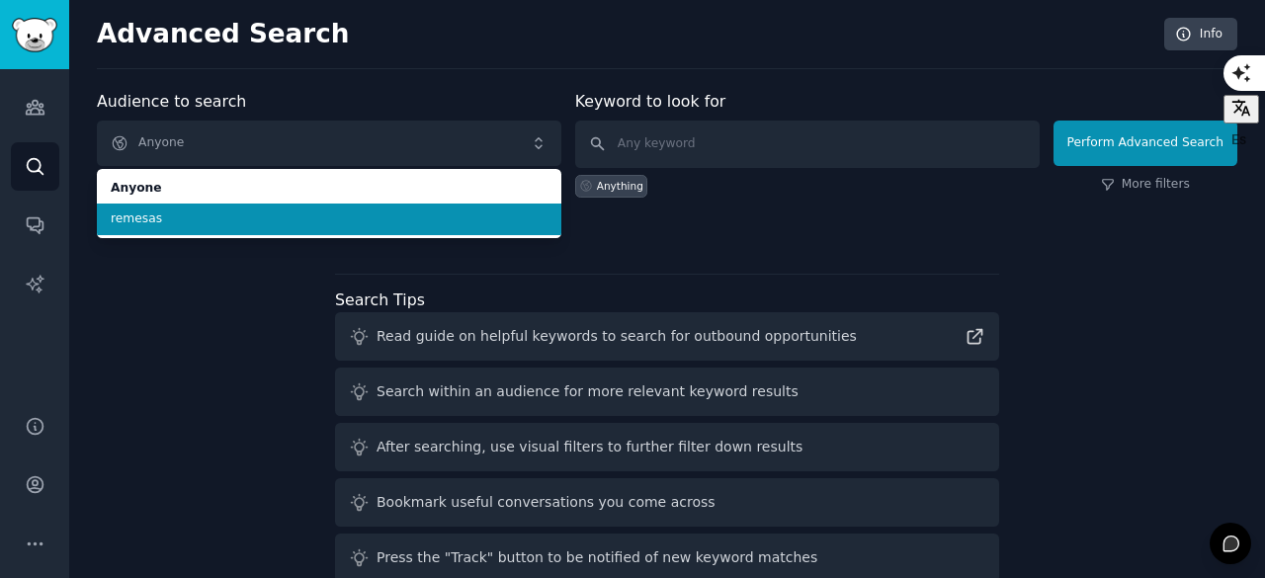
click at [245, 224] on span "remesas" at bounding box center [329, 220] width 437 height 18
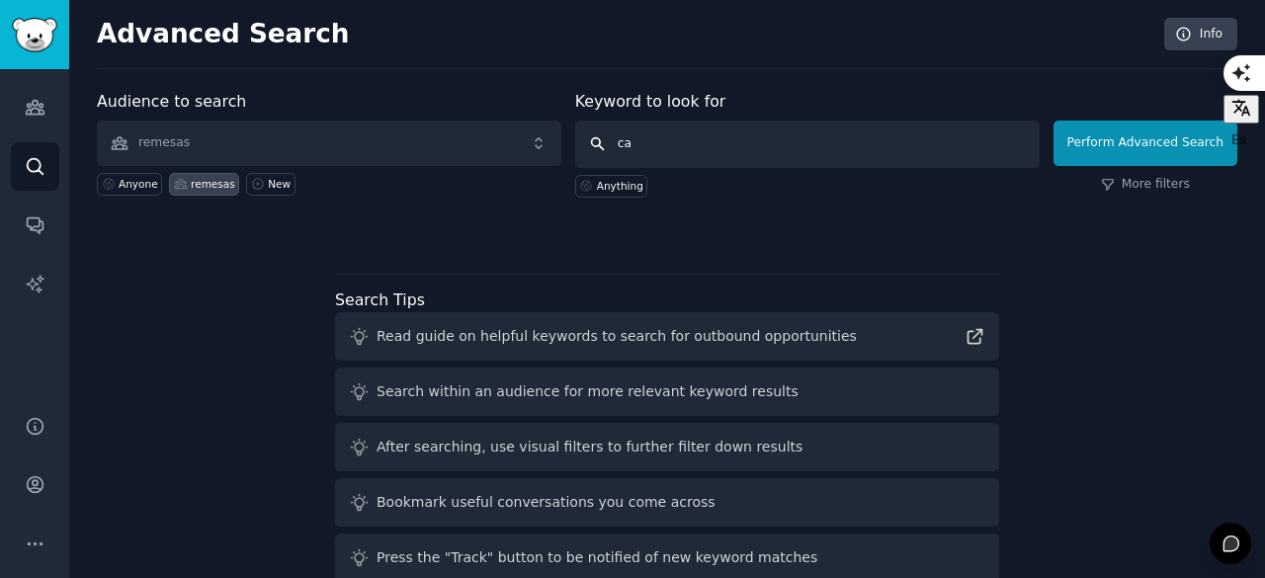
type input "c"
type input "canales"
click at [591, 197] on div "Audience to search remesas Anyone remesas New Keyword to look for [PERSON_NAME]…" at bounding box center [667, 164] width 1141 height 149
click at [608, 195] on div "Anything" at bounding box center [611, 186] width 73 height 23
click at [637, 187] on div "Anything" at bounding box center [620, 186] width 46 height 14
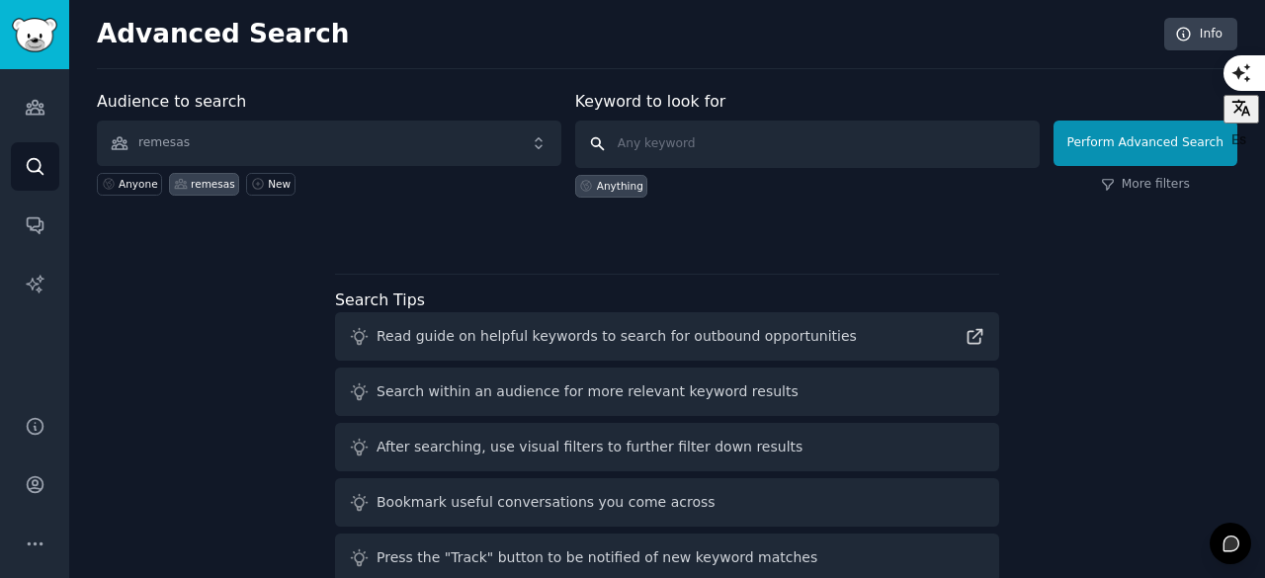
click at [749, 143] on input "text" at bounding box center [807, 144] width 465 height 47
type input "remesas"
click at [664, 226] on div at bounding box center [667, 232] width 1141 height 14
click at [1101, 141] on button "Perform Advanced Search" at bounding box center [1146, 143] width 184 height 45
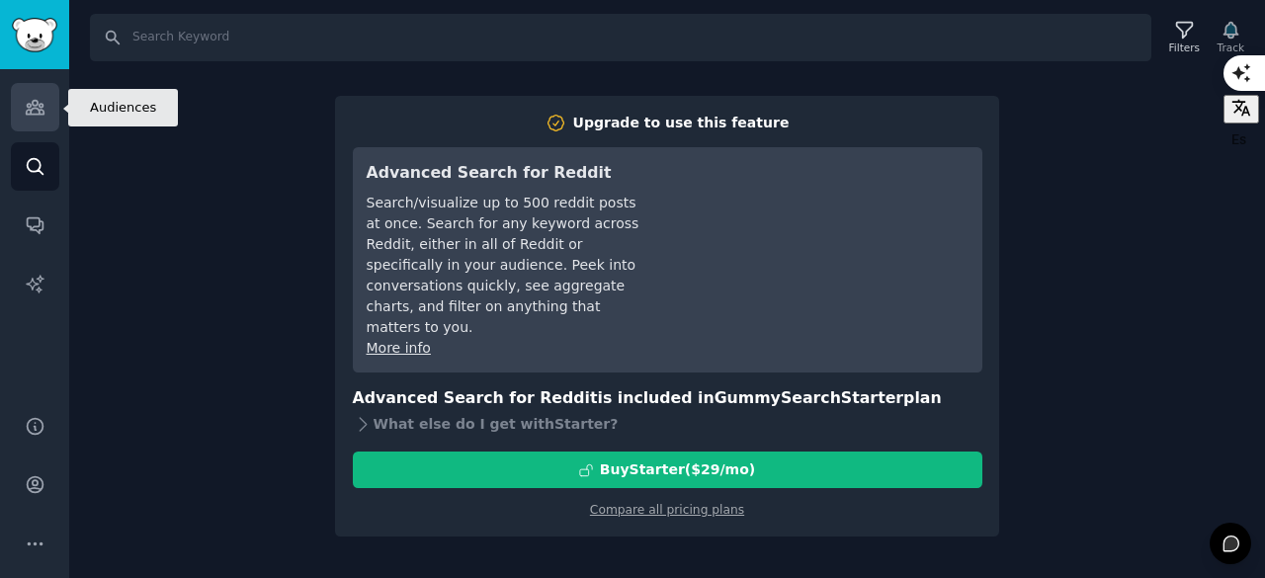
click at [53, 120] on link "Audiences" at bounding box center [35, 107] width 48 height 48
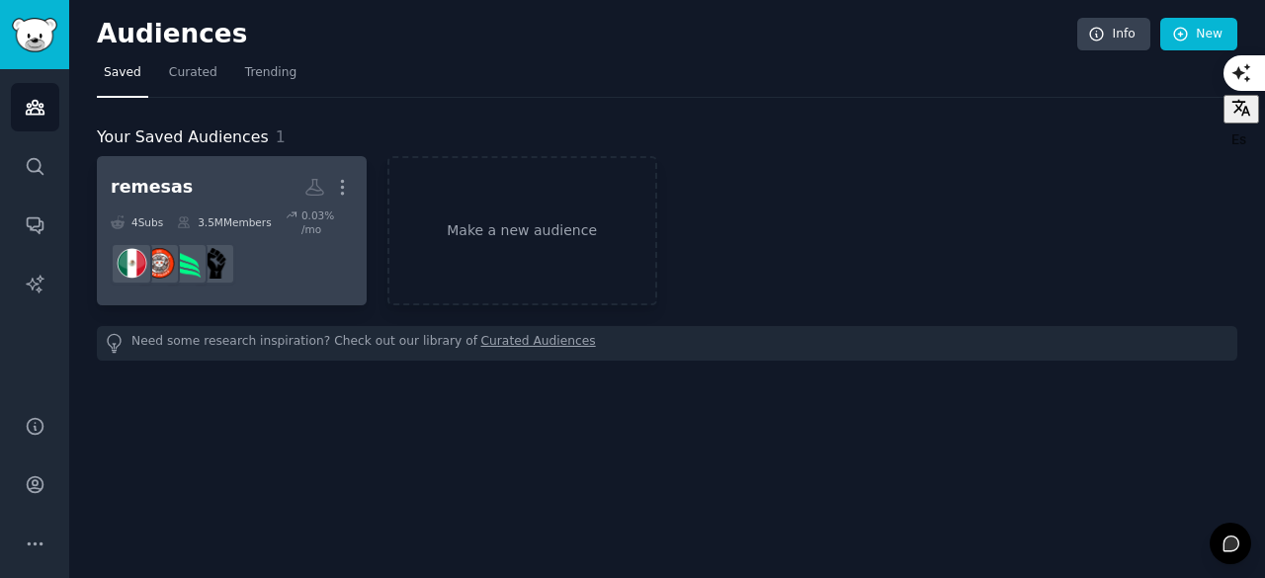
click at [262, 245] on dd at bounding box center [232, 263] width 242 height 55
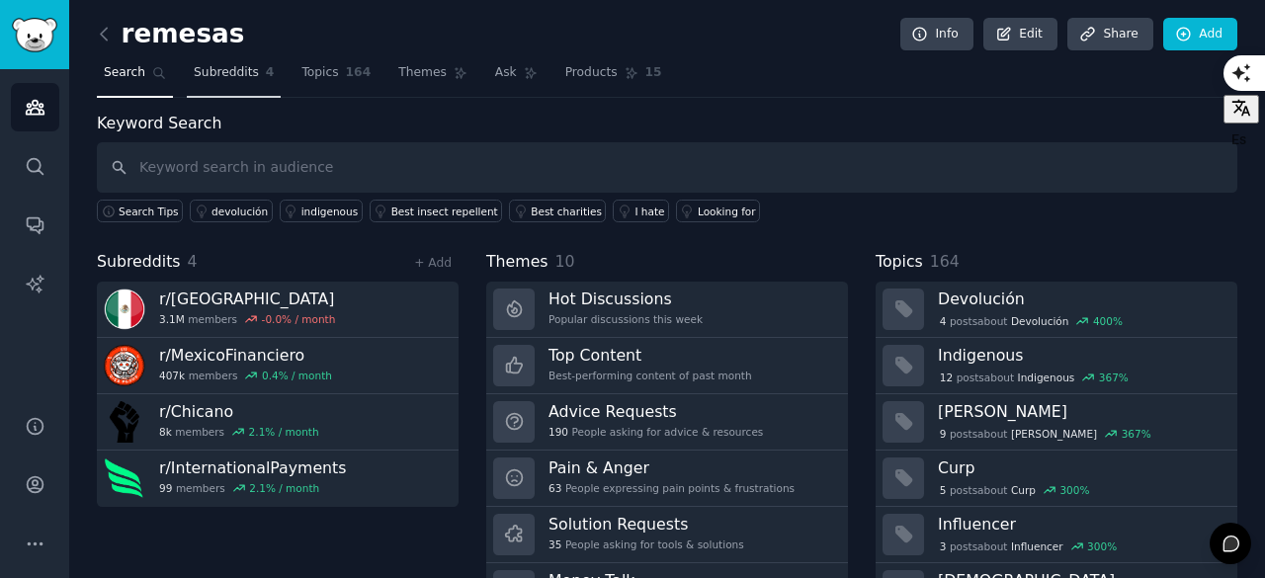
click at [230, 79] on span "Subreddits" at bounding box center [226, 73] width 65 height 18
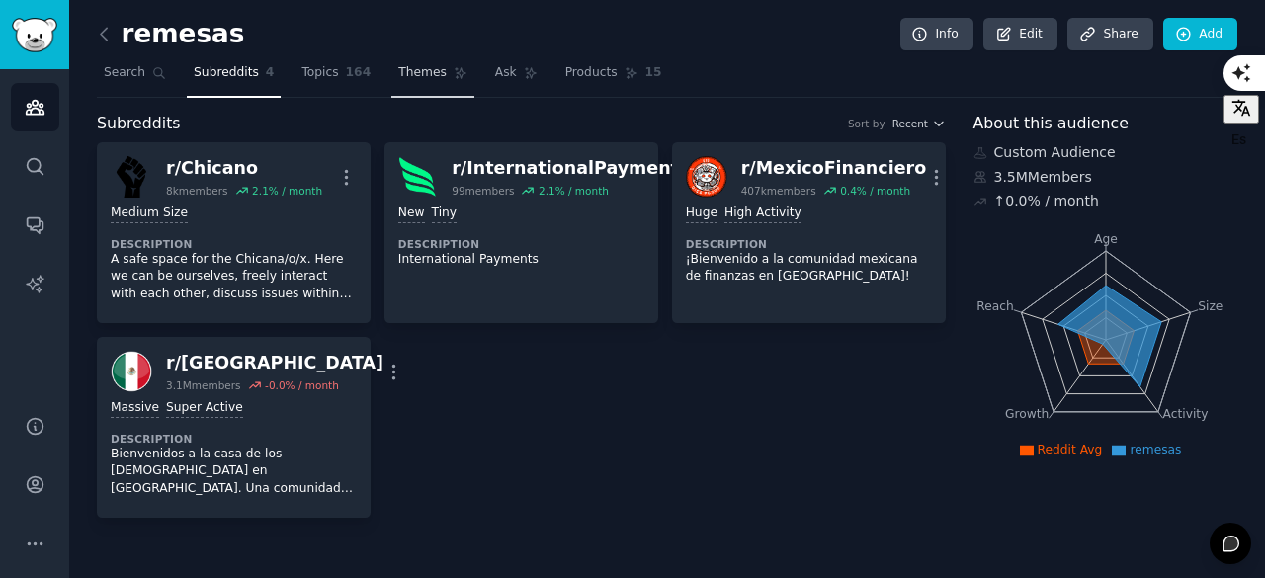
click at [398, 73] on span "Themes" at bounding box center [422, 73] width 48 height 18
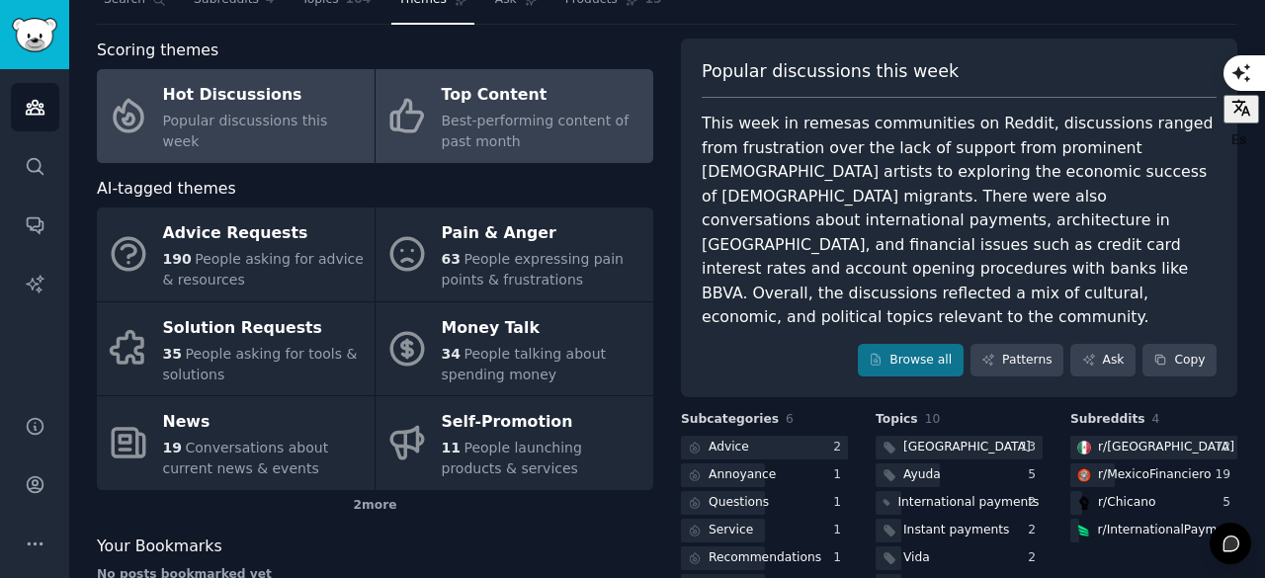
scroll to position [75, 0]
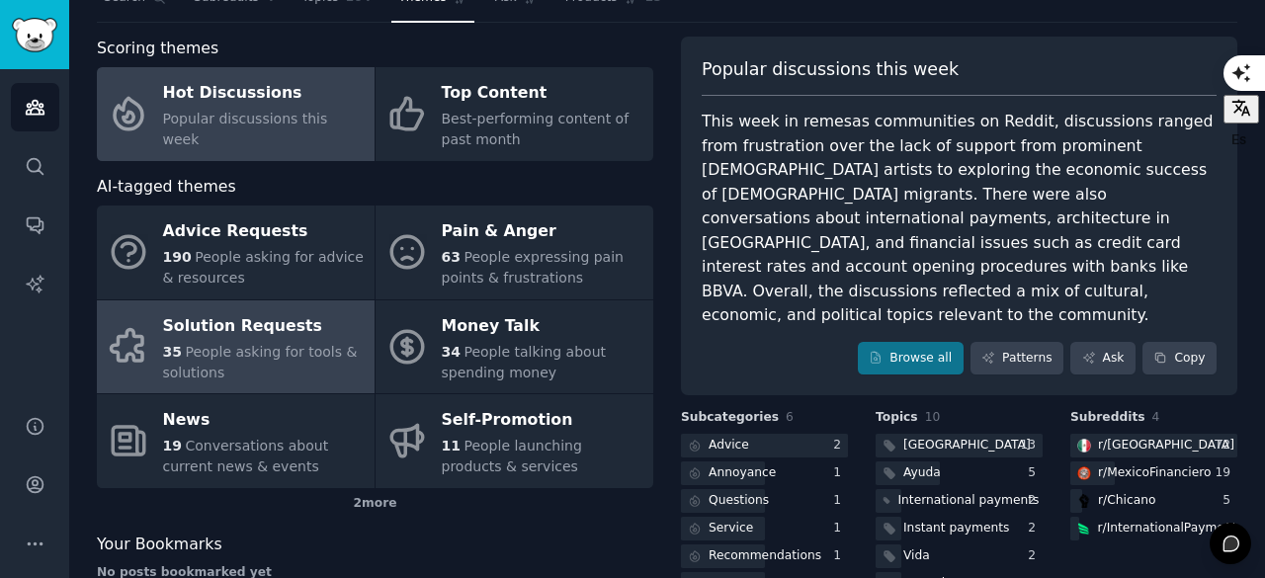
click at [342, 373] on div "35 People asking for tools & solutions" at bounding box center [264, 363] width 202 height 42
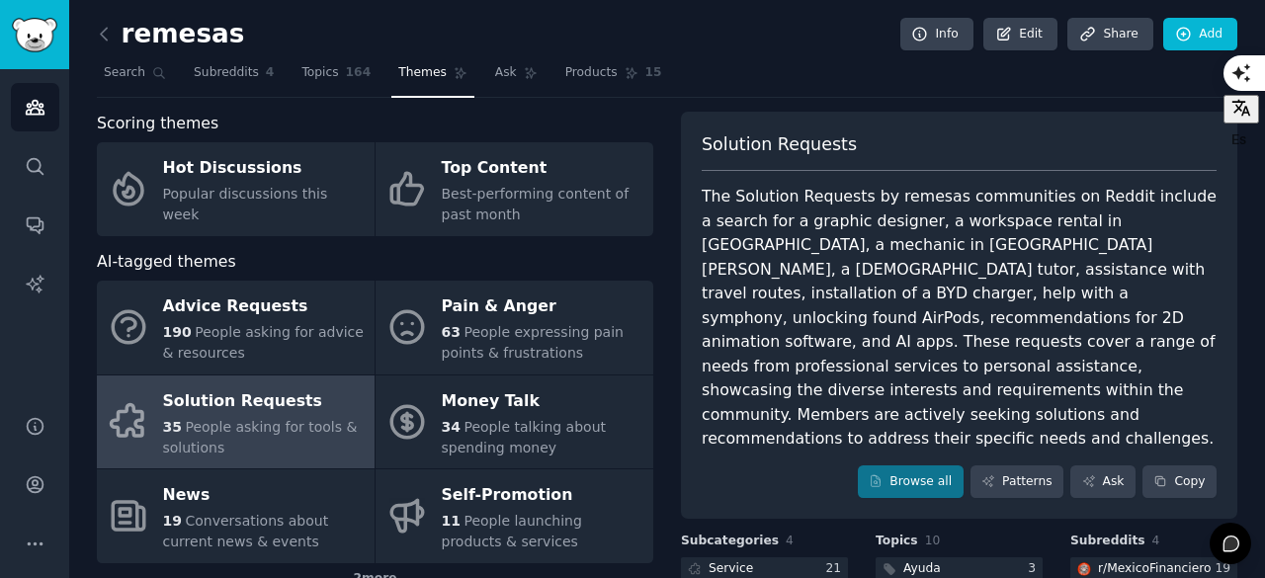
scroll to position [1, 0]
click at [500, 81] on link "Ask" at bounding box center [516, 76] width 56 height 41
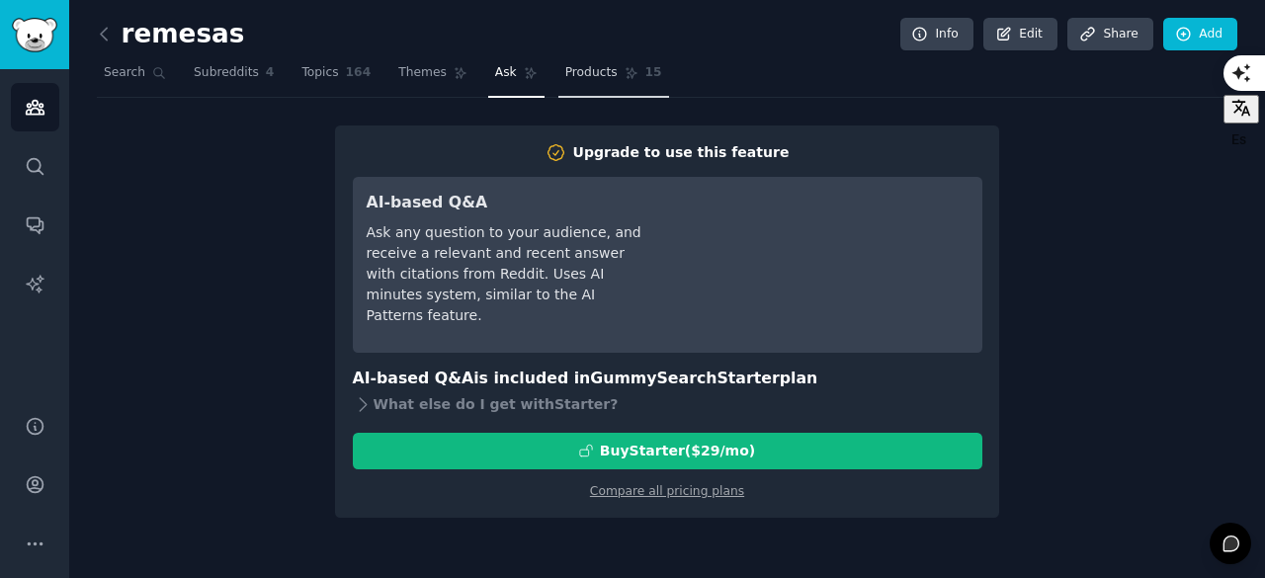
click at [561, 62] on link "Products 15" at bounding box center [613, 77] width 111 height 41
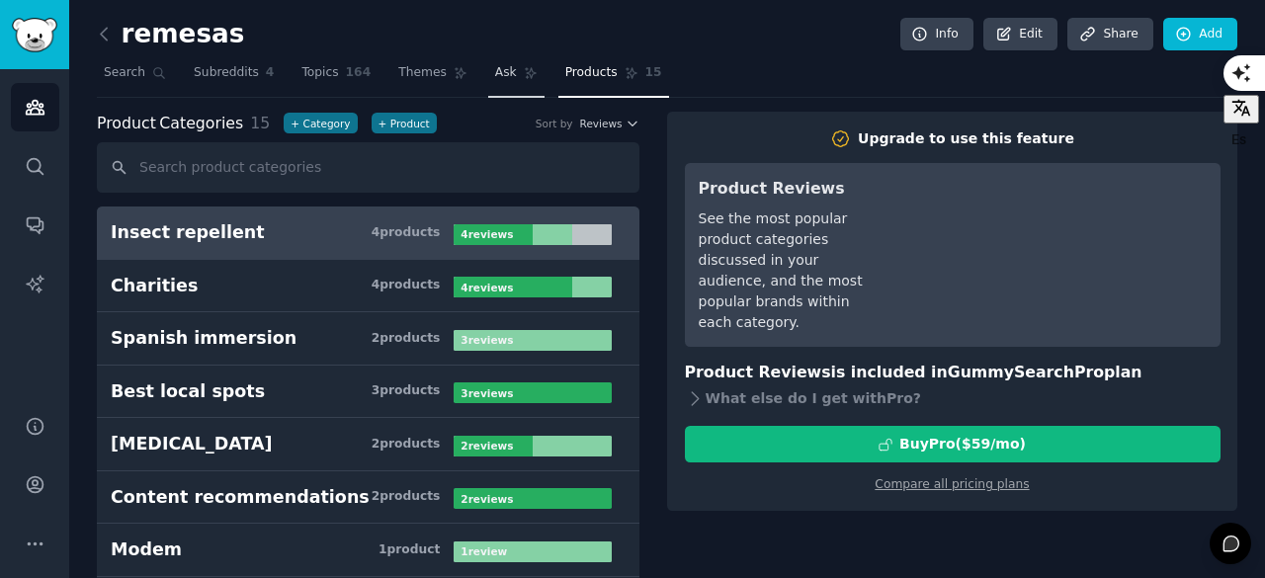
click at [492, 82] on link "Ask" at bounding box center [516, 77] width 56 height 41
